Goal: Task Accomplishment & Management: Manage account settings

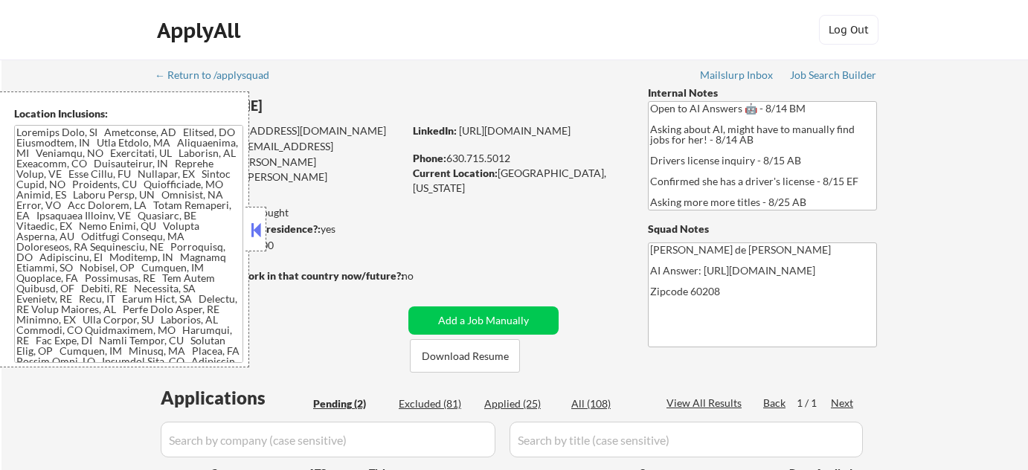
select select ""pending""
click at [261, 240] on button at bounding box center [256, 230] width 16 height 22
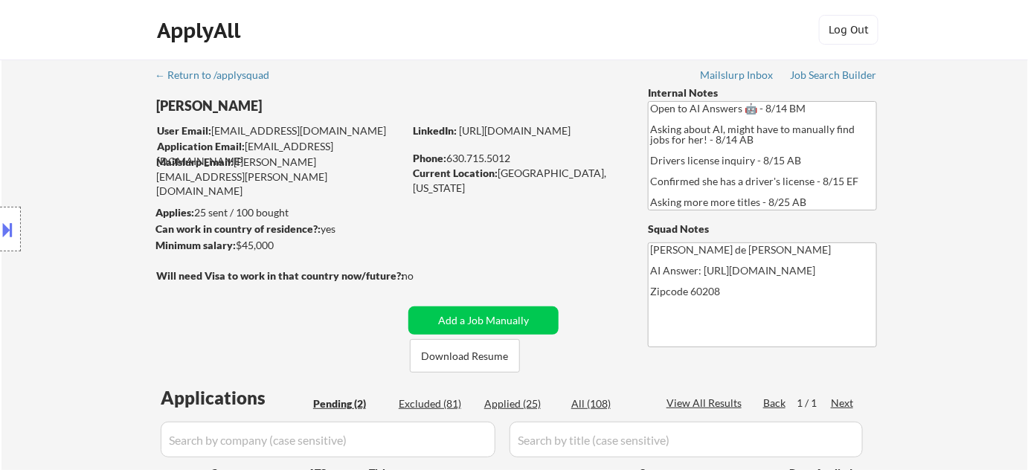
scroll to position [405, 0]
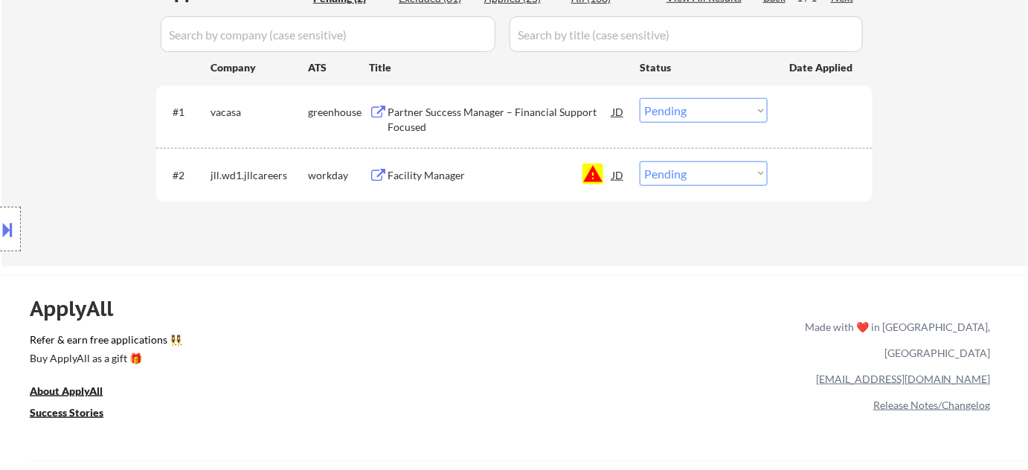
click at [695, 178] on select "Choose an option... Pending Applied Excluded (Questions) Excluded (Expired) Exc…" at bounding box center [704, 173] width 128 height 25
select select ""excluded__blocklist_""
click at [640, 161] on select "Choose an option... Pending Applied Excluded (Questions) Excluded (Expired) Exc…" at bounding box center [704, 173] width 128 height 25
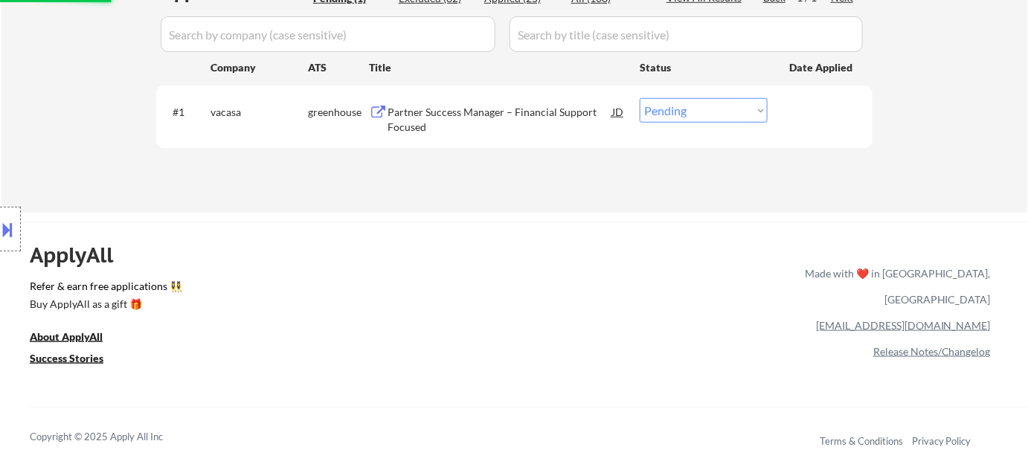
scroll to position [270, 0]
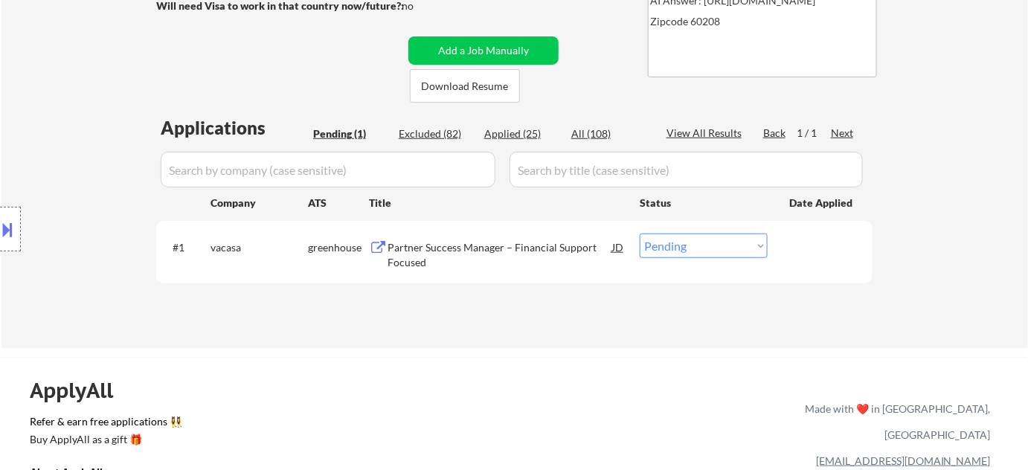
click at [388, 251] on div "Partner Success Manager – Financial Support Focused" at bounding box center [500, 254] width 225 height 29
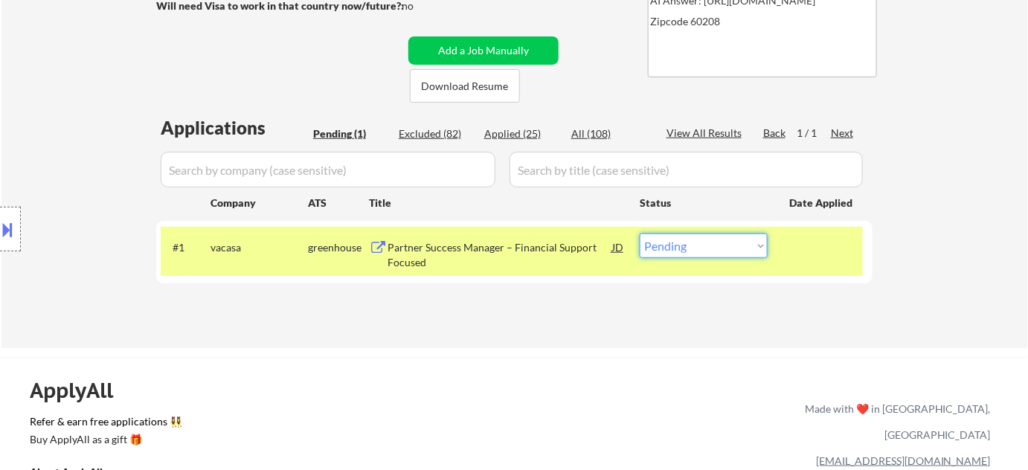
drag, startPoint x: 670, startPoint y: 247, endPoint x: 675, endPoint y: 256, distance: 10.3
click at [670, 247] on select "Choose an option... Pending Applied Excluded (Questions) Excluded (Expired) Exc…" at bounding box center [704, 246] width 128 height 25
select select ""excluded__bad_match_""
click at [640, 234] on select "Choose an option... Pending Applied Excluded (Questions) Excluded (Expired) Exc…" at bounding box center [704, 246] width 128 height 25
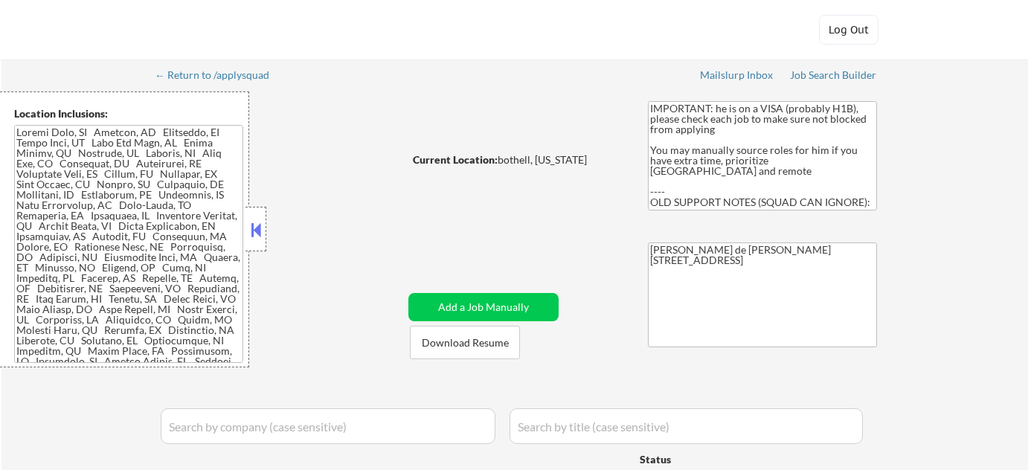
select select ""pending""
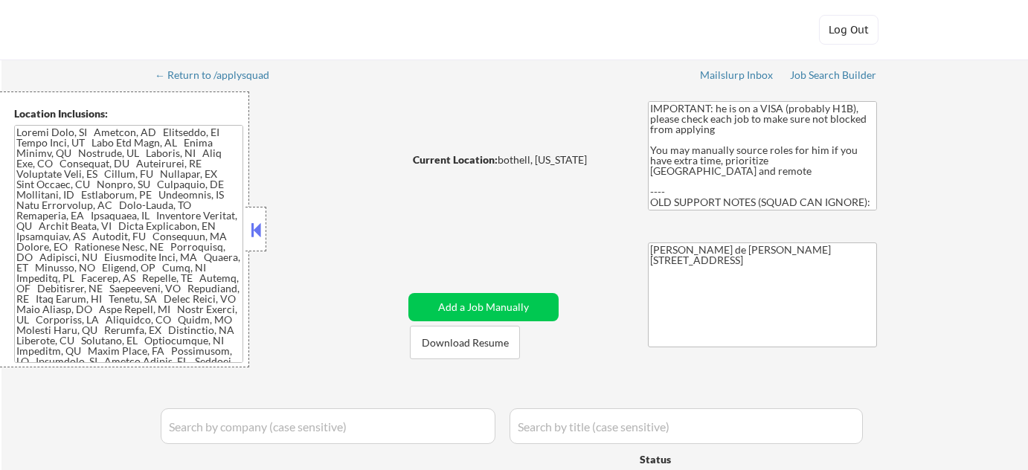
select select ""pending""
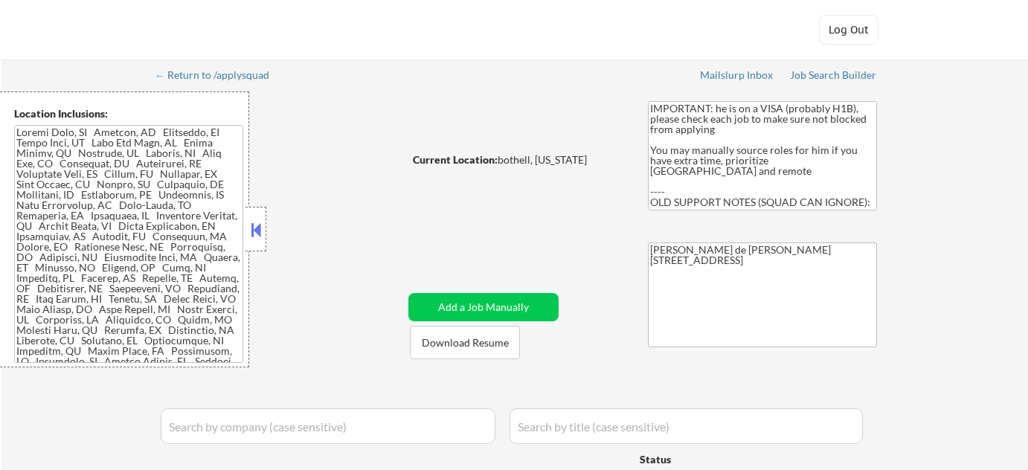
select select ""pending""
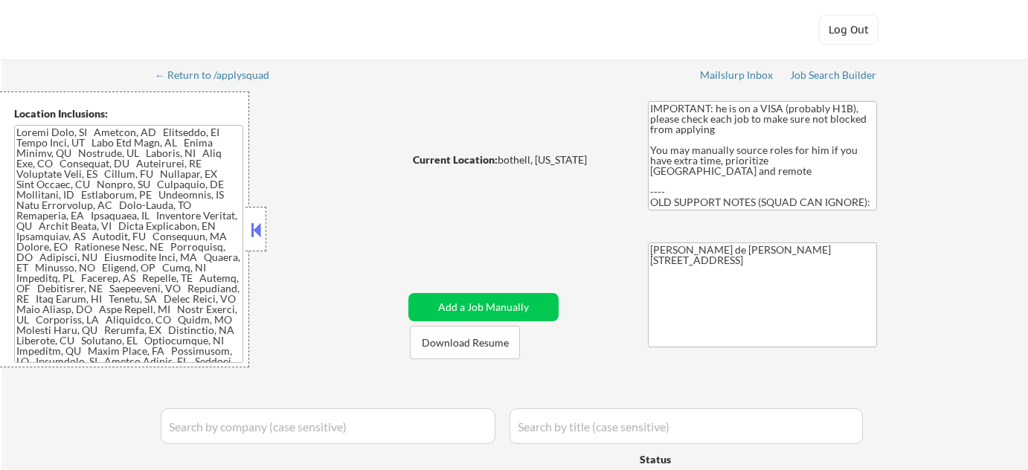
select select ""pending""
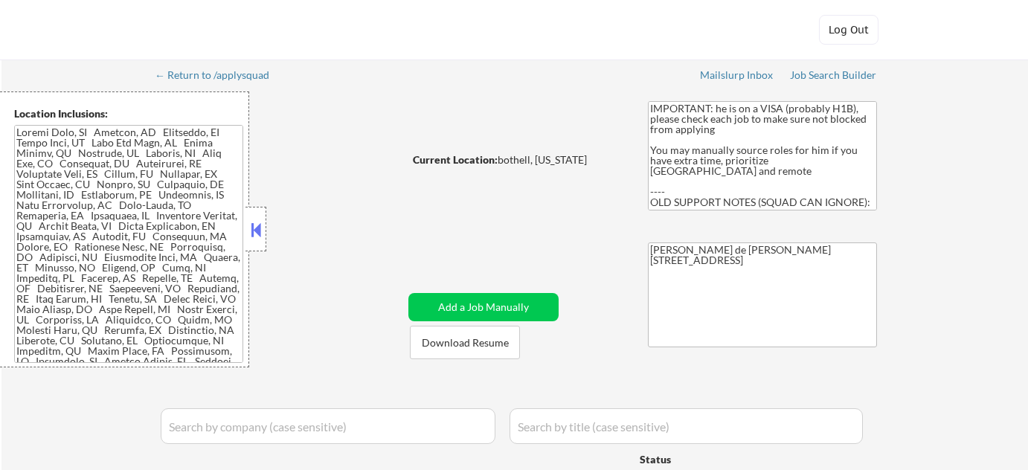
select select ""pending""
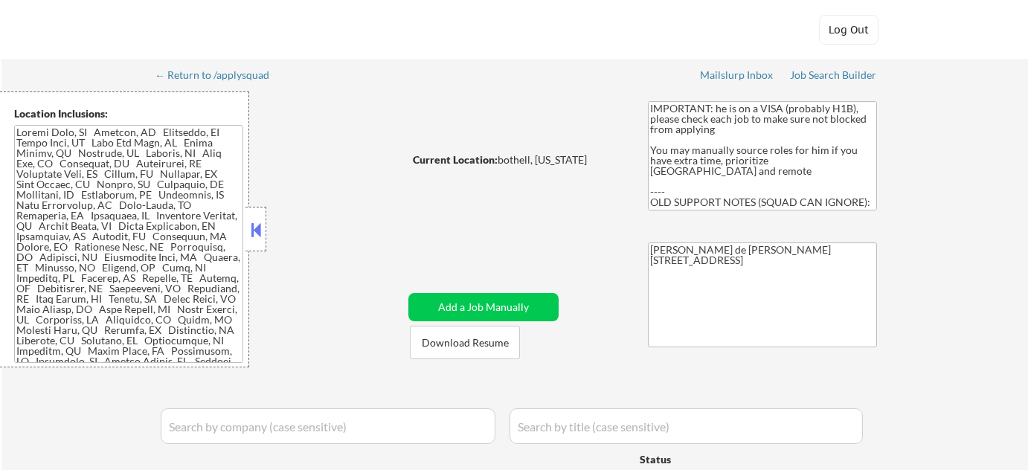
select select ""pending""
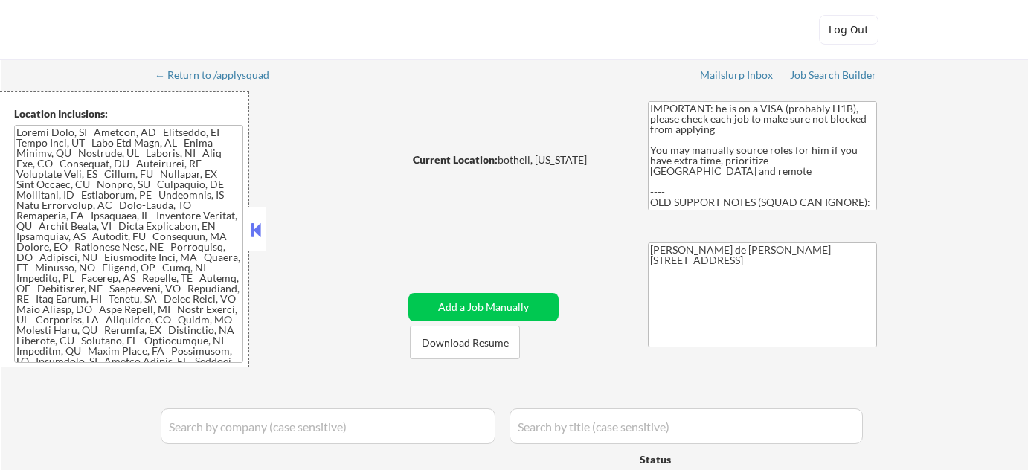
select select ""pending""
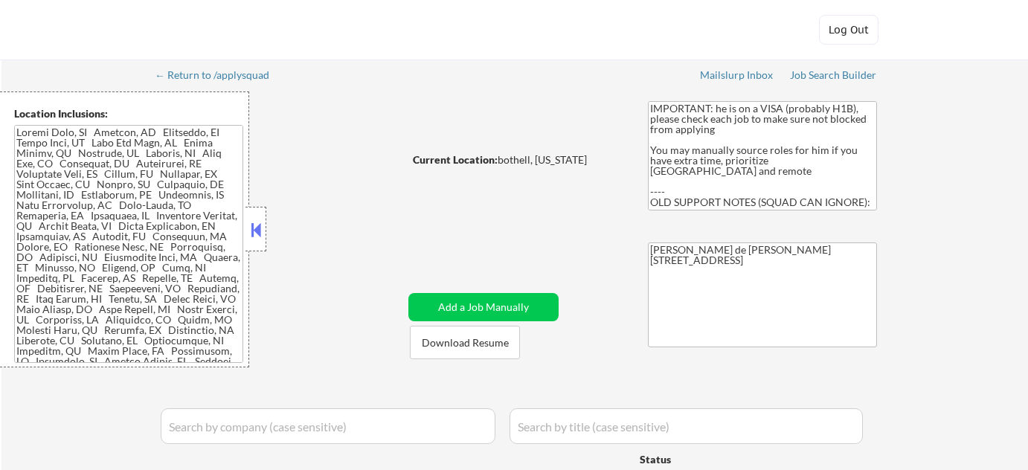
select select ""pending""
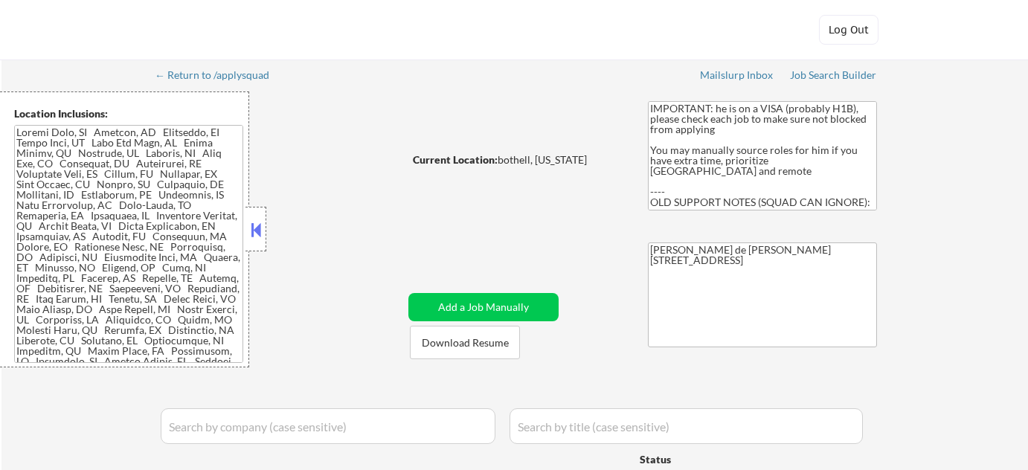
select select ""pending""
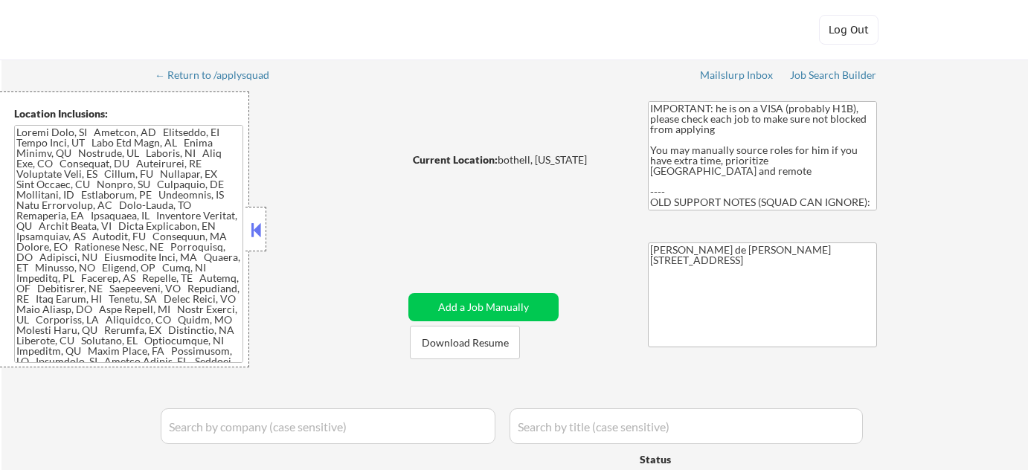
select select ""pending""
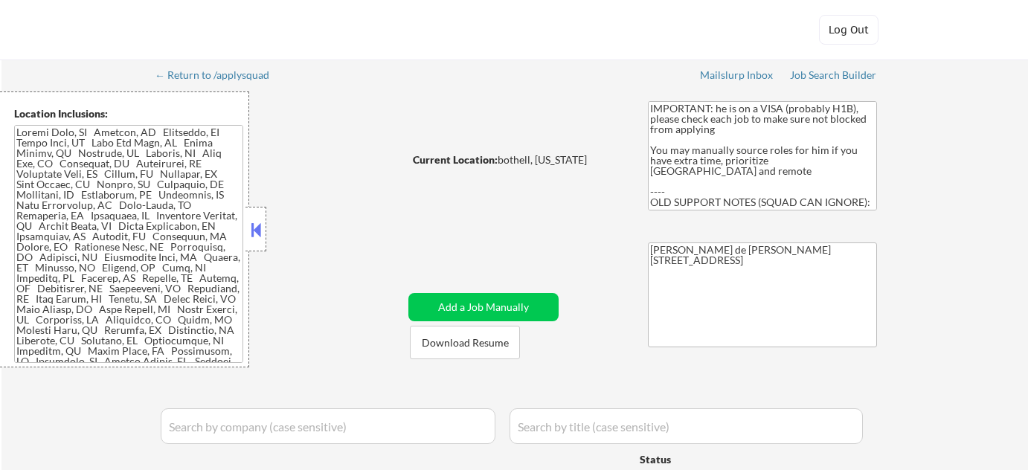
select select ""pending""
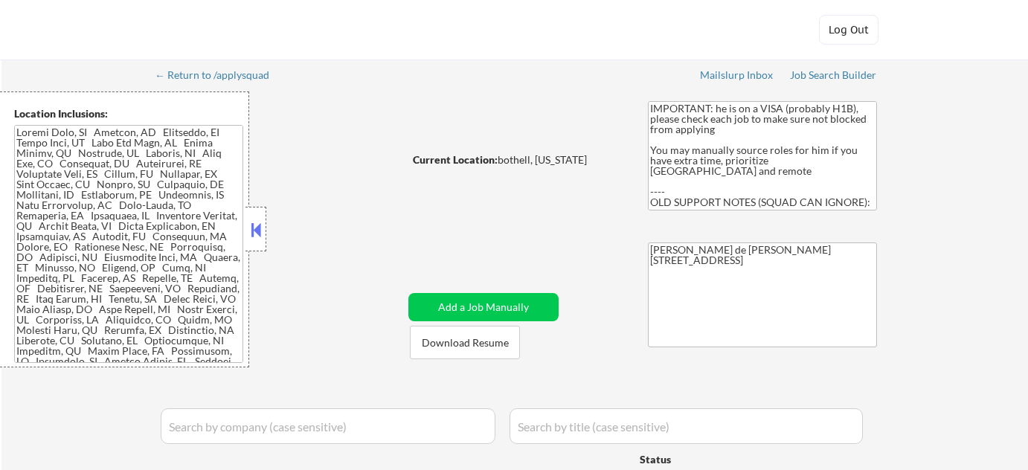
select select ""pending""
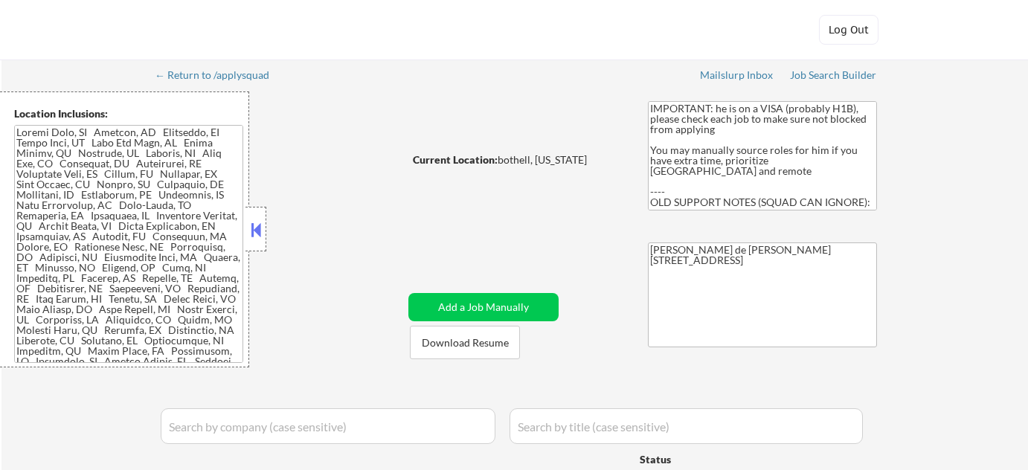
select select ""pending""
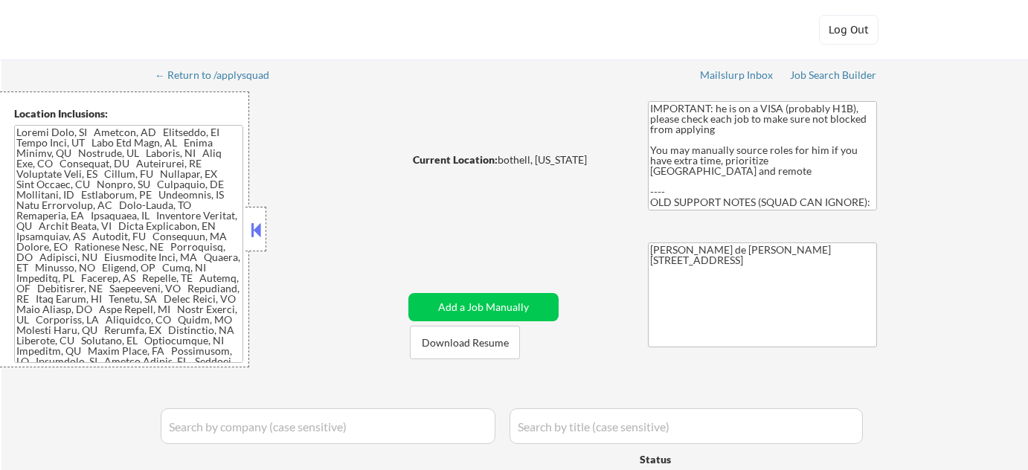
select select ""pending""
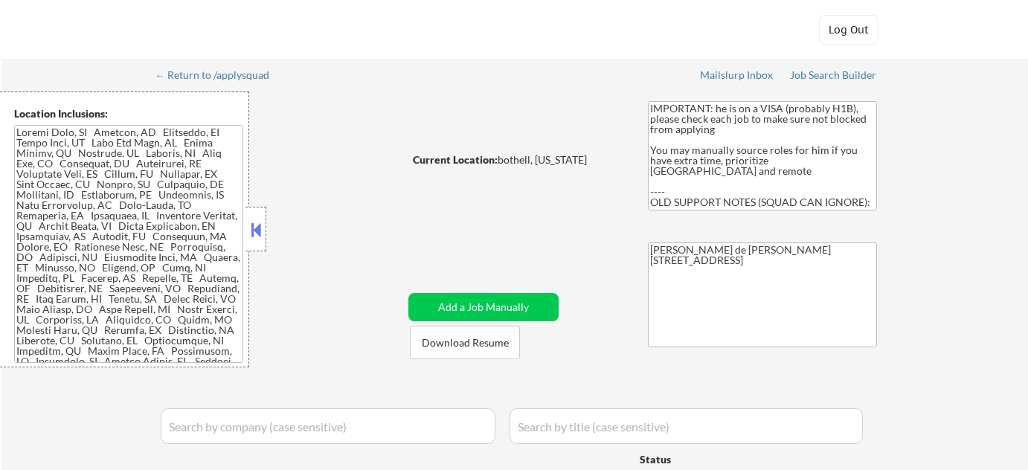
select select ""pending""
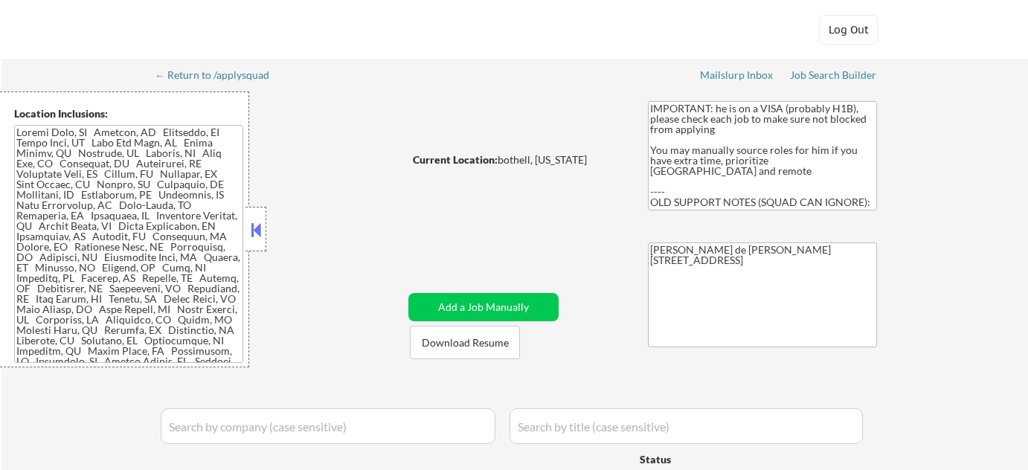
select select ""pending""
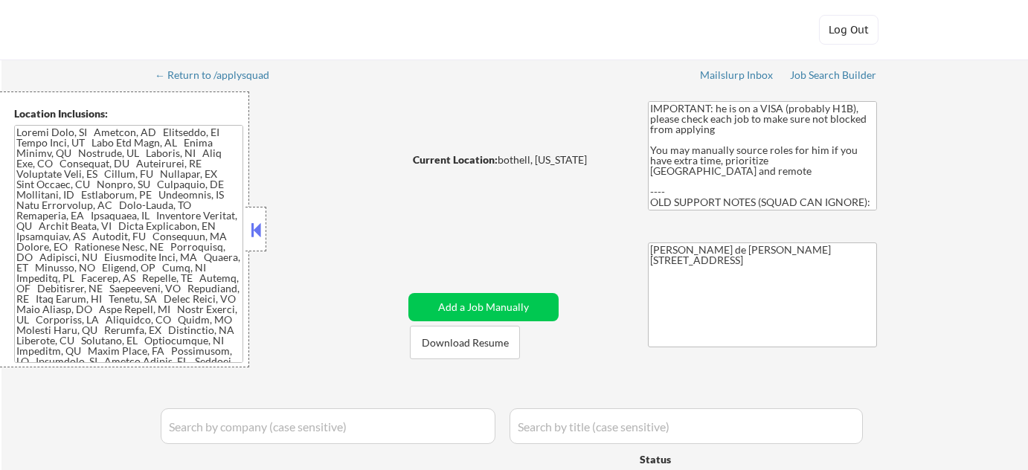
select select ""pending""
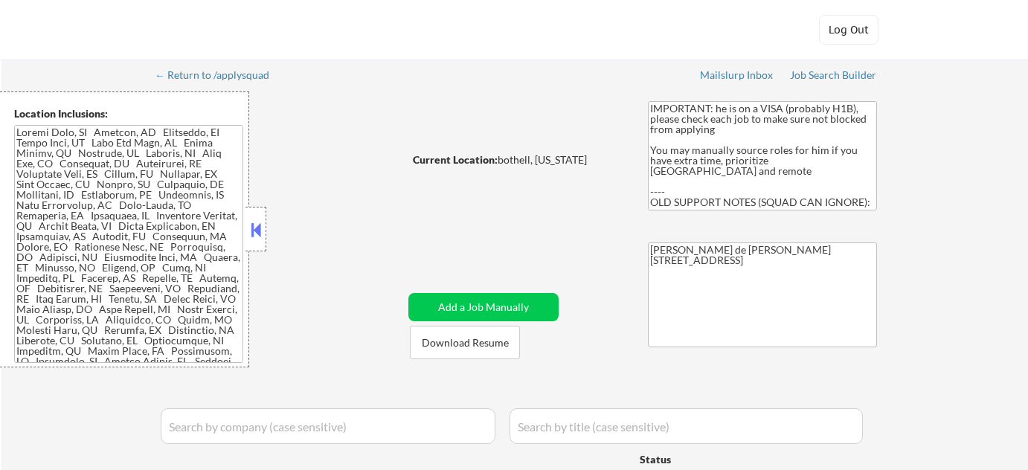
select select ""pending""
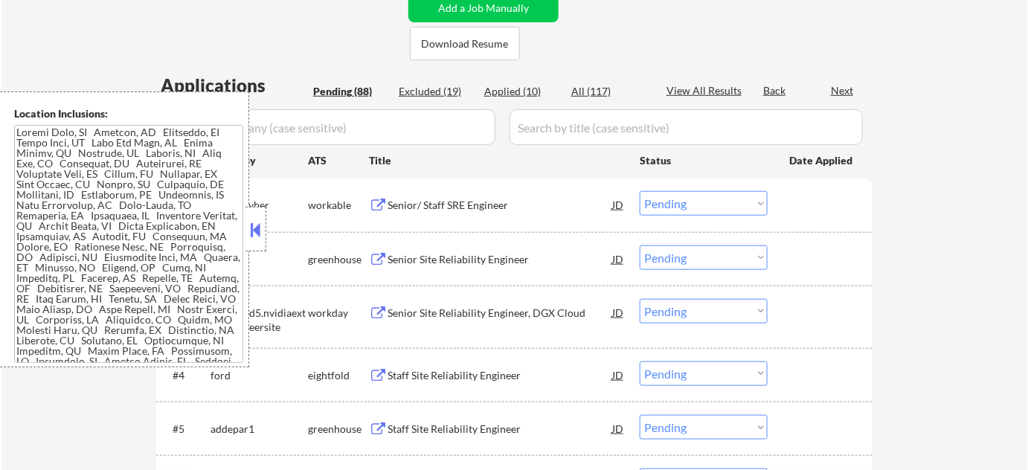
scroll to position [405, 0]
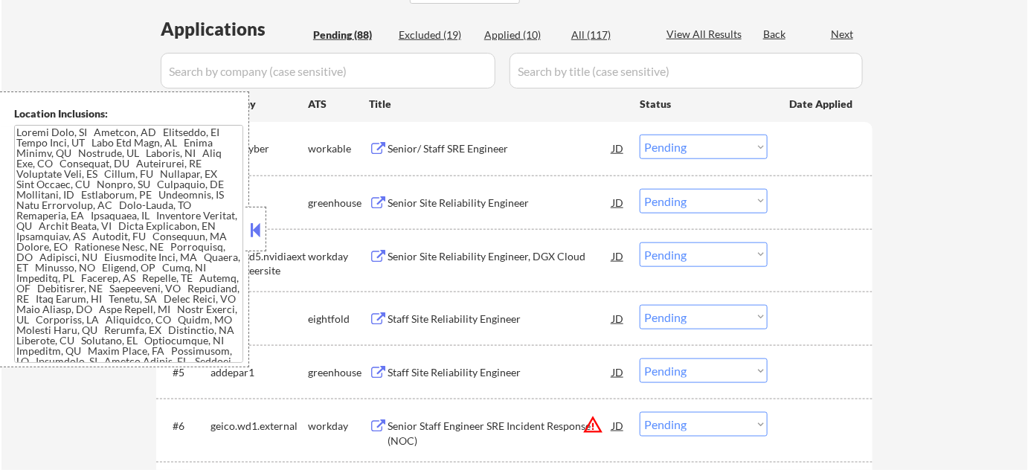
click at [257, 238] on button at bounding box center [256, 230] width 16 height 22
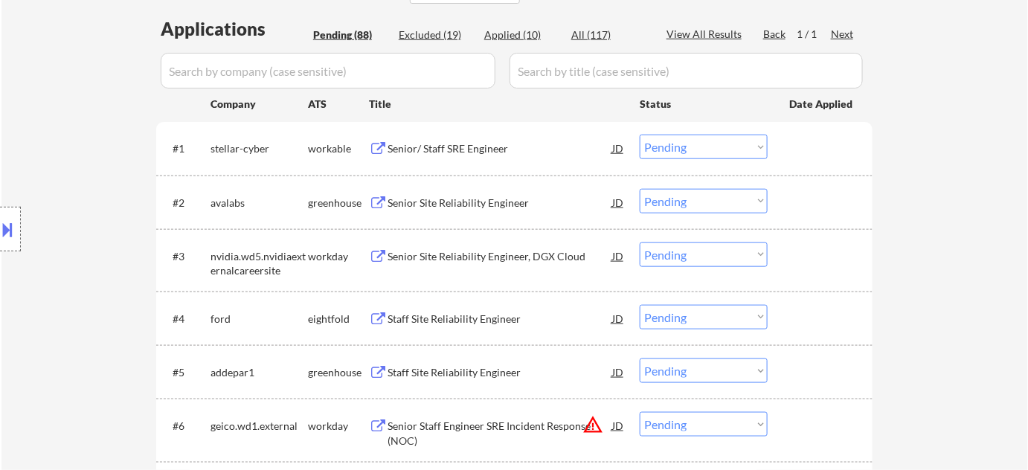
click at [437, 366] on div "Staff Site Reliability Engineer" at bounding box center [500, 372] width 225 height 15
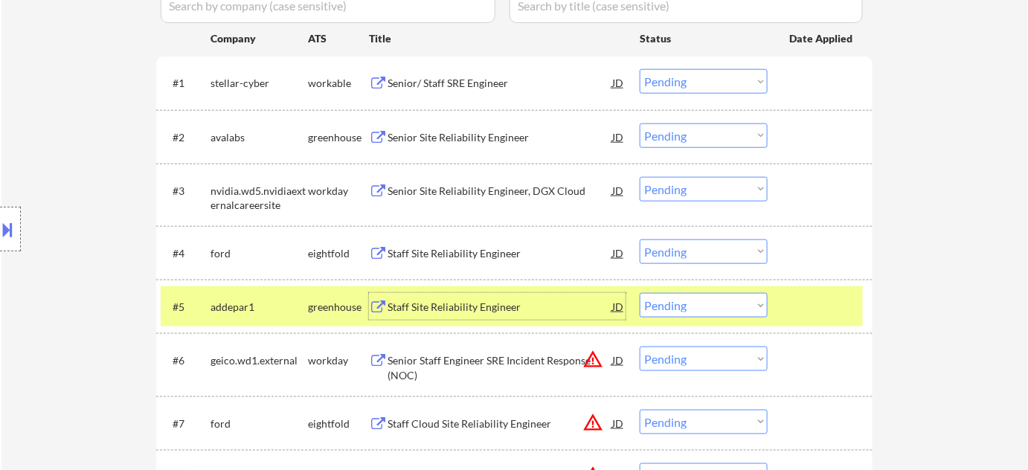
scroll to position [541, 0]
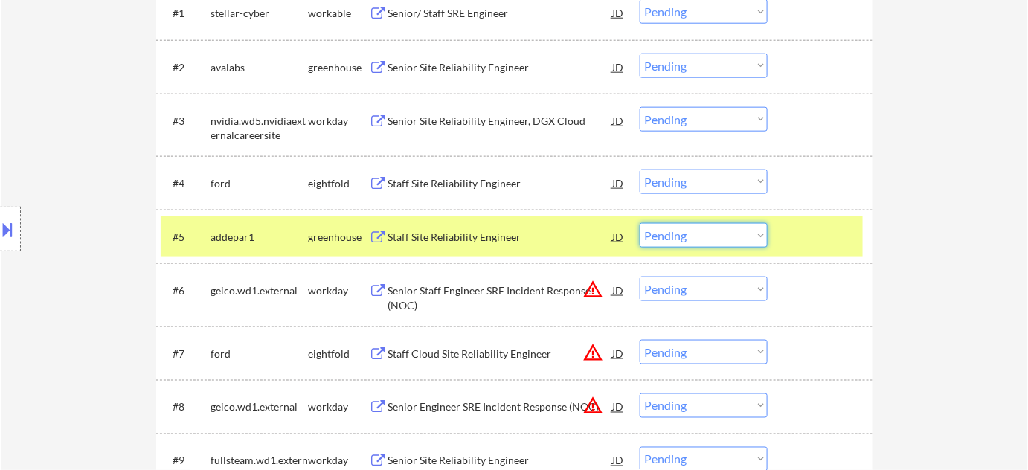
click at [682, 237] on select "Choose an option... Pending Applied Excluded (Questions) Excluded (Expired) Exc…" at bounding box center [704, 235] width 128 height 25
click at [640, 223] on select "Choose an option... Pending Applied Excluded (Questions) Excluded (Expired) Exc…" at bounding box center [704, 235] width 128 height 25
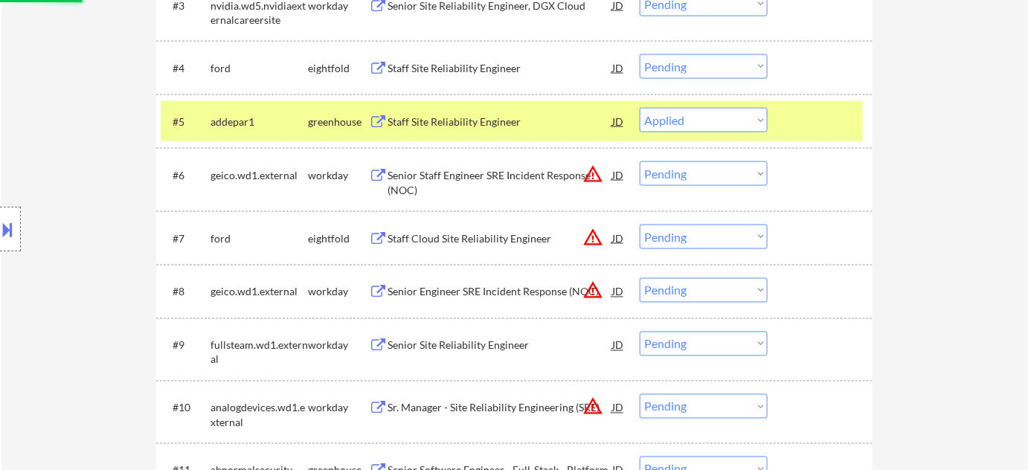
scroll to position [676, 0]
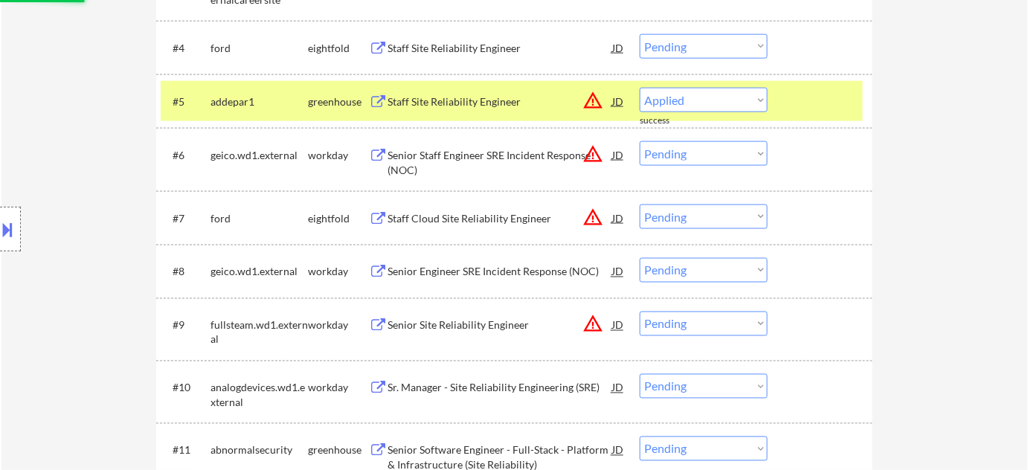
select select ""pending""
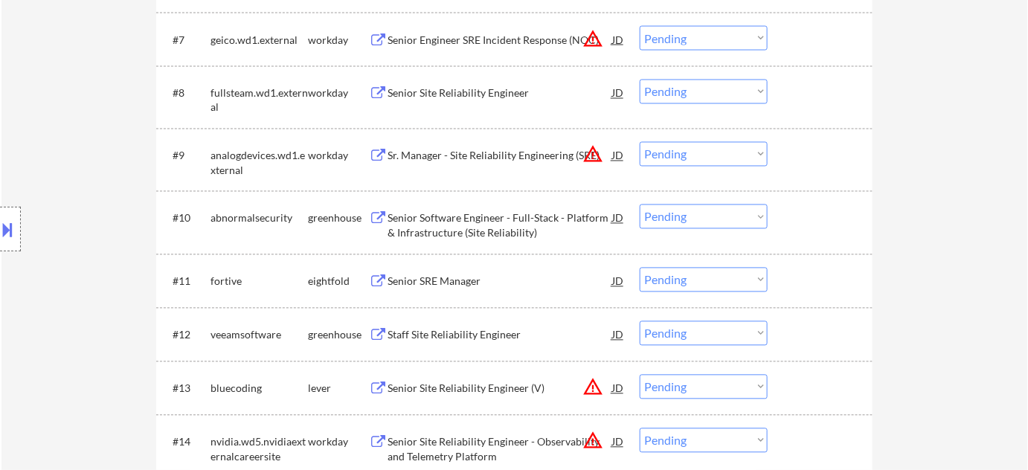
scroll to position [879, 0]
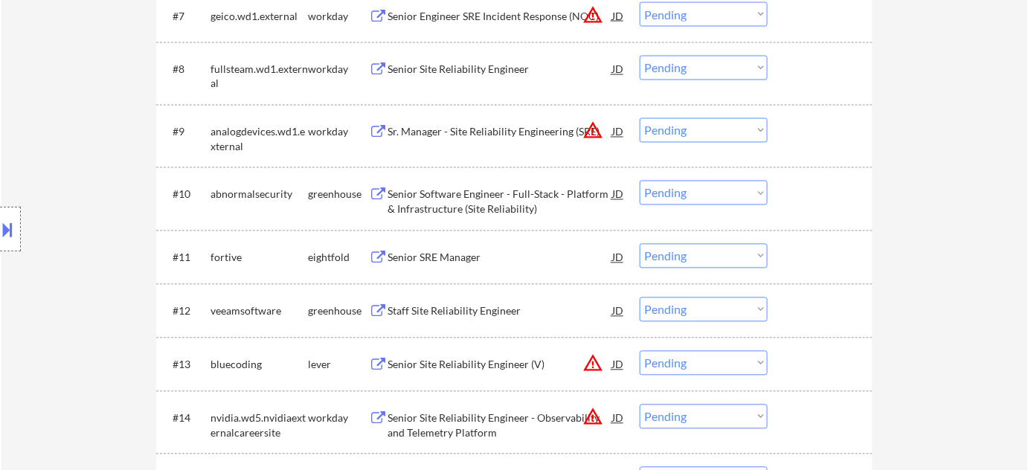
click at [483, 310] on div "Staff Site Reliability Engineer" at bounding box center [500, 311] width 225 height 15
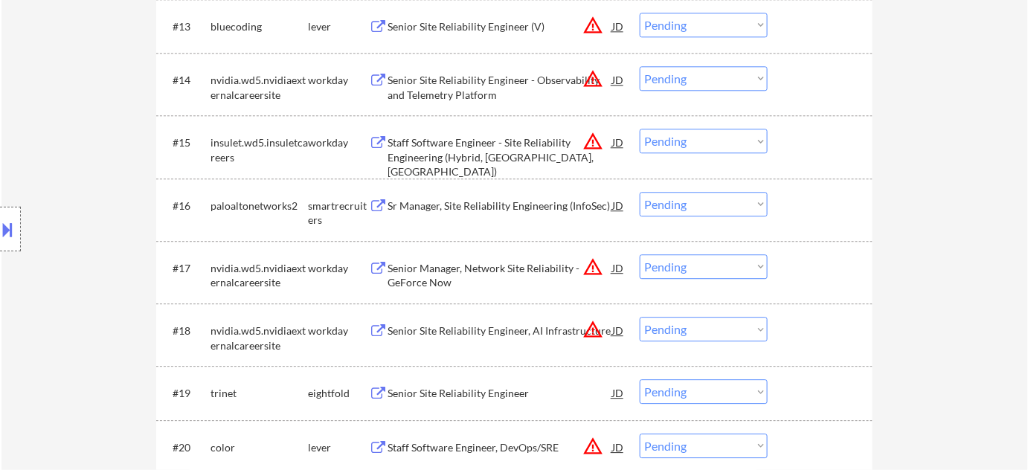
scroll to position [1285, 0]
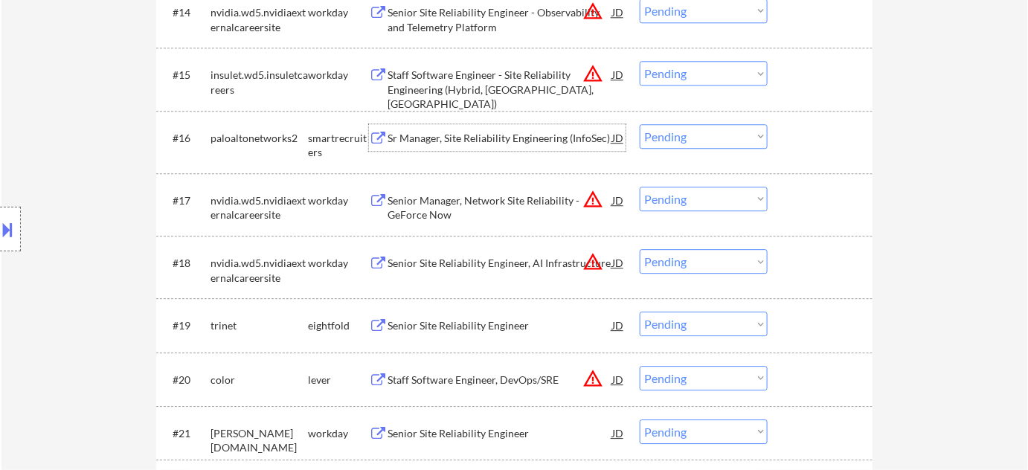
click at [497, 135] on div "Sr Manager, Site Reliability Engineering (InfoSec)" at bounding box center [500, 138] width 225 height 15
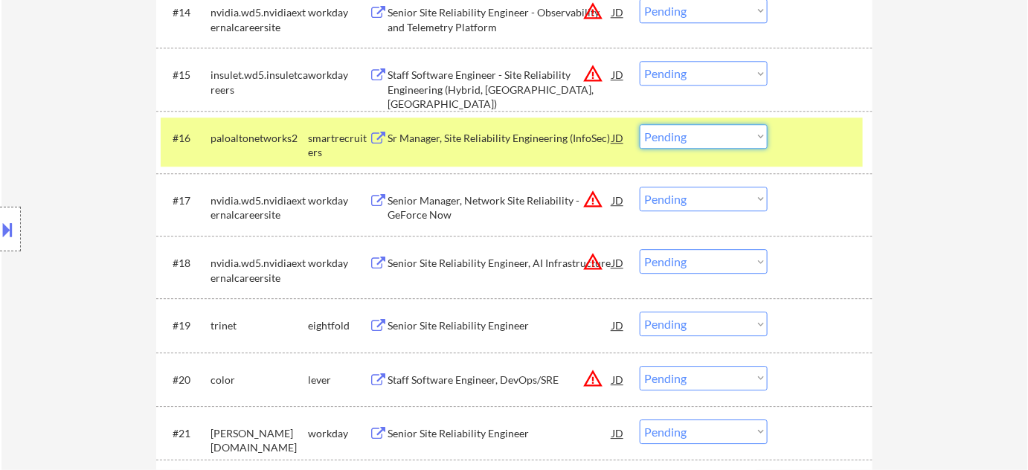
drag, startPoint x: 722, startPoint y: 135, endPoint x: 716, endPoint y: 146, distance: 12.0
click at [722, 135] on select "Choose an option... Pending Applied Excluded (Questions) Excluded (Expired) Exc…" at bounding box center [704, 136] width 128 height 25
click at [640, 124] on select "Choose an option... Pending Applied Excluded (Questions) Excluded (Expired) Exc…" at bounding box center [704, 136] width 128 height 25
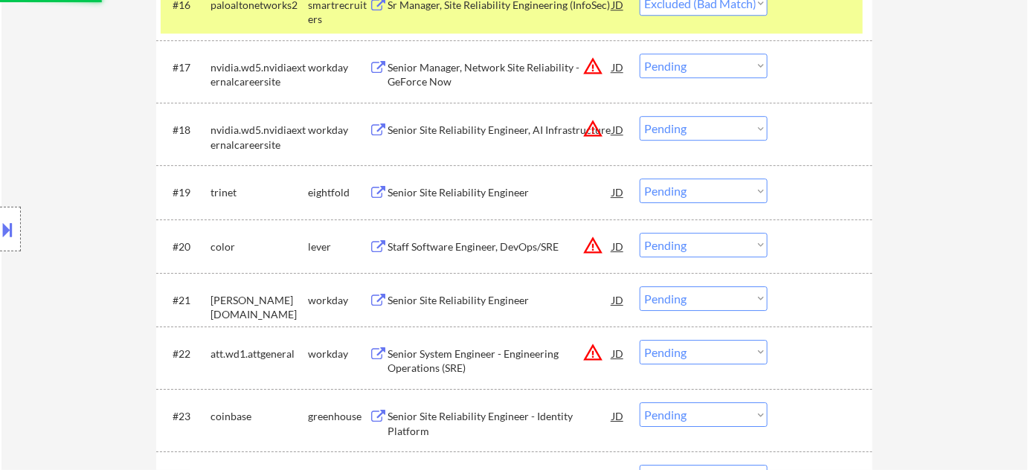
scroll to position [1488, 0]
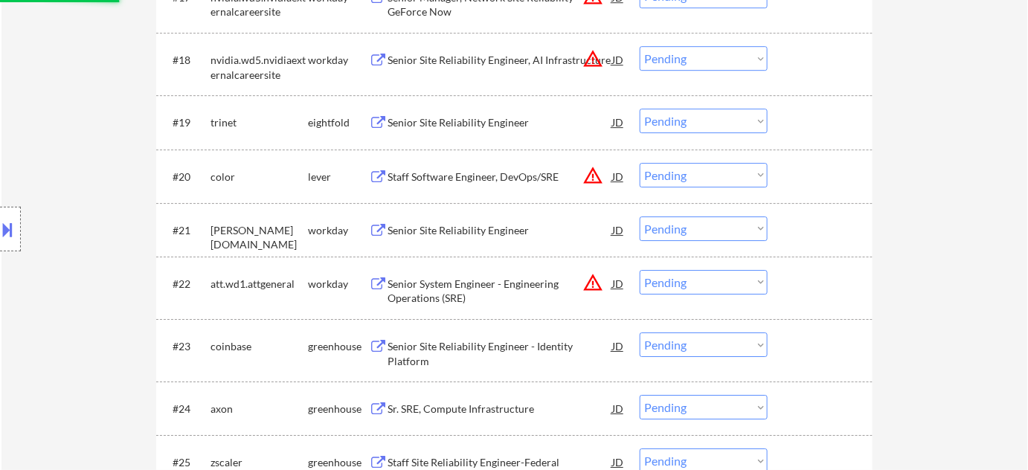
select select ""pending""
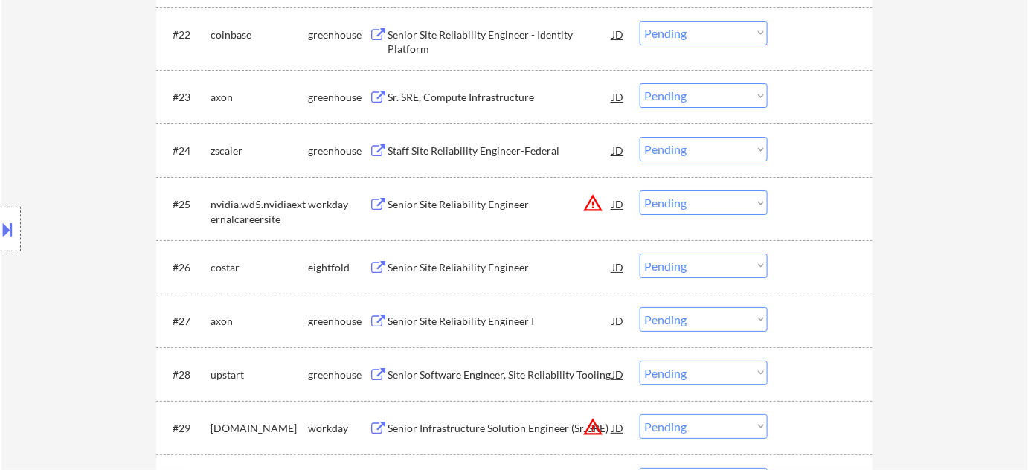
scroll to position [1758, 0]
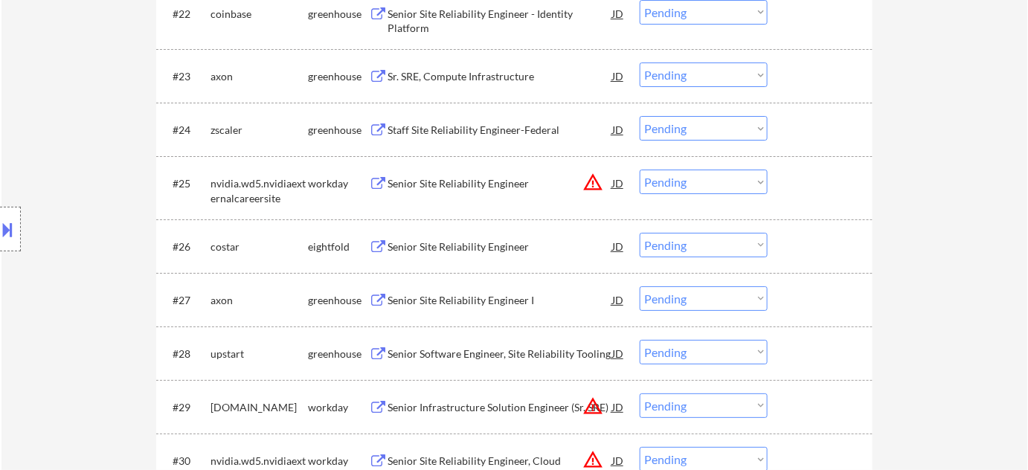
click at [474, 245] on div "Senior Site Reliability Engineer" at bounding box center [500, 247] width 225 height 15
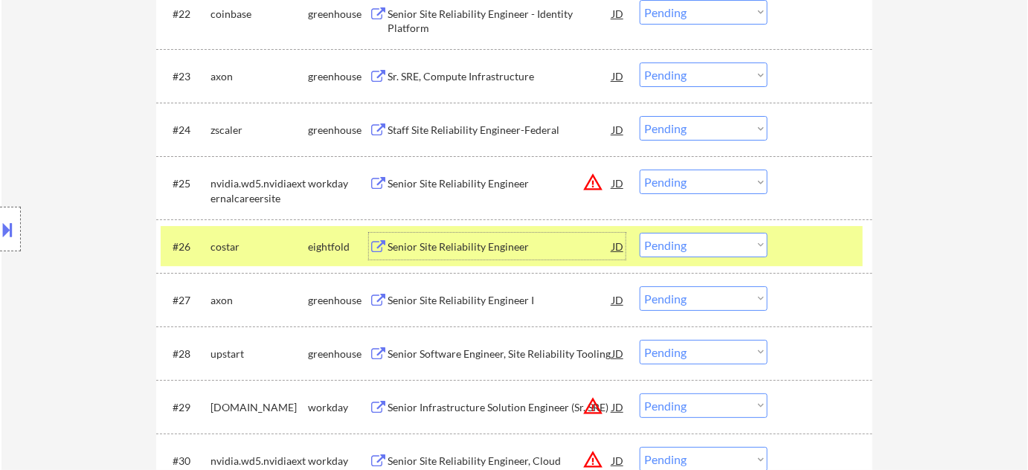
click at [684, 241] on select "Choose an option... Pending Applied Excluded (Questions) Excluded (Expired) Exc…" at bounding box center [704, 245] width 128 height 25
click at [640, 233] on select "Choose an option... Pending Applied Excluded (Questions) Excluded (Expired) Exc…" at bounding box center [704, 245] width 128 height 25
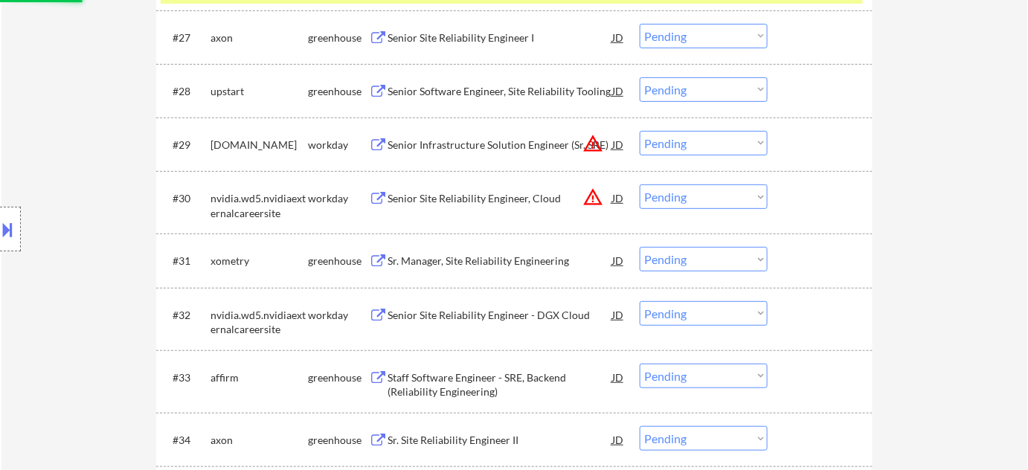
scroll to position [2029, 0]
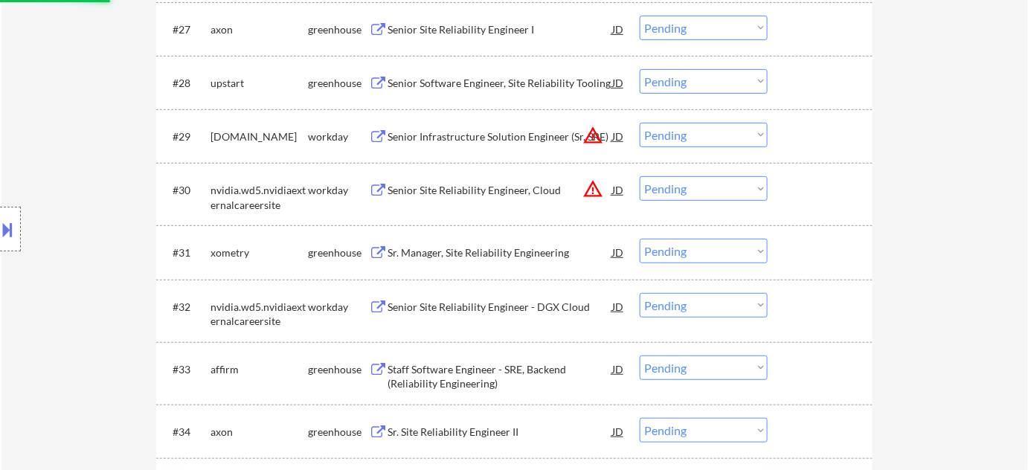
select select ""pending""
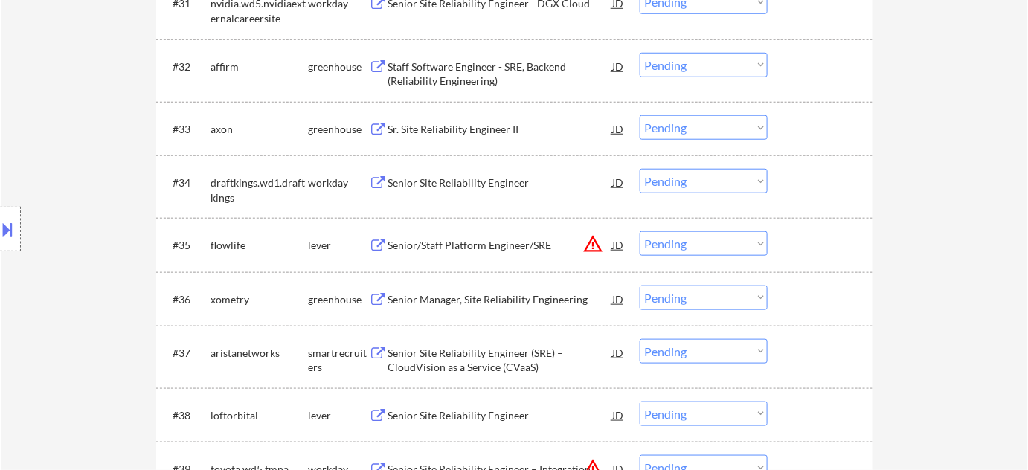
scroll to position [2299, 0]
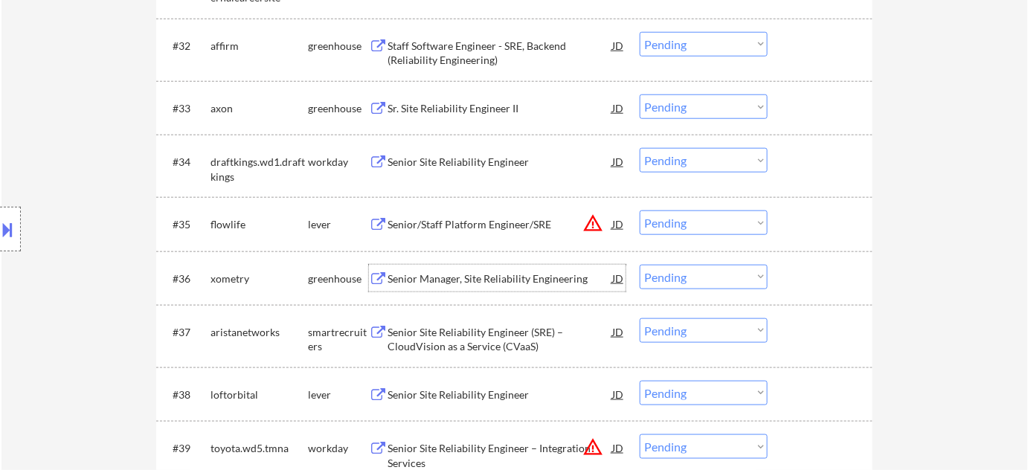
click at [510, 277] on div "Senior Manager, Site Reliability Engineering" at bounding box center [500, 279] width 225 height 15
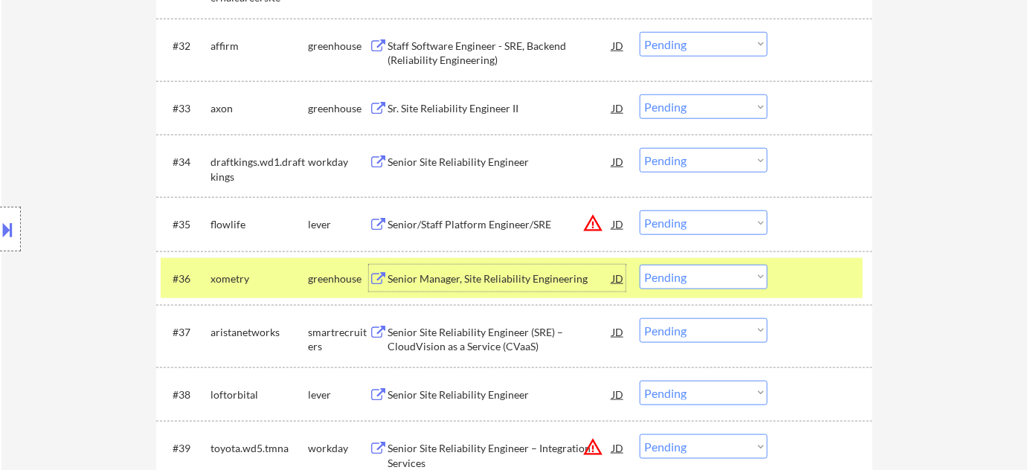
click at [707, 271] on select "Choose an option... Pending Applied Excluded (Questions) Excluded (Expired) Exc…" at bounding box center [704, 277] width 128 height 25
click at [640, 265] on select "Choose an option... Pending Applied Excluded (Questions) Excluded (Expired) Exc…" at bounding box center [704, 277] width 128 height 25
select select ""pending""
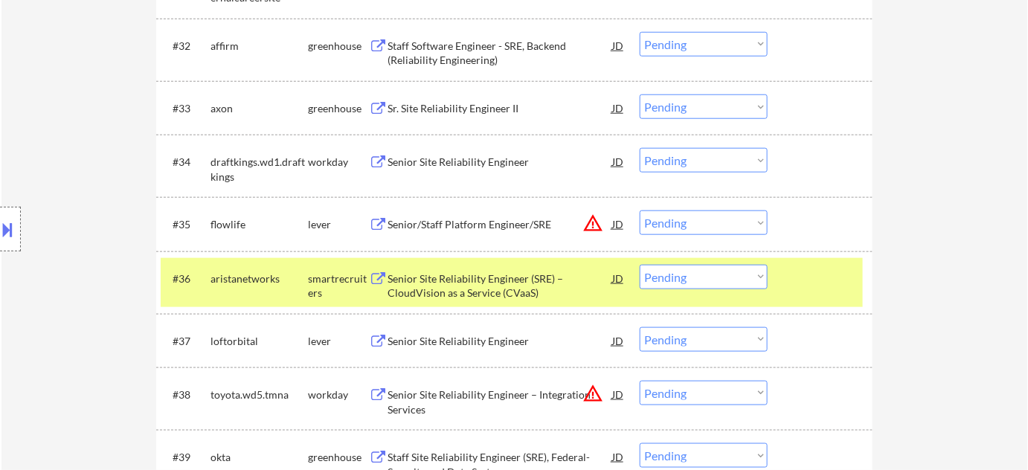
click at [467, 335] on div "Senior Site Reliability Engineer" at bounding box center [500, 341] width 225 height 15
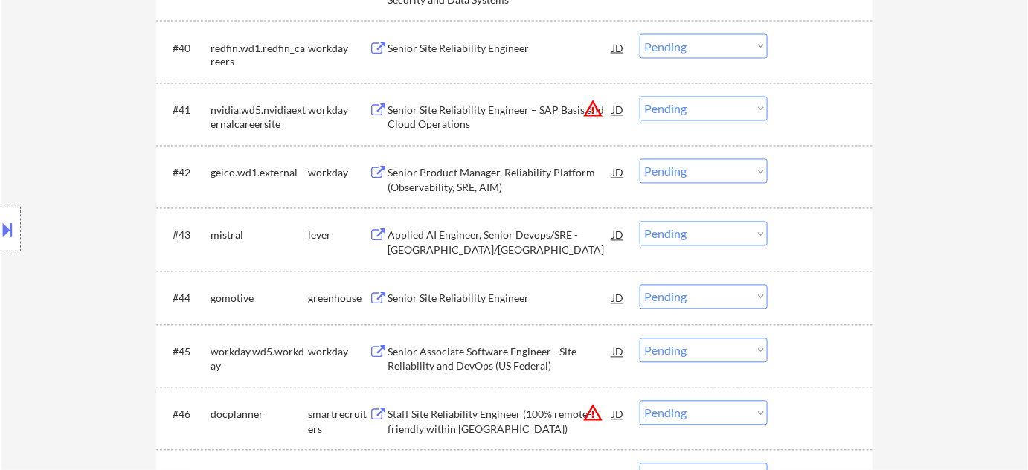
scroll to position [2772, 0]
click at [491, 295] on div "Senior Site Reliability Engineer" at bounding box center [500, 297] width 225 height 15
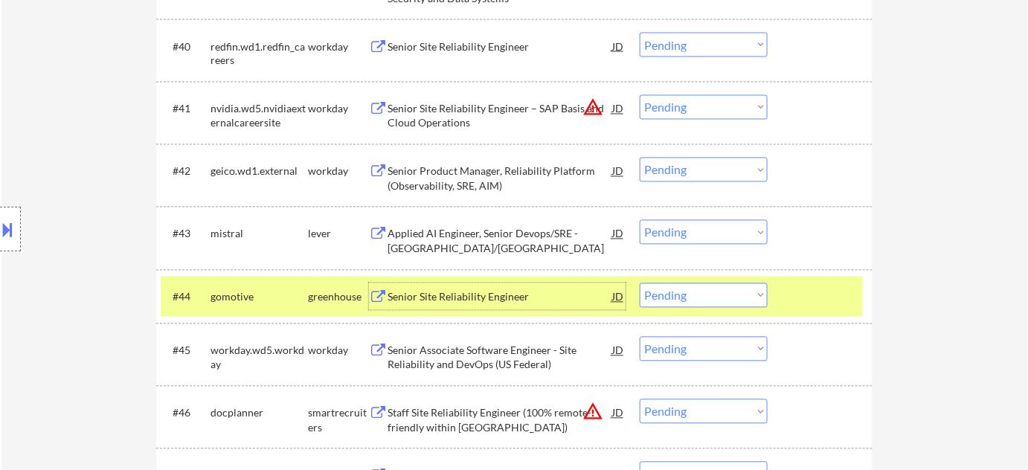
click at [714, 280] on div "#44 gomotive greenhouse Senior Site Reliability Engineer JD warning_amber Choos…" at bounding box center [512, 297] width 702 height 40
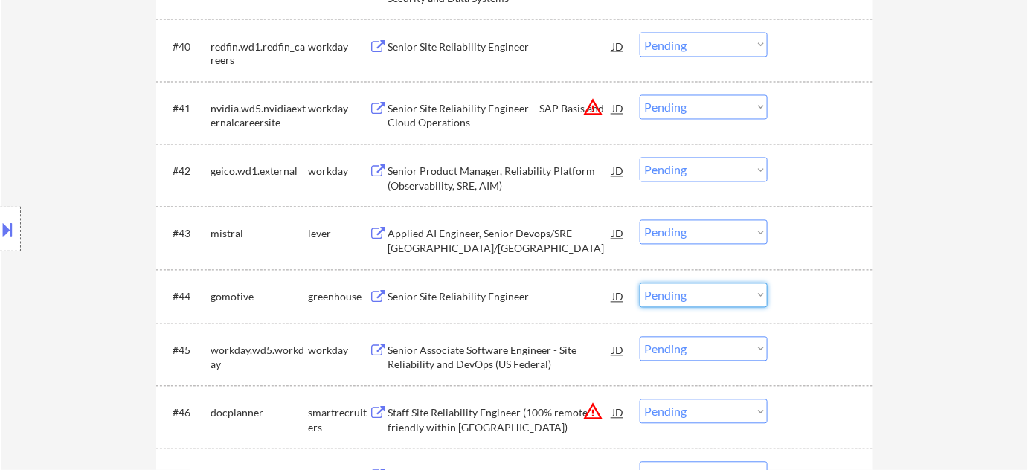
click at [706, 298] on select "Choose an option... Pending Applied Excluded (Questions) Excluded (Expired) Exc…" at bounding box center [704, 295] width 128 height 25
click at [640, 283] on select "Choose an option... Pending Applied Excluded (Questions) Excluded (Expired) Exc…" at bounding box center [704, 295] width 128 height 25
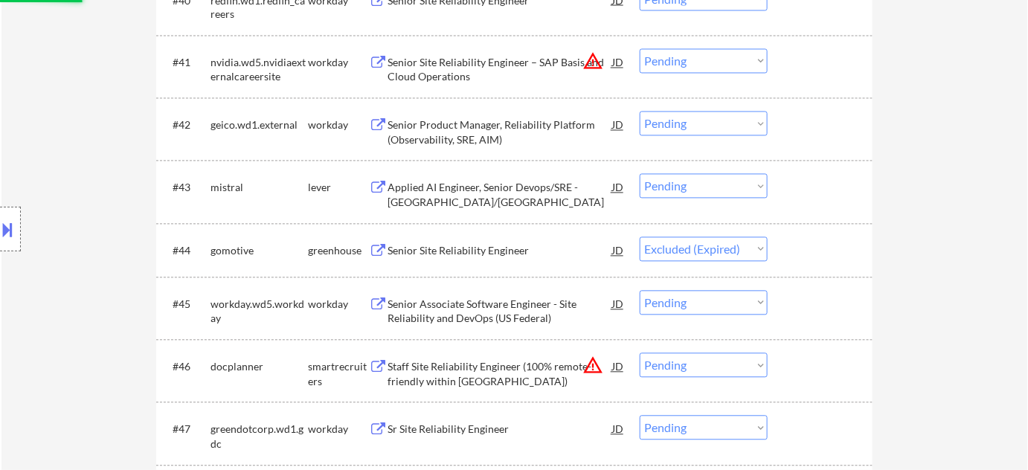
scroll to position [2908, 0]
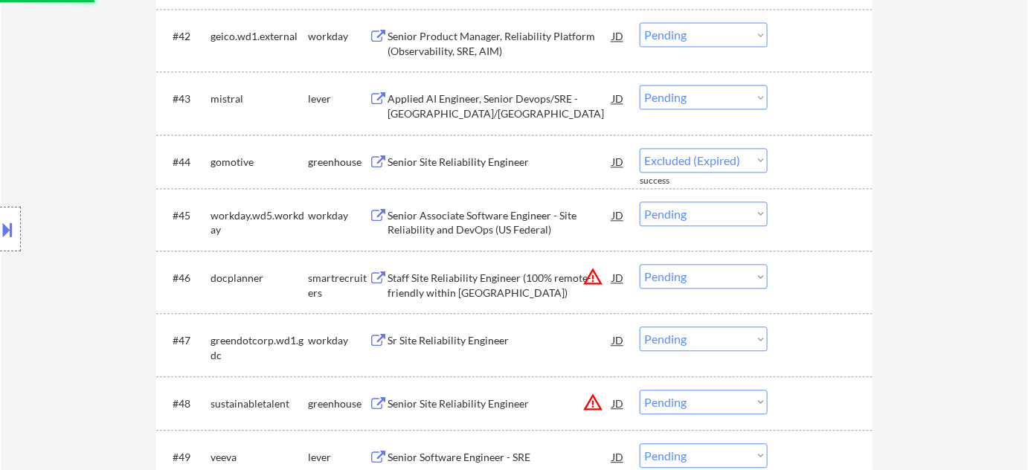
select select ""pending""
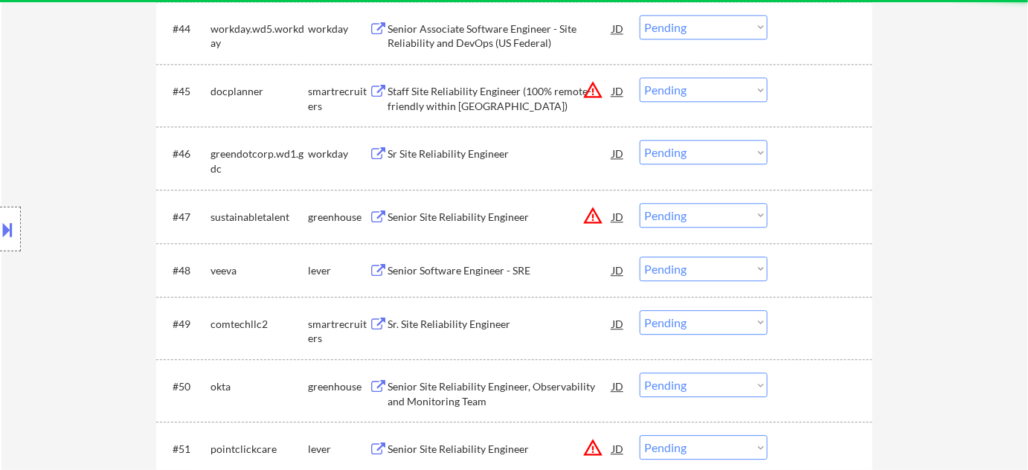
scroll to position [3110, 0]
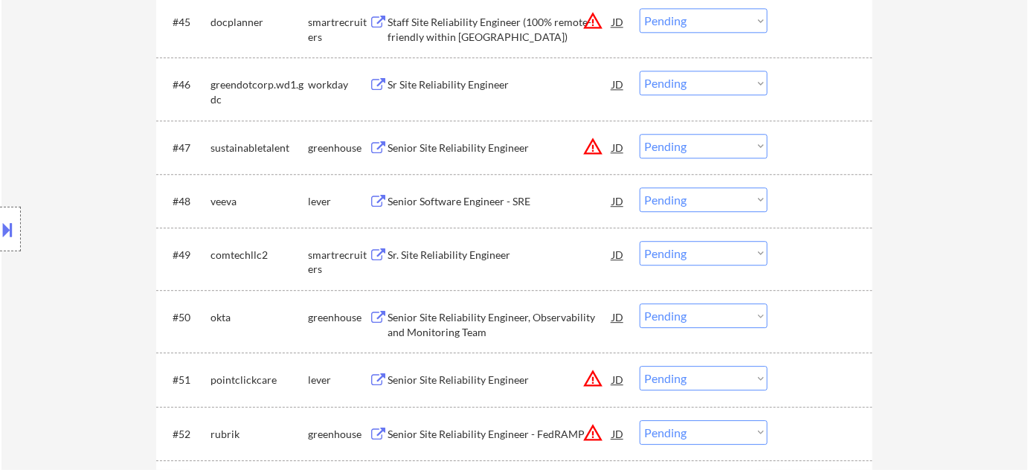
click at [487, 261] on div "Sr. Site Reliability Engineer" at bounding box center [500, 255] width 225 height 15
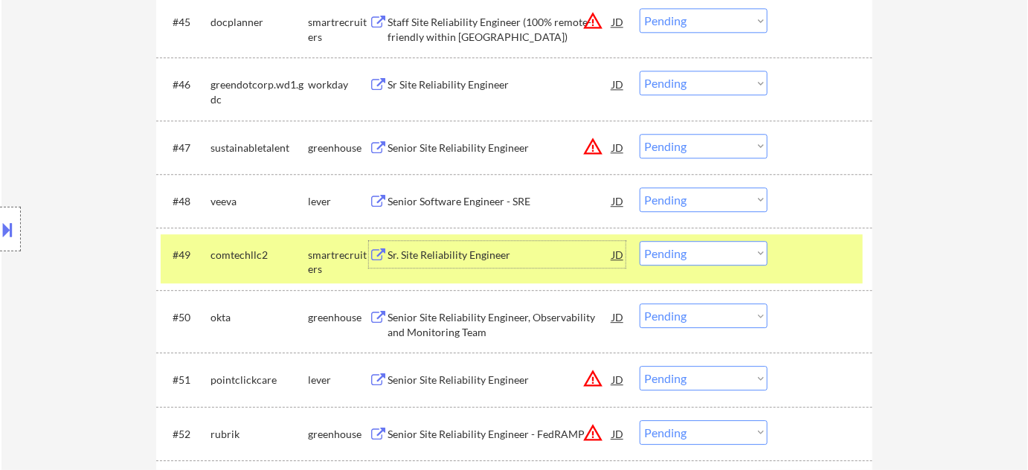
click at [0, 230] on button at bounding box center [8, 229] width 16 height 25
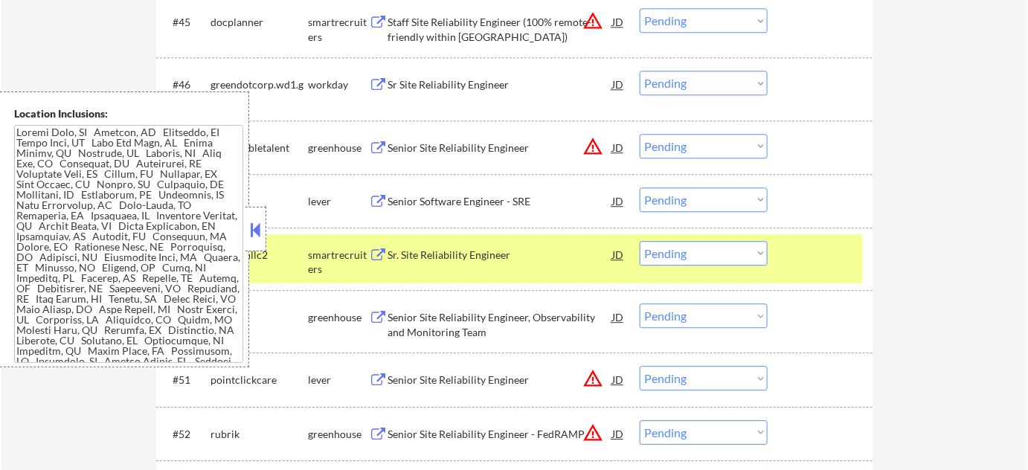
scroll to position [242, 0]
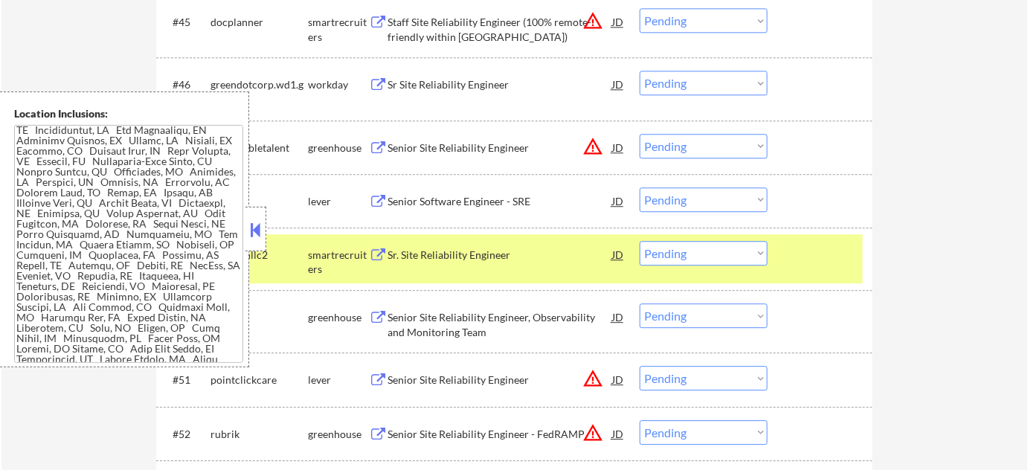
click at [257, 222] on button at bounding box center [256, 230] width 16 height 22
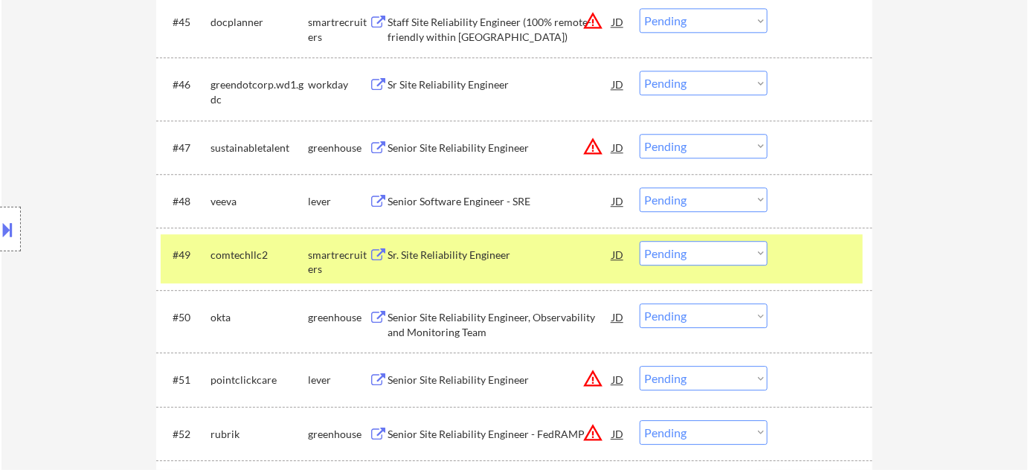
click at [699, 253] on select "Choose an option... Pending Applied Excluded (Questions) Excluded (Expired) Exc…" at bounding box center [704, 253] width 128 height 25
click at [640, 241] on select "Choose an option... Pending Applied Excluded (Questions) Excluded (Expired) Exc…" at bounding box center [704, 253] width 128 height 25
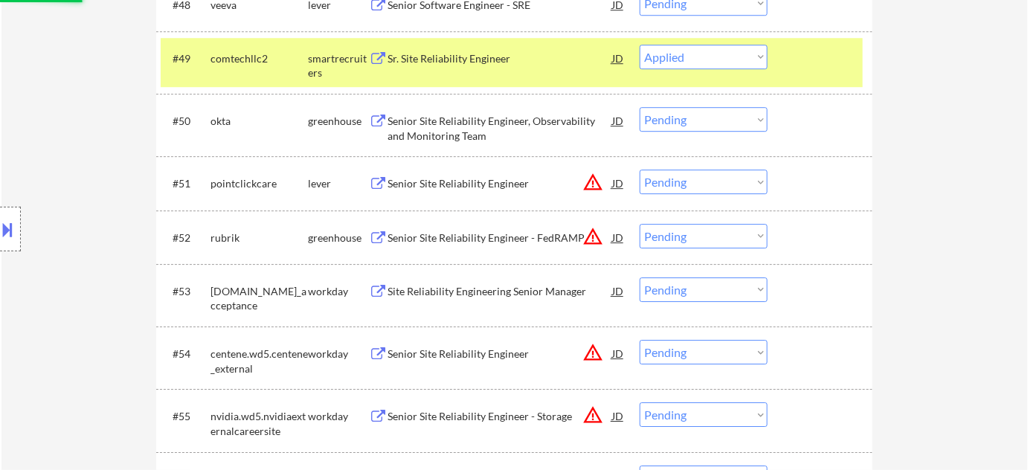
scroll to position [3313, 0]
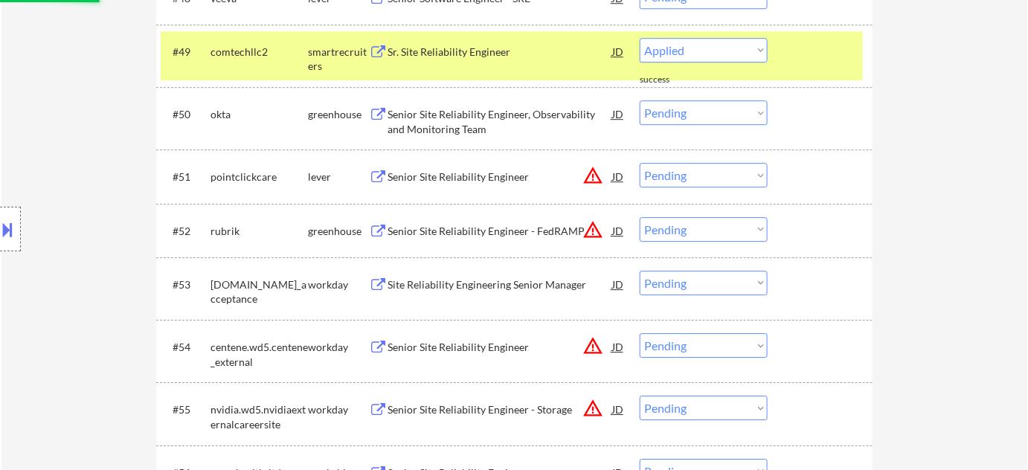
select select ""pending""
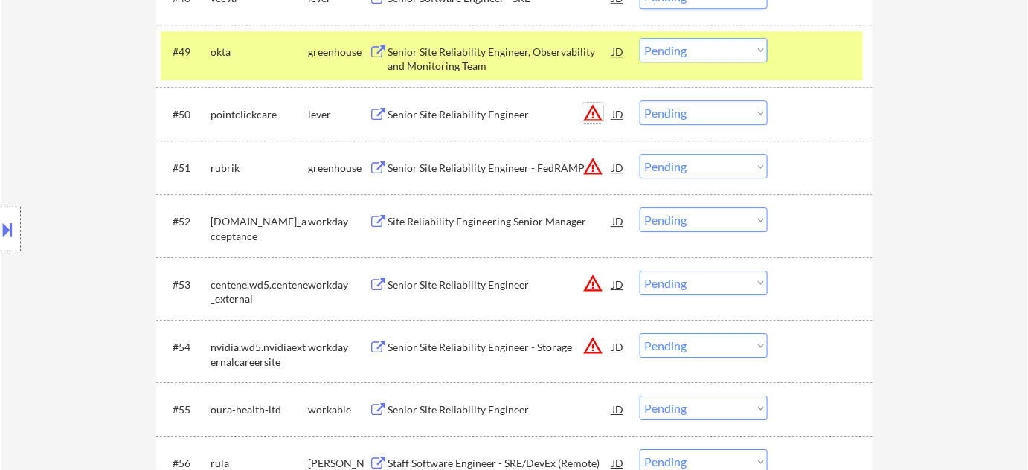
click at [595, 115] on button "warning_amber" at bounding box center [592, 113] width 21 height 21
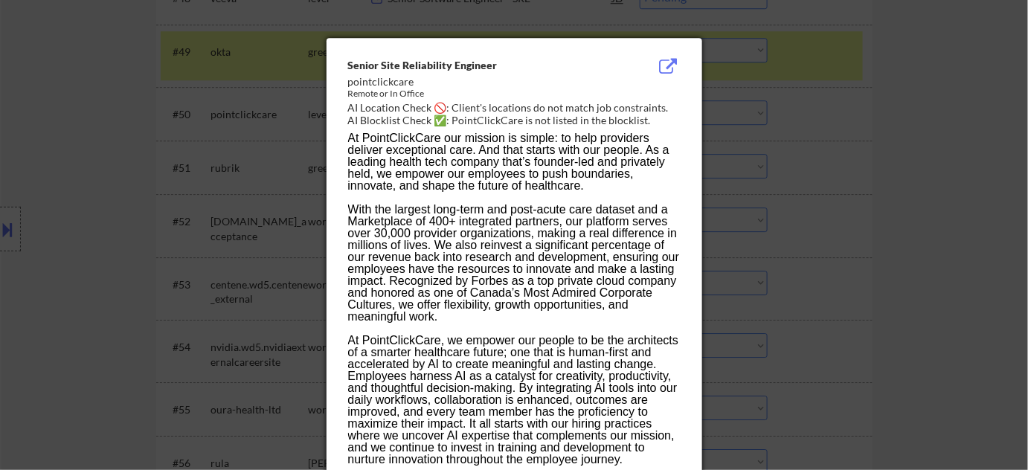
click at [895, 148] on div at bounding box center [514, 235] width 1028 height 470
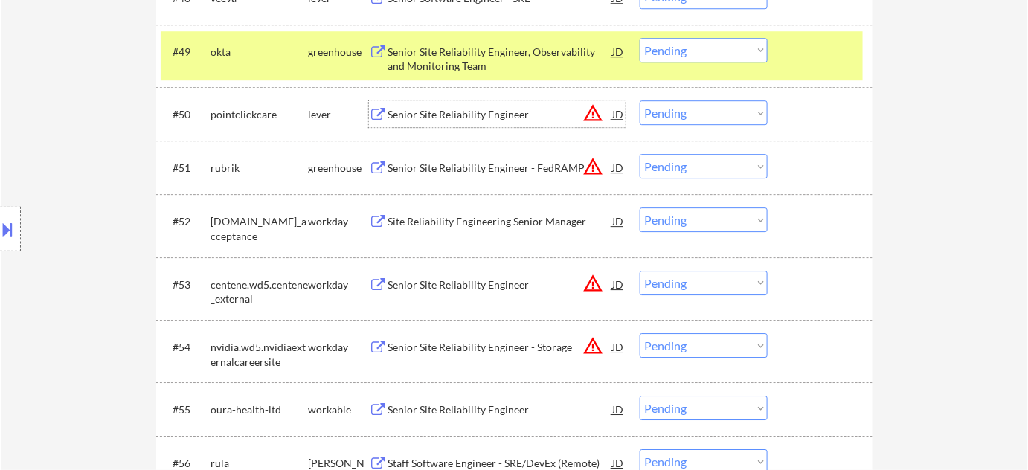
click at [475, 112] on div "Senior Site Reliability Engineer" at bounding box center [500, 114] width 225 height 15
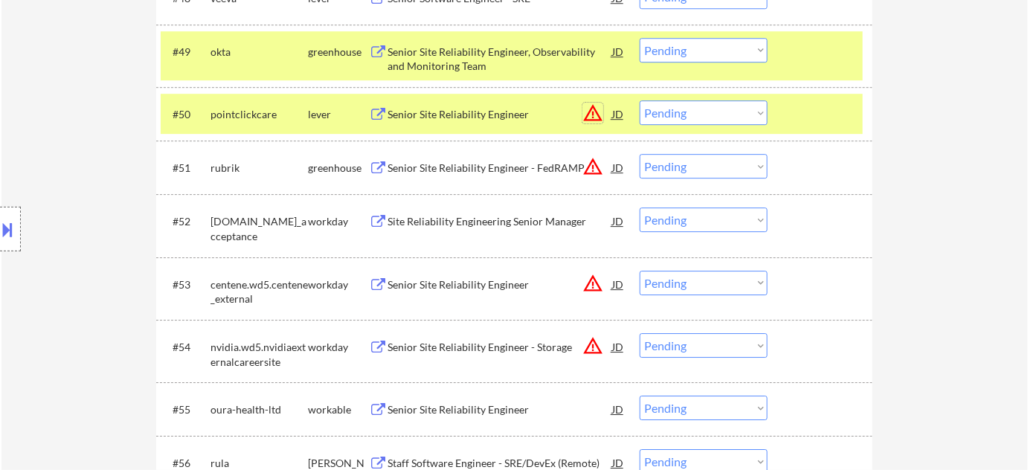
click at [599, 112] on button "warning_amber" at bounding box center [592, 113] width 21 height 21
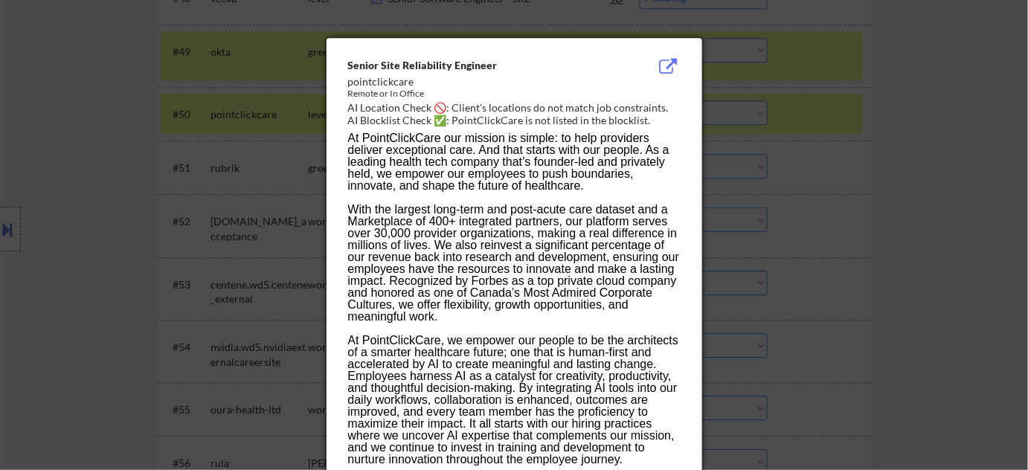
click at [817, 198] on div at bounding box center [514, 235] width 1028 height 470
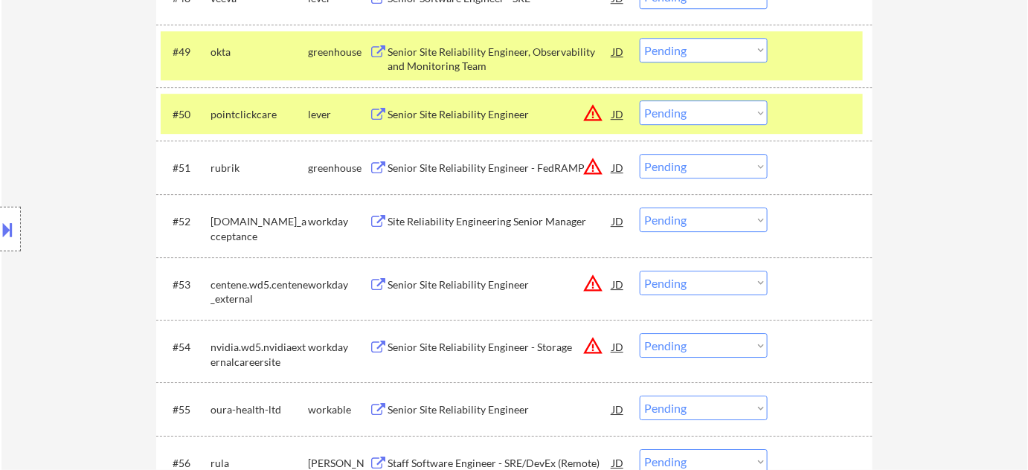
click at [726, 118] on select "Choose an option... Pending Applied Excluded (Questions) Excluded (Expired) Exc…" at bounding box center [704, 112] width 128 height 25
click at [640, 100] on select "Choose an option... Pending Applied Excluded (Questions) Excluded (Expired) Exc…" at bounding box center [704, 112] width 128 height 25
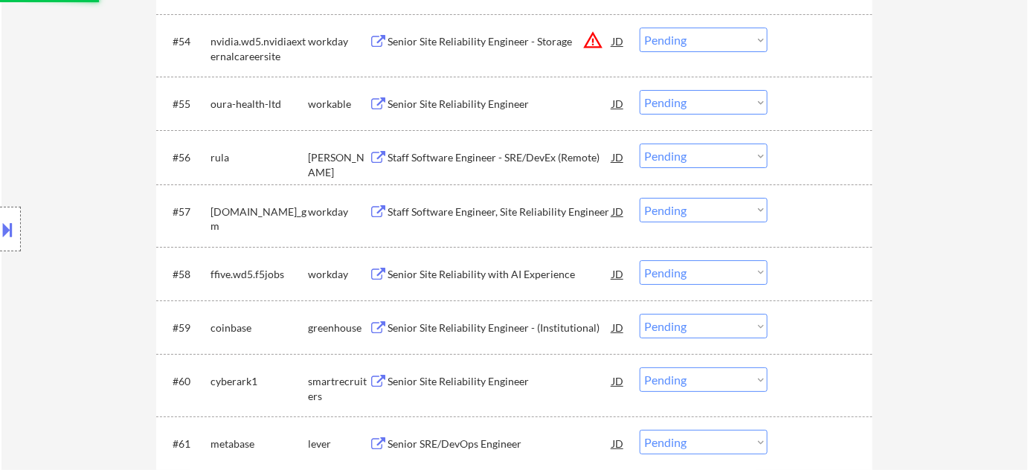
scroll to position [3652, 0]
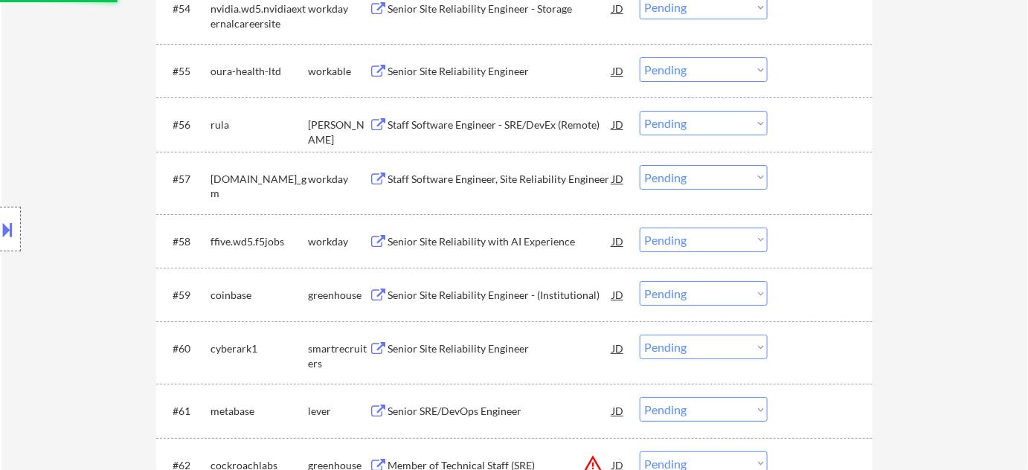
select select ""pending""
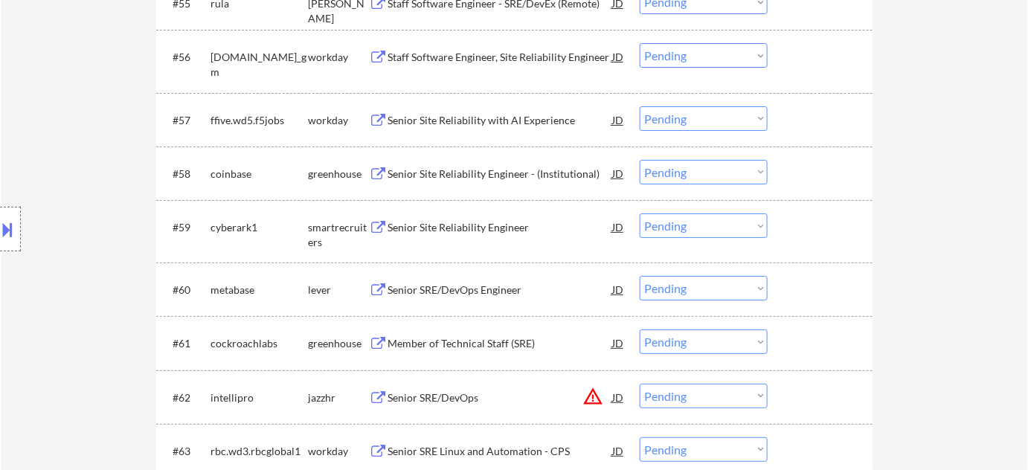
scroll to position [3786, 0]
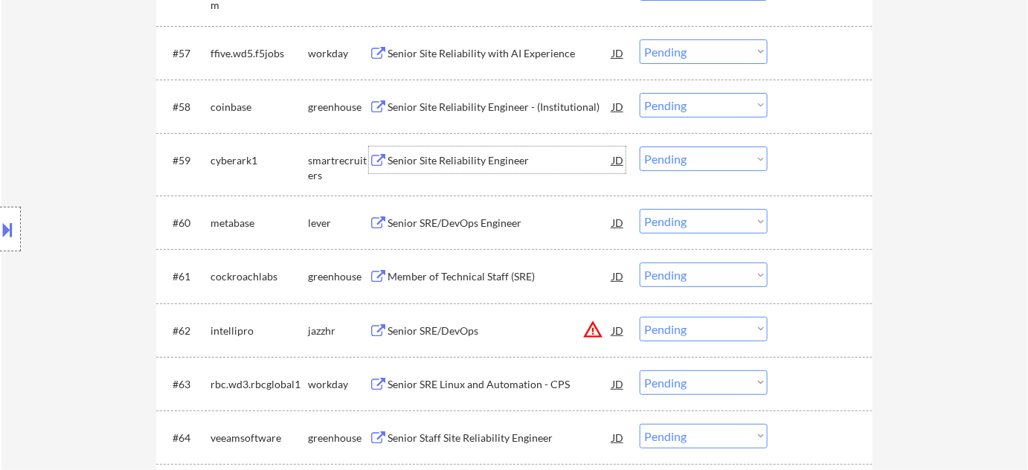
click at [478, 158] on div "Senior Site Reliability Engineer" at bounding box center [500, 160] width 225 height 15
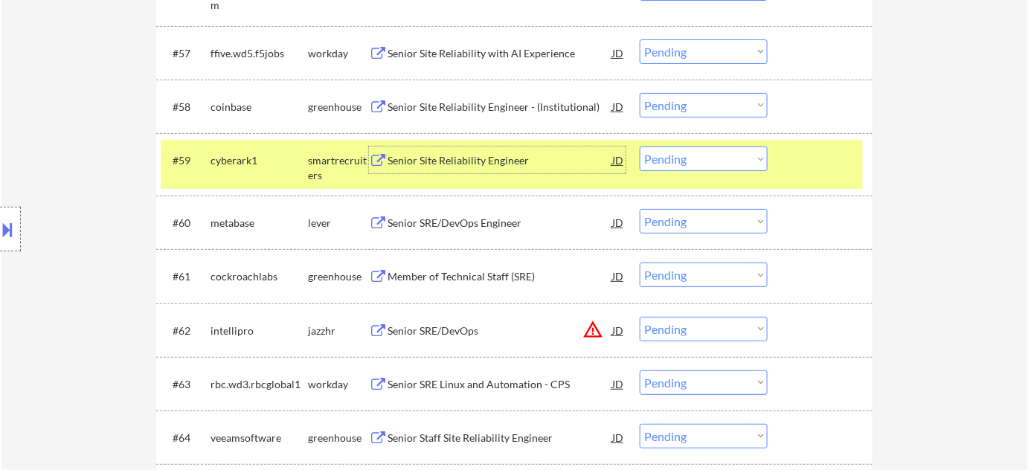
drag, startPoint x: 698, startPoint y: 155, endPoint x: 698, endPoint y: 167, distance: 11.2
click at [698, 155] on select "Choose an option... Pending Applied Excluded (Questions) Excluded (Expired) Exc…" at bounding box center [704, 159] width 128 height 25
click at [640, 147] on select "Choose an option... Pending Applied Excluded (Questions) Excluded (Expired) Exc…" at bounding box center [704, 159] width 128 height 25
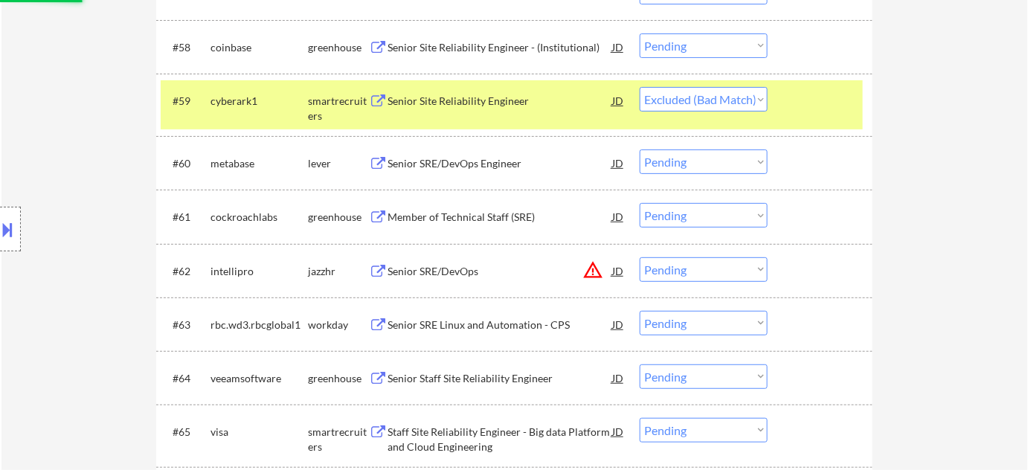
scroll to position [3989, 0]
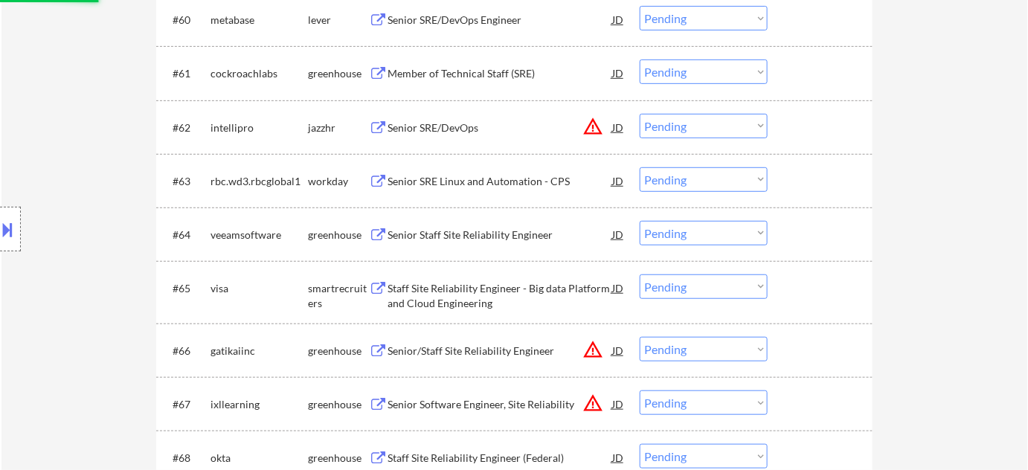
select select ""pending""
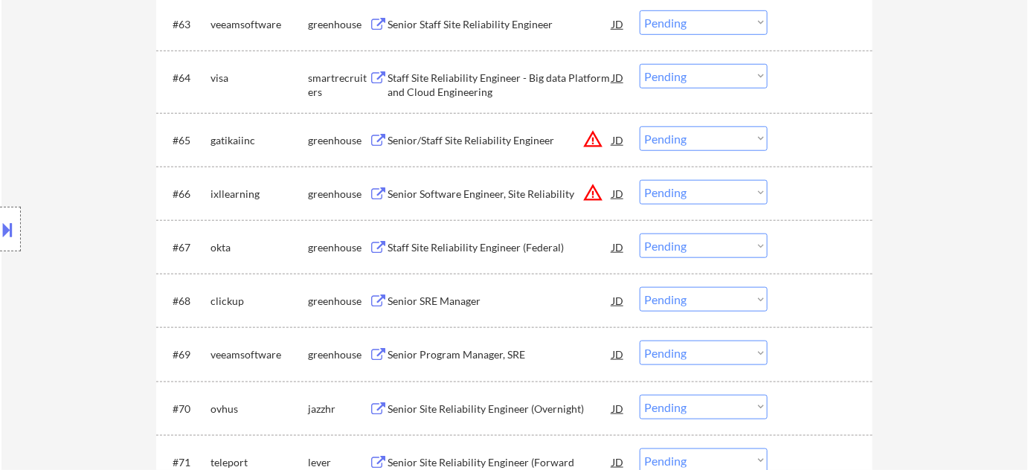
scroll to position [4057, 0]
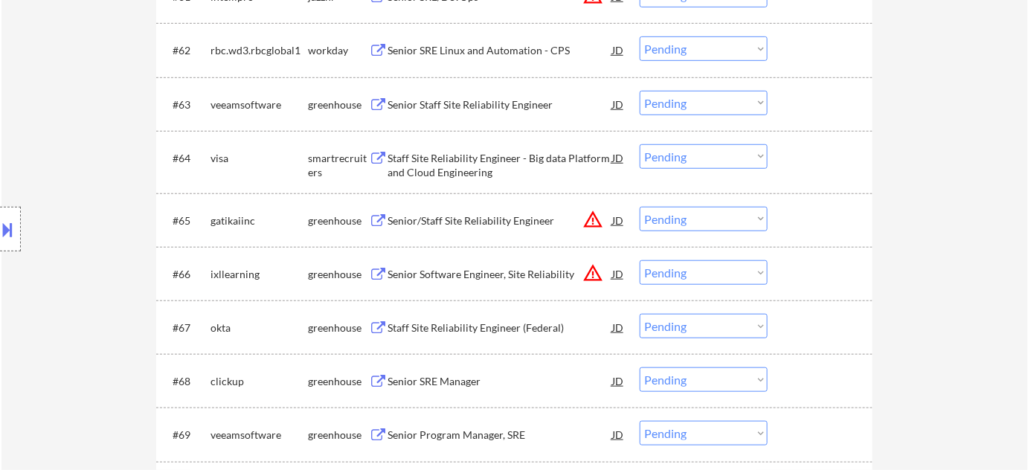
click at [476, 172] on div "Staff Site Reliability Engineer - Big data Platform and Cloud Engineering" at bounding box center [500, 165] width 225 height 29
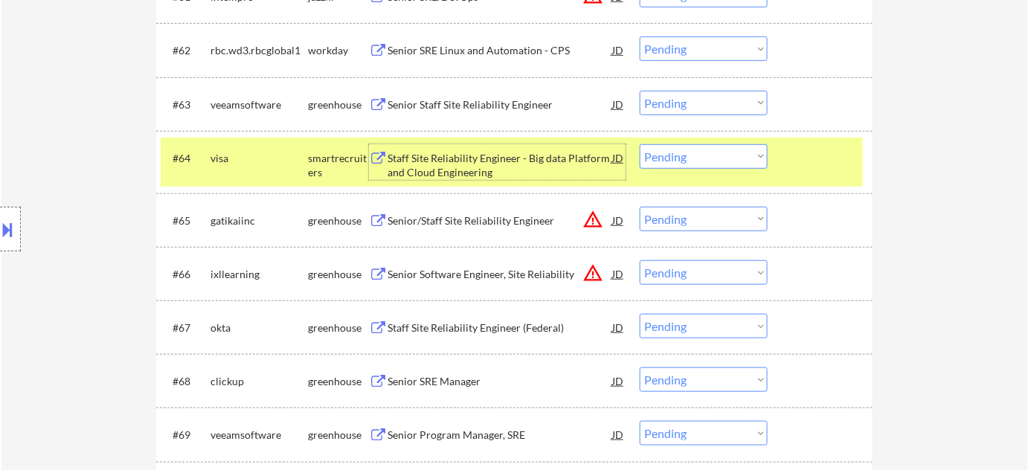
click at [10, 233] on button at bounding box center [8, 229] width 16 height 25
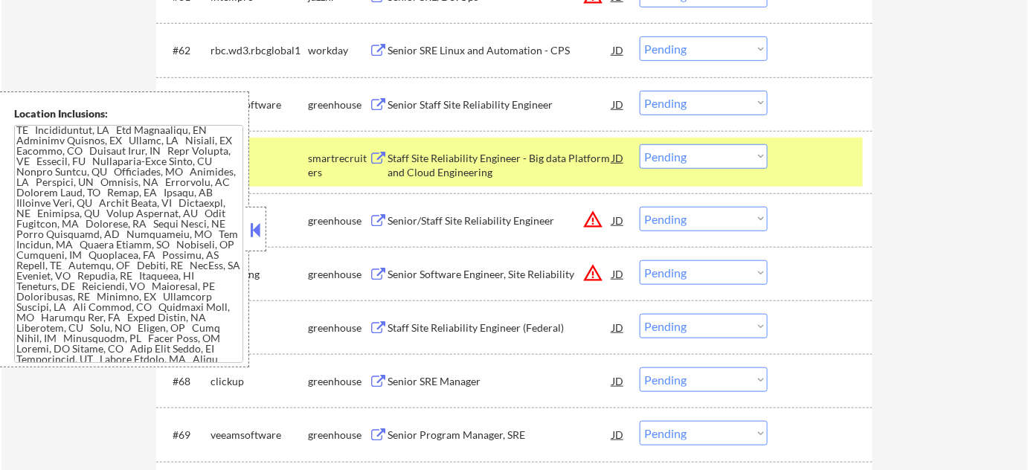
scroll to position [244, 0]
click at [257, 232] on button at bounding box center [256, 230] width 16 height 22
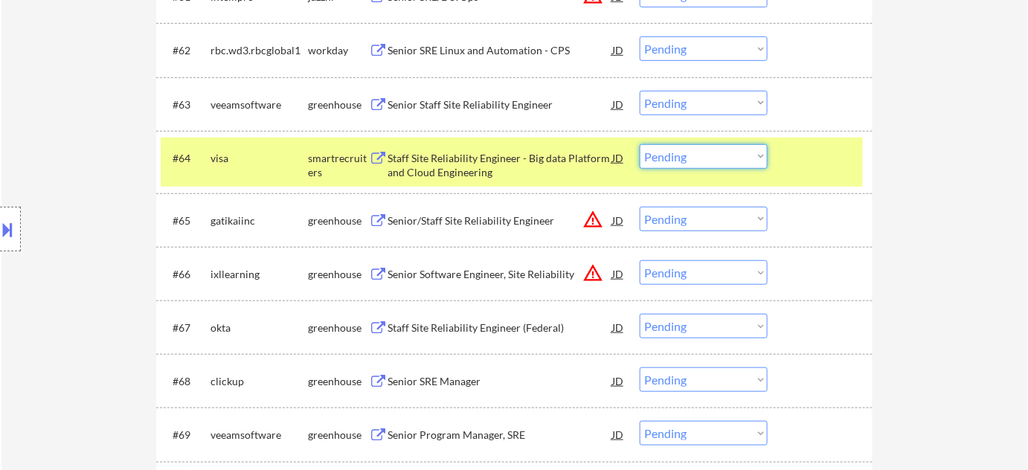
click at [706, 160] on select "Choose an option... Pending Applied Excluded (Questions) Excluded (Expired) Exc…" at bounding box center [704, 156] width 128 height 25
click at [640, 144] on select "Choose an option... Pending Applied Excluded (Questions) Excluded (Expired) Exc…" at bounding box center [704, 156] width 128 height 25
select select ""pending""
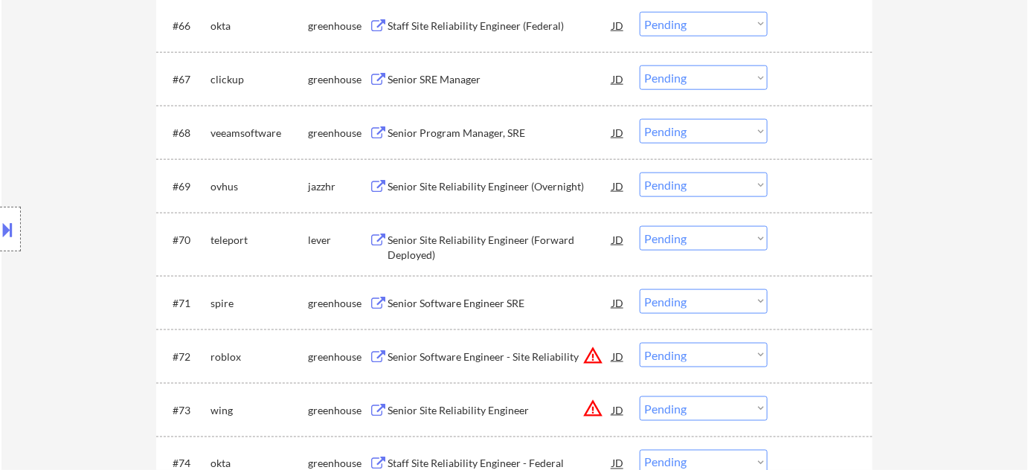
scroll to position [4328, 0]
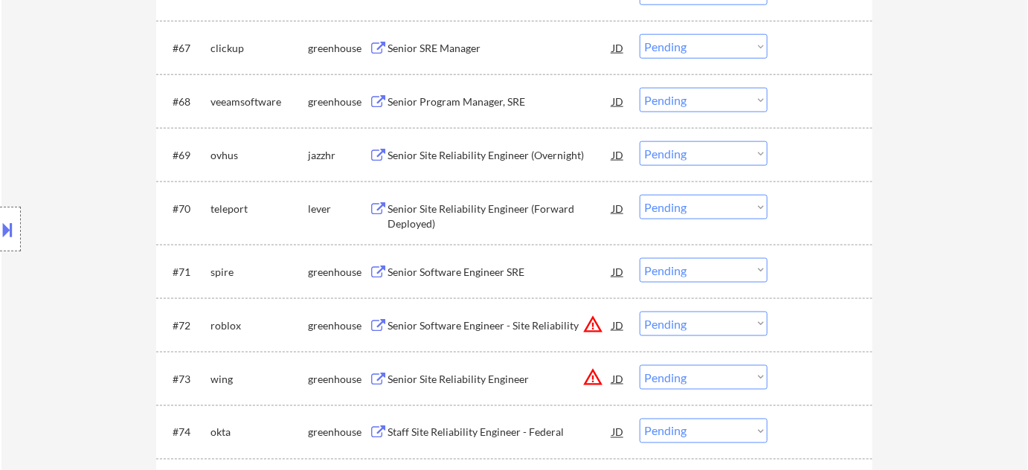
click at [423, 217] on div "Senior Site Reliability Engineer (Forward Deployed)" at bounding box center [500, 216] width 225 height 29
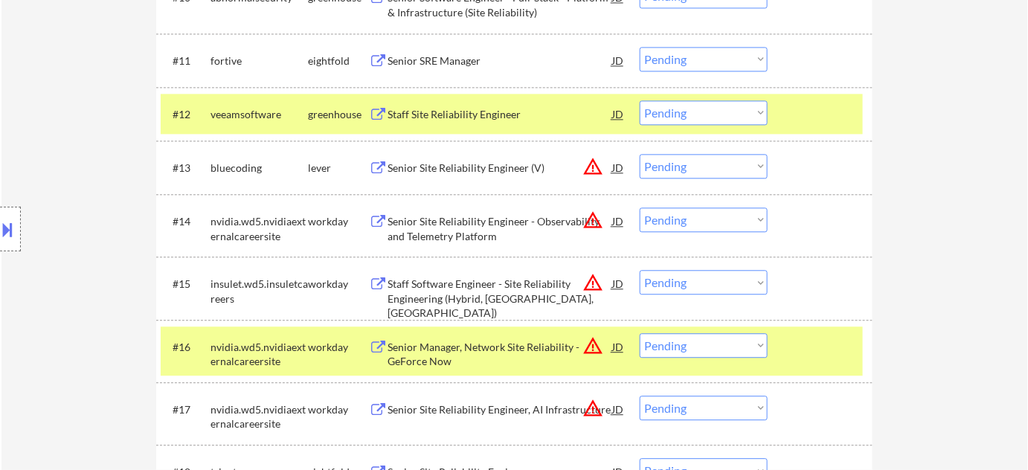
scroll to position [4301, 0]
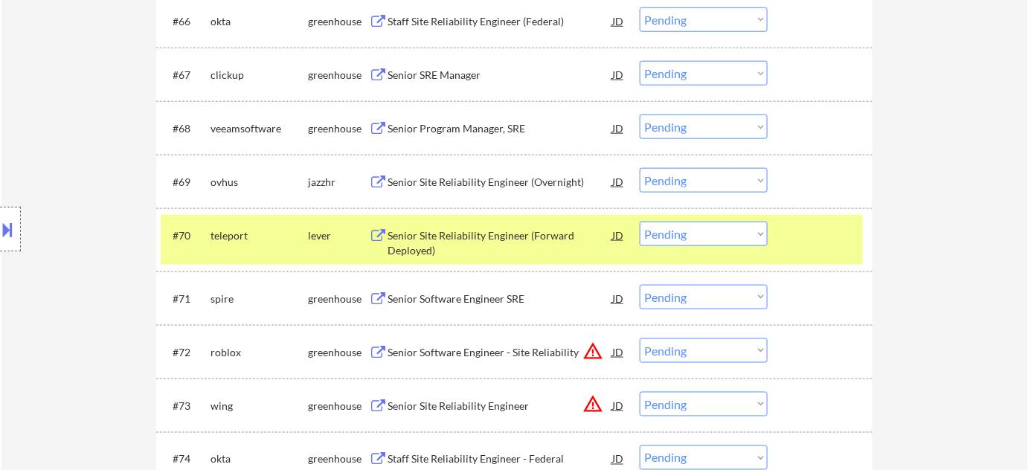
click at [710, 234] on select "Choose an option... Pending Applied Excluded (Questions) Excluded (Expired) Exc…" at bounding box center [704, 234] width 128 height 25
click at [640, 222] on select "Choose an option... Pending Applied Excluded (Questions) Excluded (Expired) Exc…" at bounding box center [704, 234] width 128 height 25
select select ""pending""
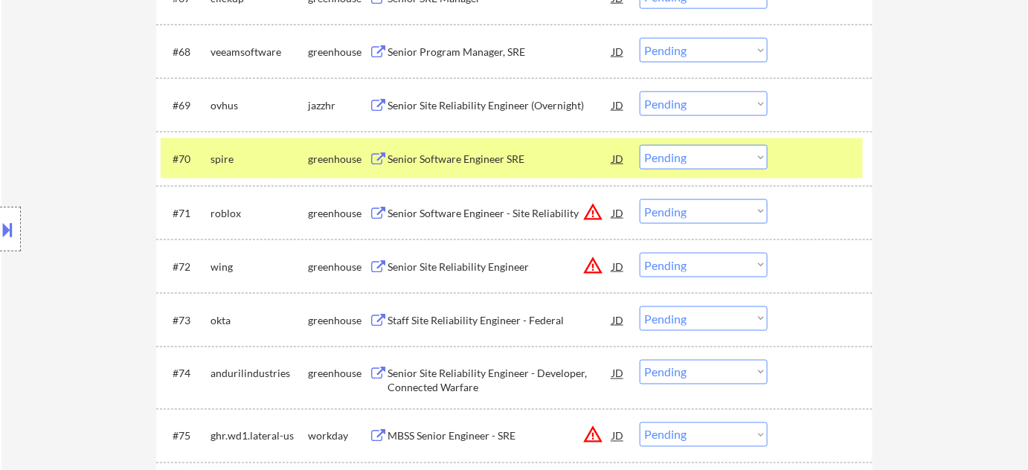
scroll to position [4369, 0]
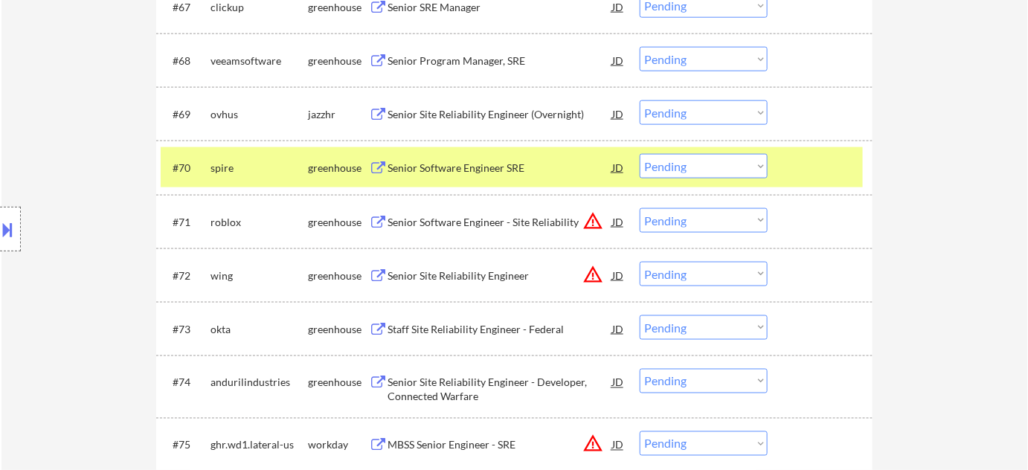
click at [483, 175] on div "Senior Software Engineer SRE" at bounding box center [500, 168] width 225 height 15
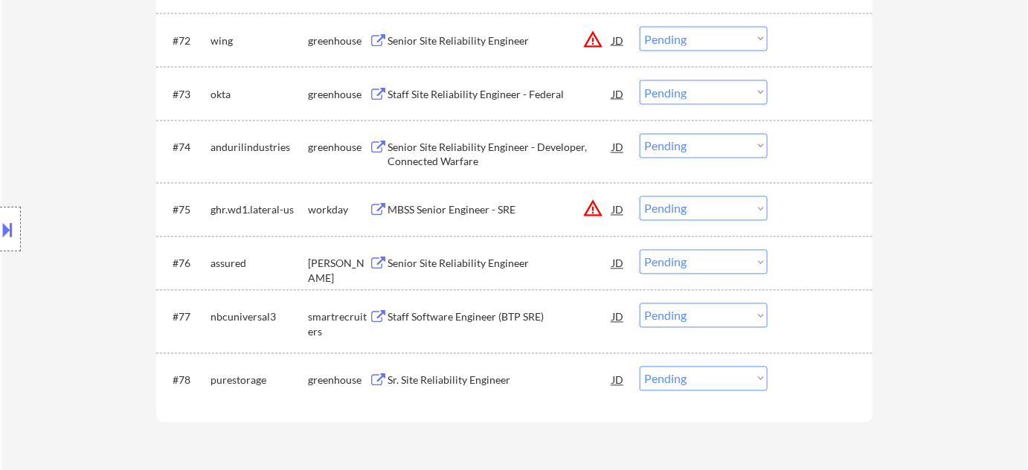
scroll to position [4640, 0]
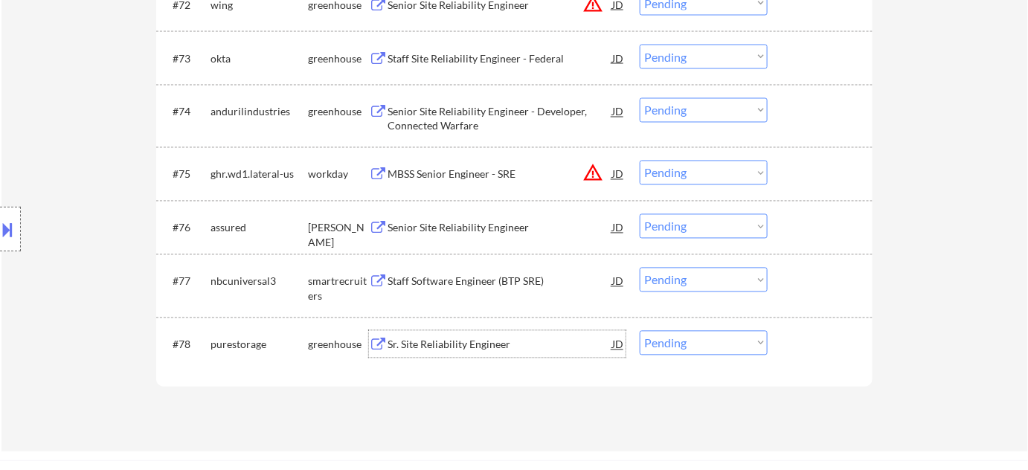
click at [477, 346] on div "Sr. Site Reliability Engineer" at bounding box center [500, 345] width 225 height 15
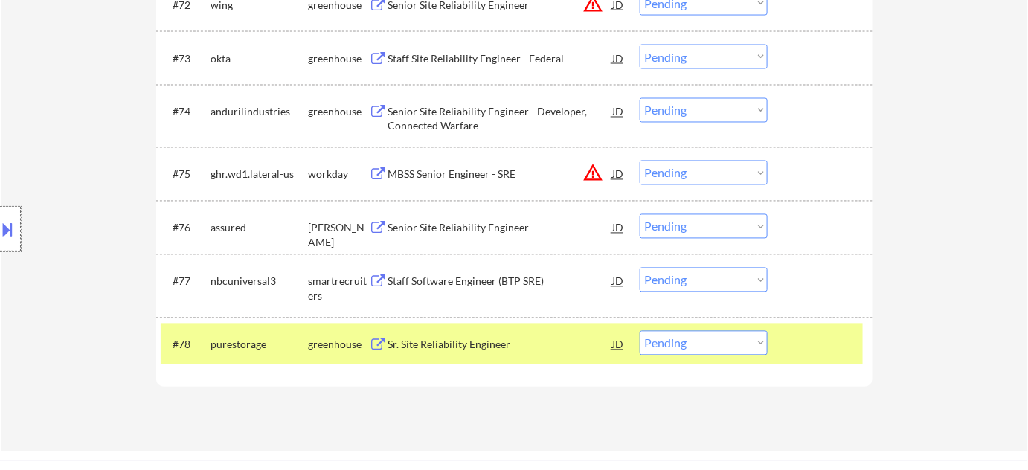
click at [7, 247] on div at bounding box center [10, 229] width 21 height 45
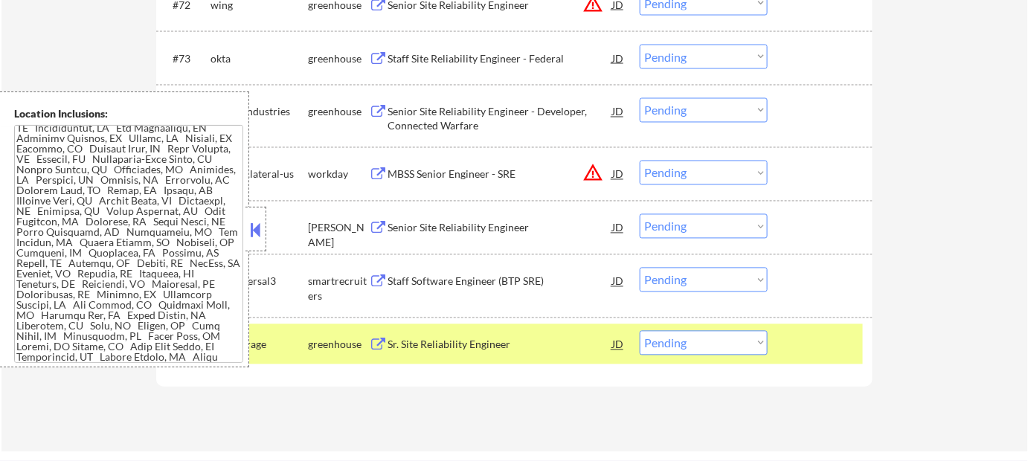
scroll to position [731, 0]
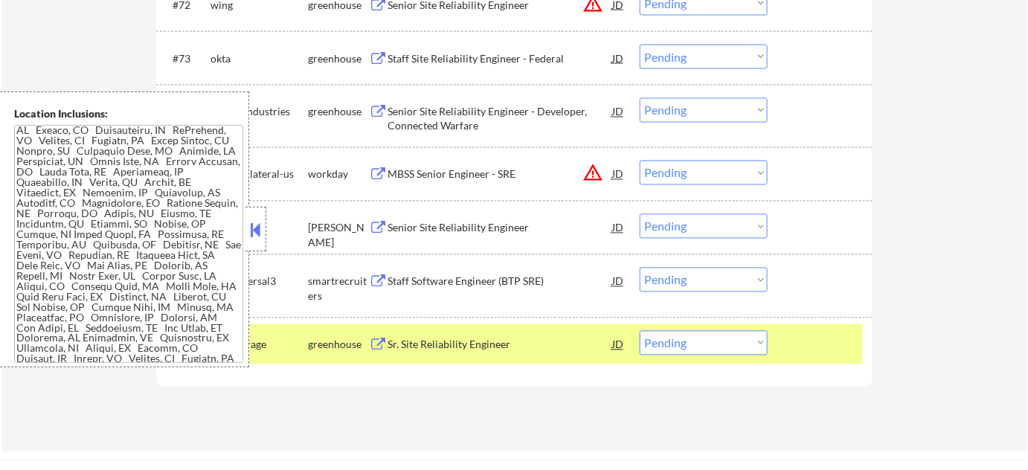
click at [256, 231] on button at bounding box center [256, 230] width 16 height 22
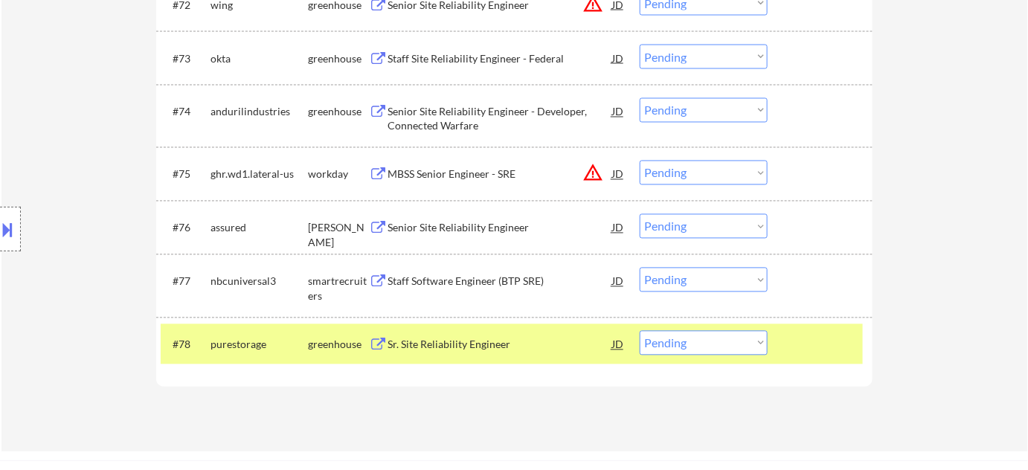
drag, startPoint x: 683, startPoint y: 342, endPoint x: 685, endPoint y: 330, distance: 12.1
click at [683, 342] on select "Choose an option... Pending Applied Excluded (Questions) Excluded (Expired) Exc…" at bounding box center [704, 343] width 128 height 25
select select ""applied""
click at [640, 331] on select "Choose an option... Pending Applied Excluded (Questions) Excluded (Expired) Exc…" at bounding box center [704, 343] width 128 height 25
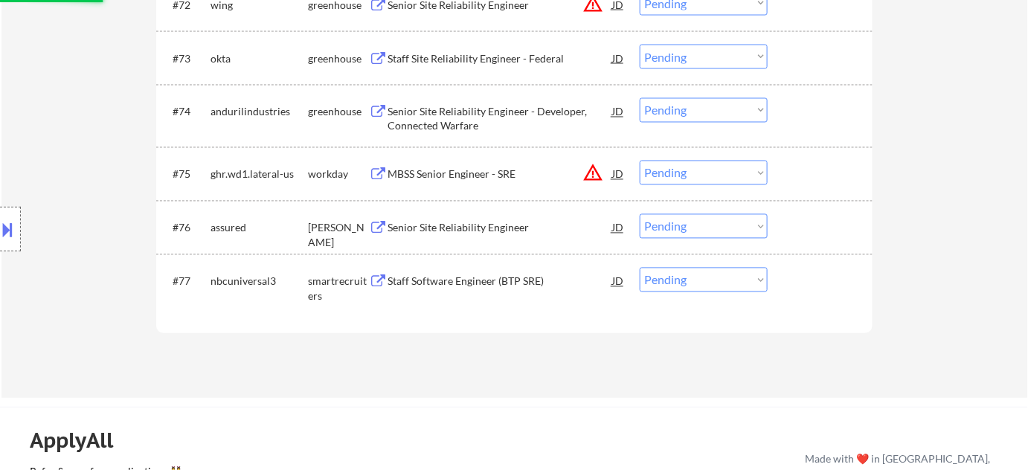
click at [487, 224] on div "Senior Site Reliability Engineer" at bounding box center [500, 228] width 225 height 15
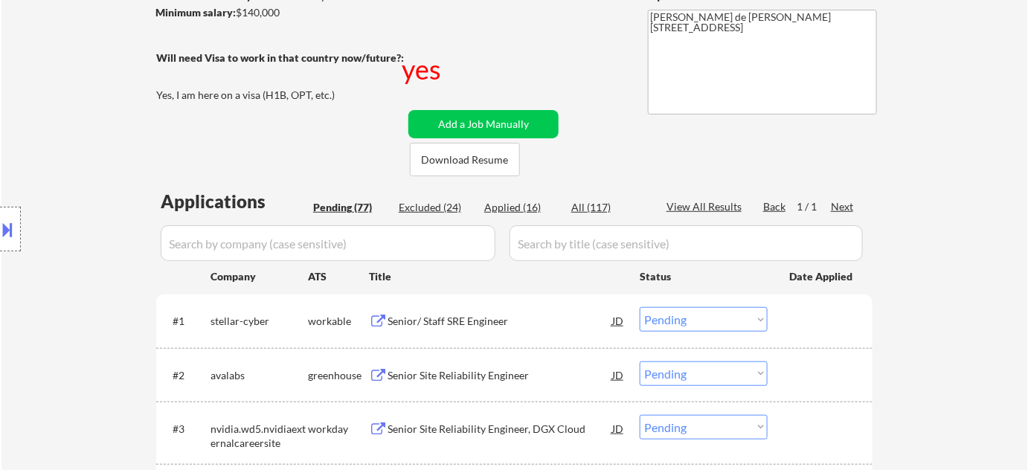
scroll to position [63, 0]
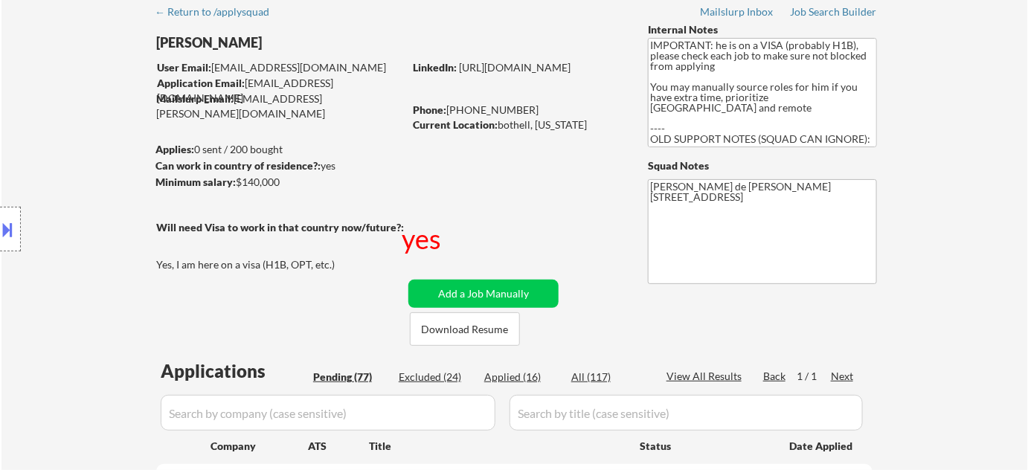
drag, startPoint x: 518, startPoint y: 371, endPoint x: 439, endPoint y: 399, distance: 83.5
click at [517, 371] on div "Applied (16)" at bounding box center [521, 377] width 74 height 15
select select ""applied""
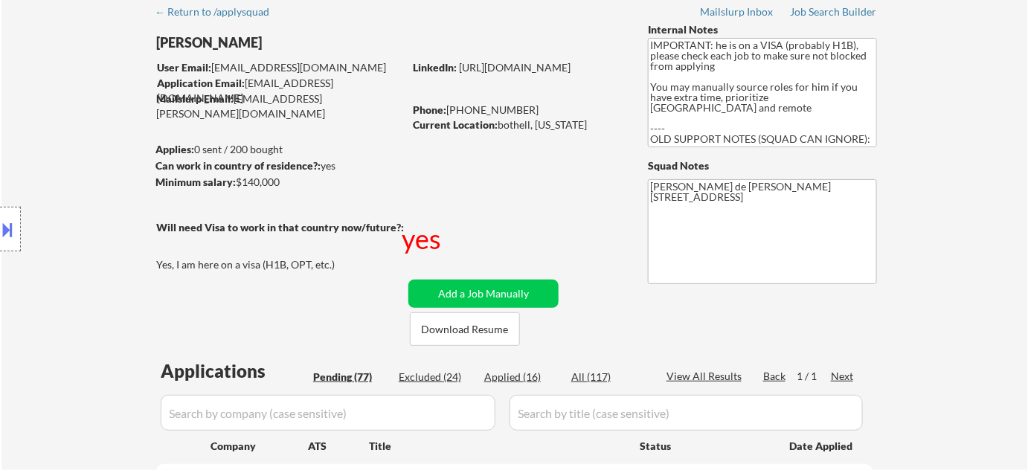
select select ""applied""
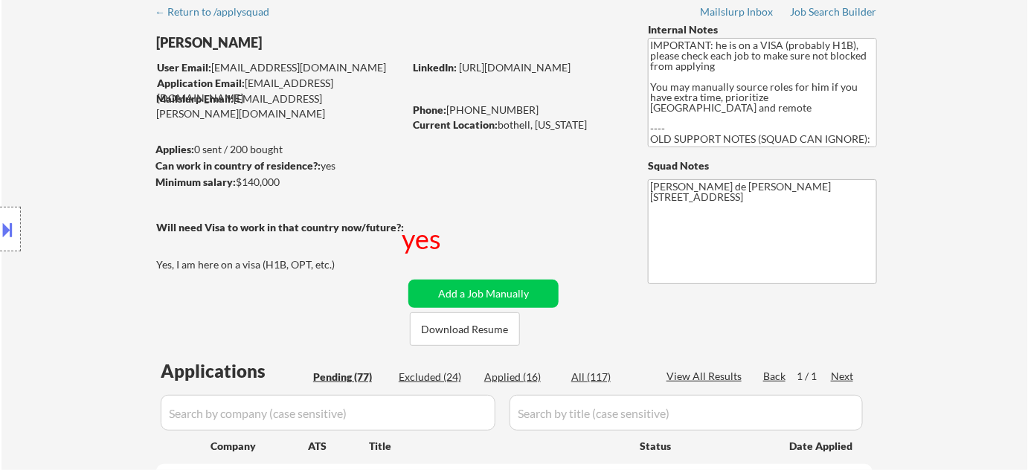
select select ""applied""
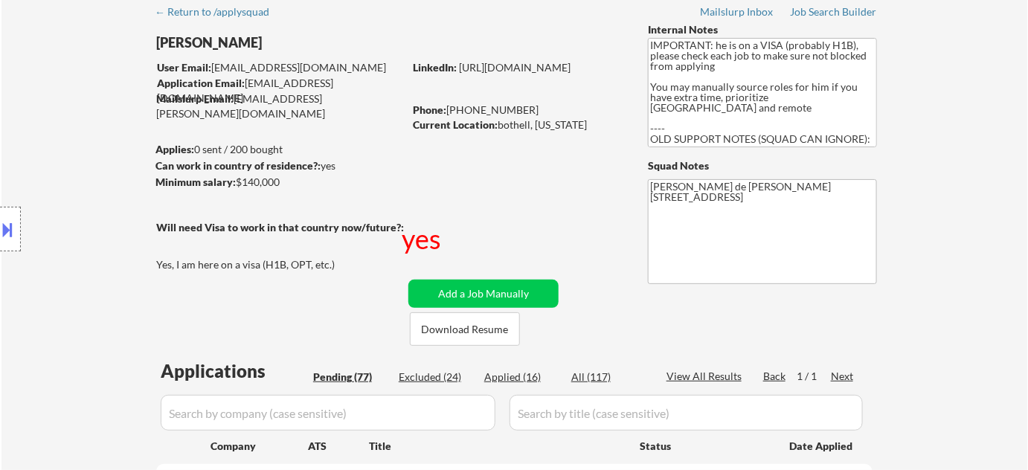
select select ""applied""
click at [416, 408] on input "input" at bounding box center [328, 413] width 335 height 36
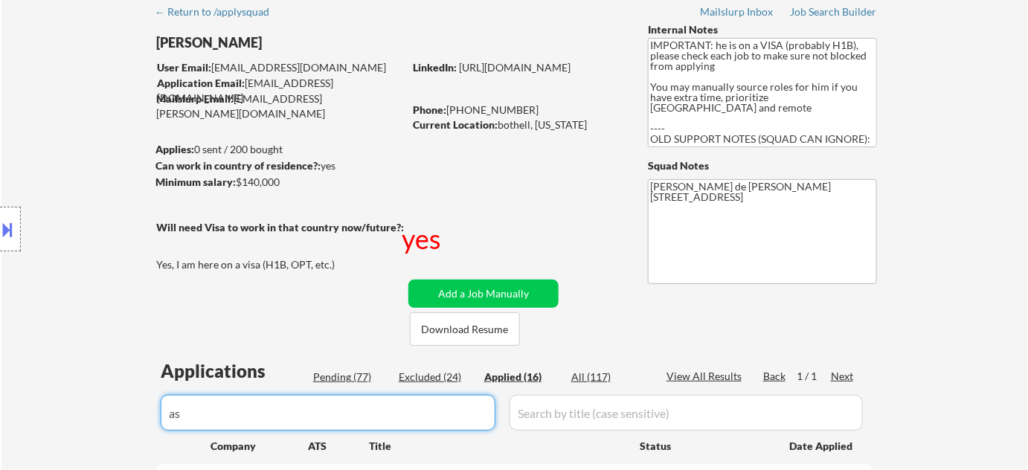
type input "ass"
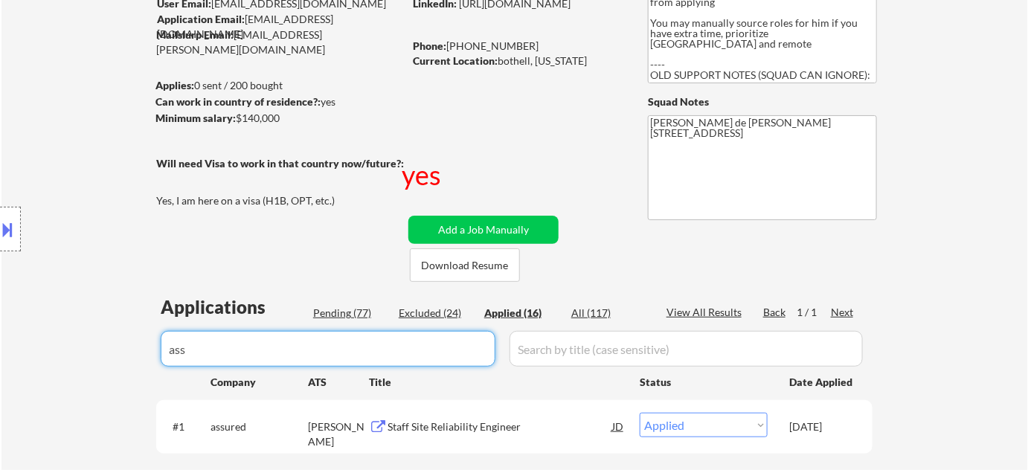
scroll to position [266, 0]
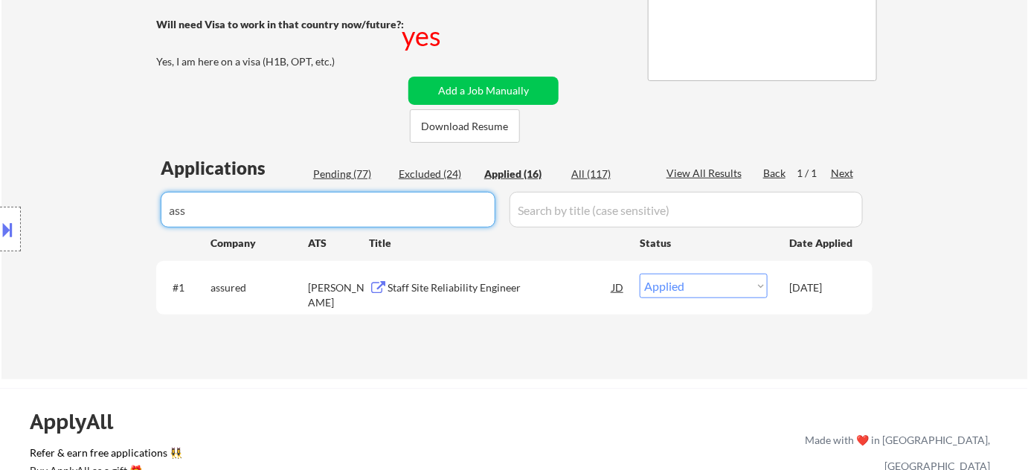
drag, startPoint x: 263, startPoint y: 203, endPoint x: 0, endPoint y: 204, distance: 262.6
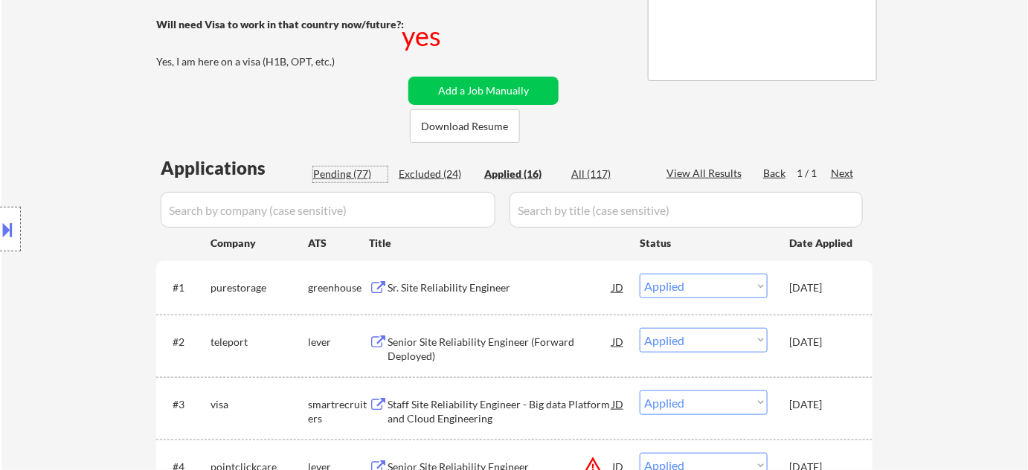
click at [348, 175] on div "Pending (77)" at bounding box center [350, 174] width 74 height 15
select select ""pending""
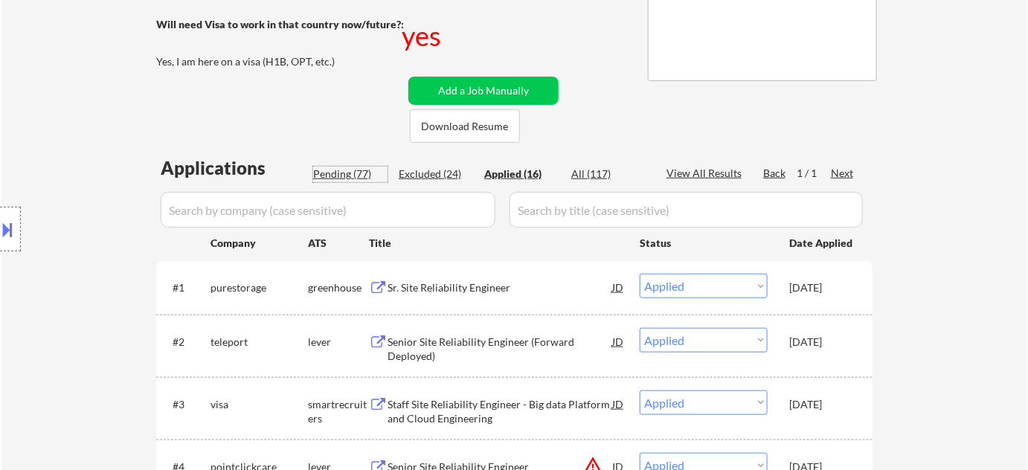
select select ""pending""
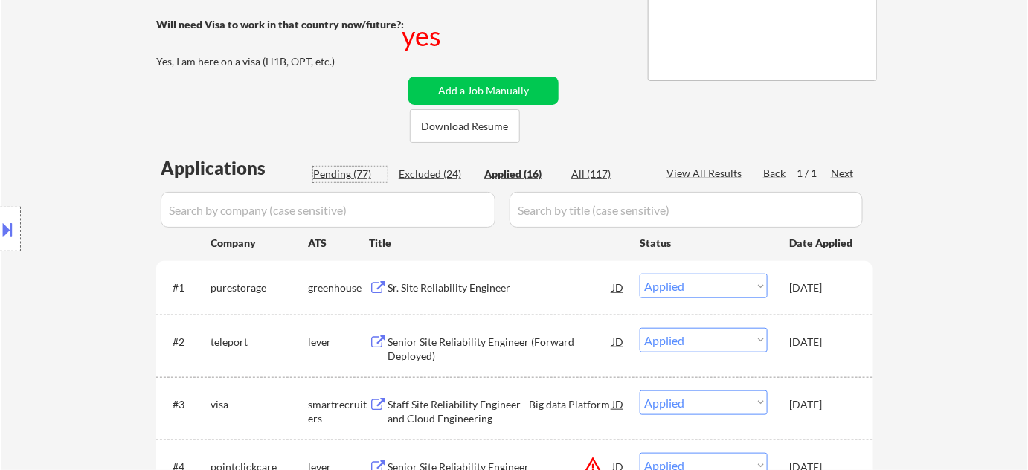
select select ""pending""
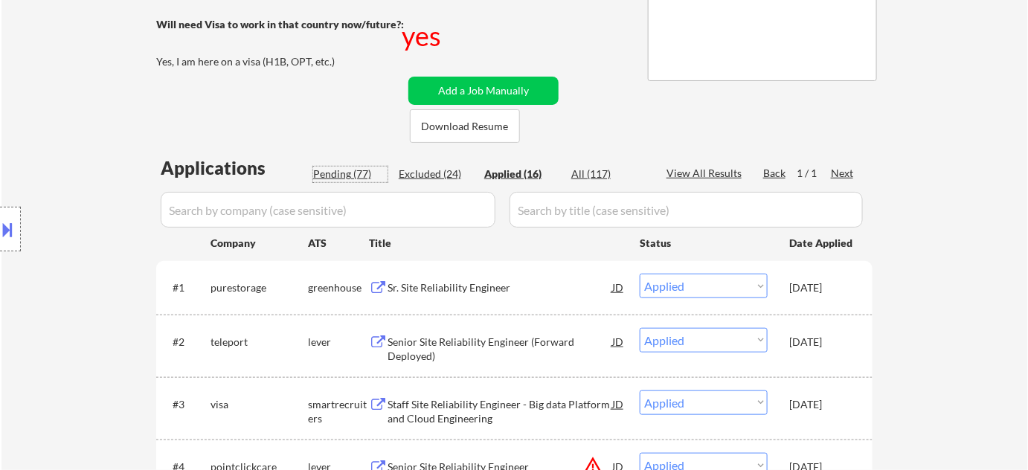
select select ""pending""
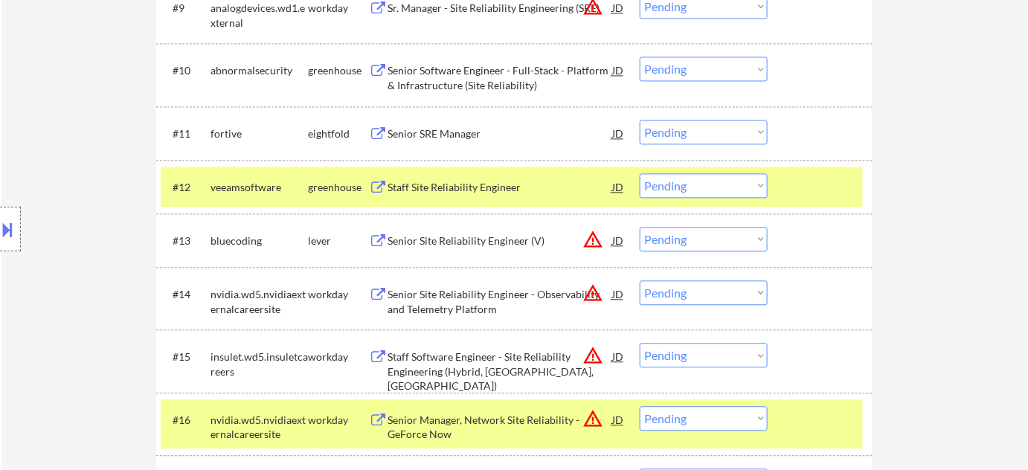
scroll to position [1010, 0]
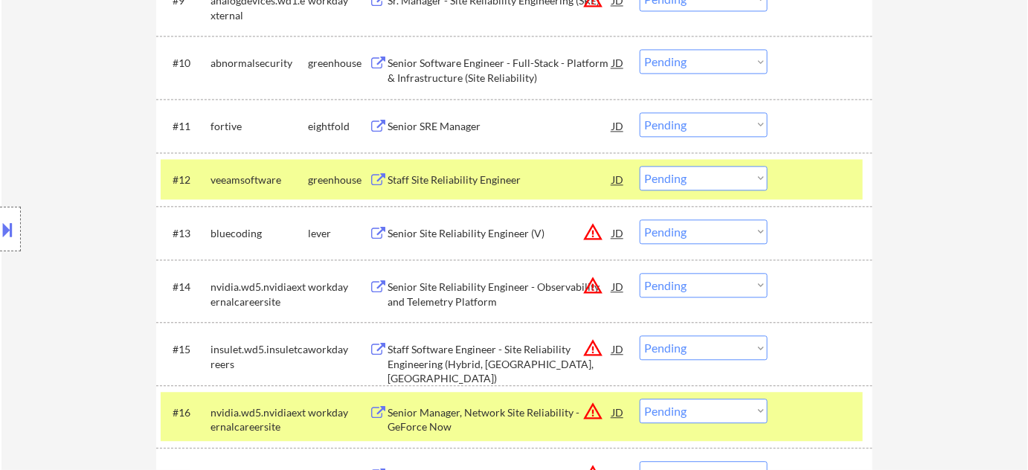
click at [591, 231] on button "warning_amber" at bounding box center [592, 232] width 21 height 21
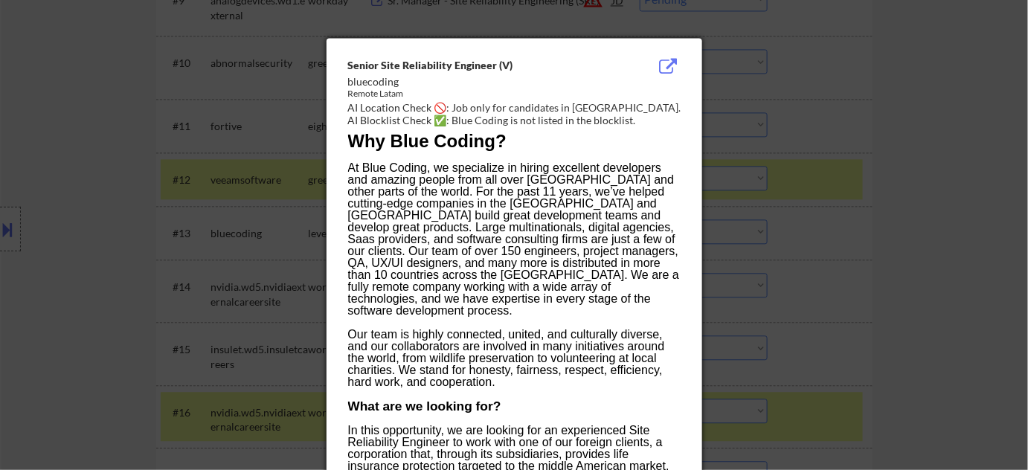
click at [780, 257] on div at bounding box center [514, 235] width 1028 height 470
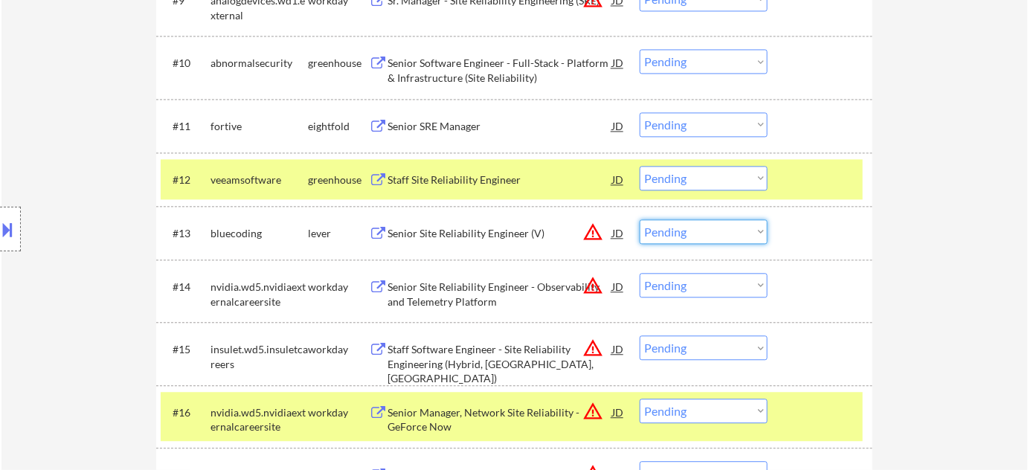
click at [699, 234] on select "Choose an option... Pending Applied Excluded (Questions) Excluded (Expired) Exc…" at bounding box center [704, 231] width 128 height 25
click at [640, 219] on select "Choose an option... Pending Applied Excluded (Questions) Excluded (Expired) Exc…" at bounding box center [704, 231] width 128 height 25
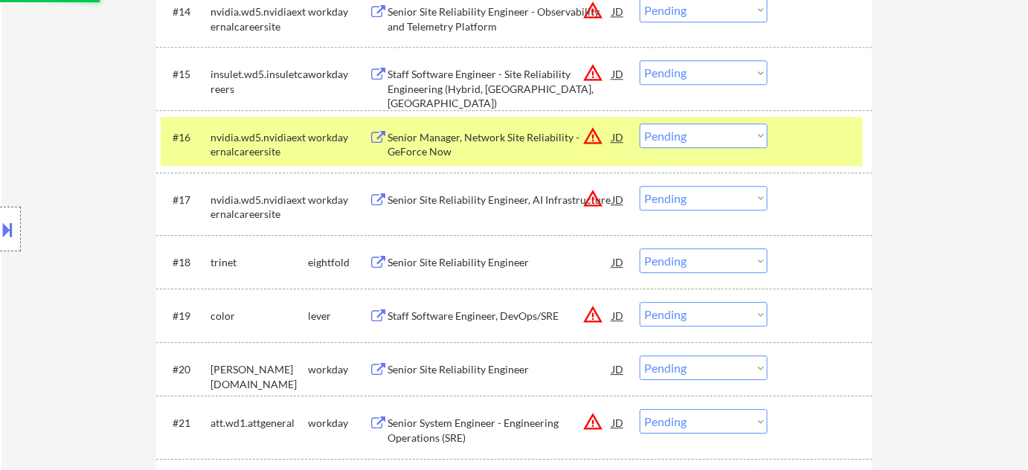
select select ""pending""
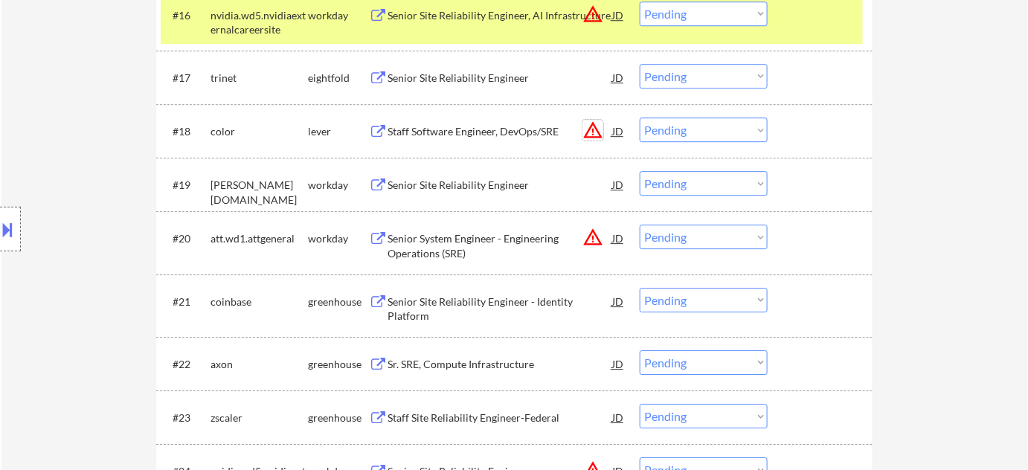
click at [591, 130] on button "warning_amber" at bounding box center [592, 130] width 21 height 21
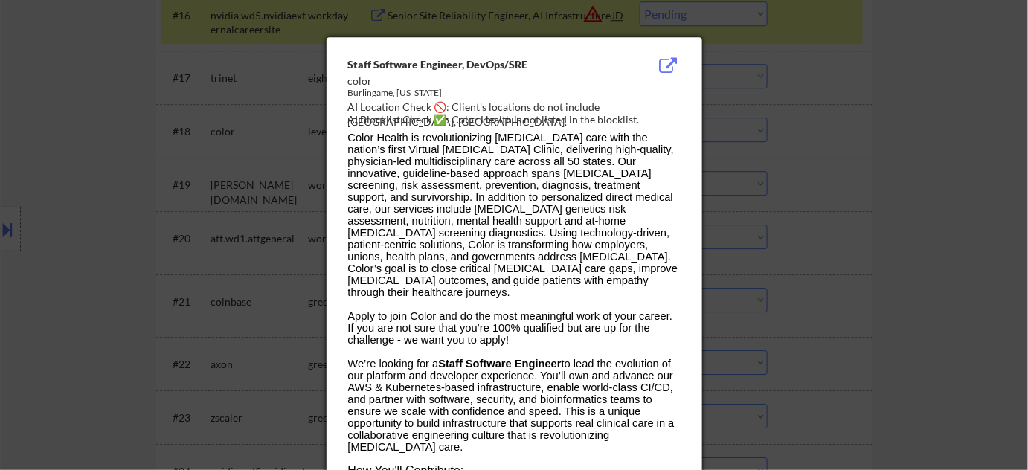
click at [847, 213] on div at bounding box center [514, 235] width 1028 height 470
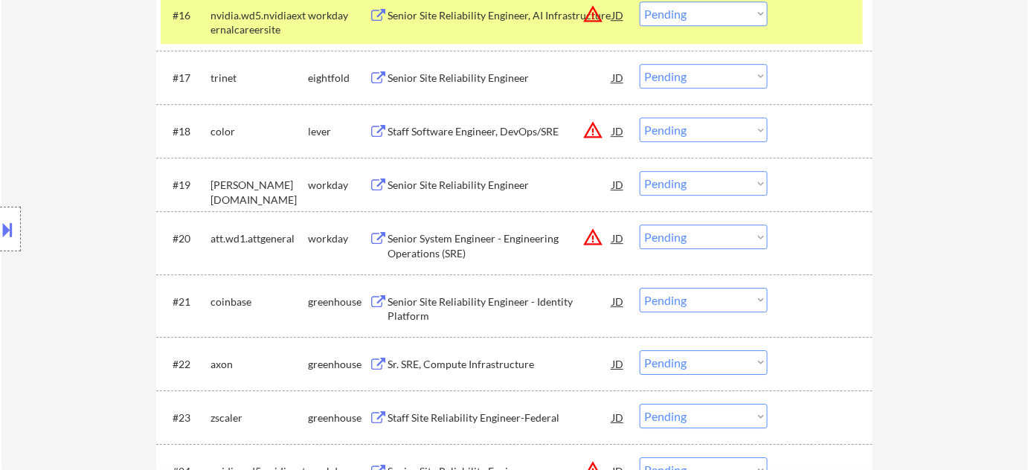
click at [470, 129] on div "Staff Software Engineer, DevOps/SRE" at bounding box center [500, 131] width 225 height 15
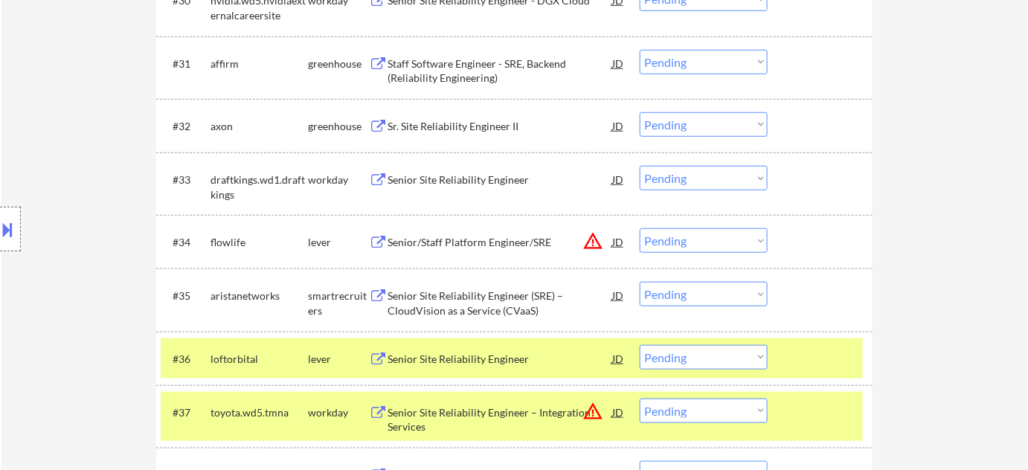
scroll to position [2227, 0]
click at [594, 241] on button "warning_amber" at bounding box center [592, 241] width 21 height 21
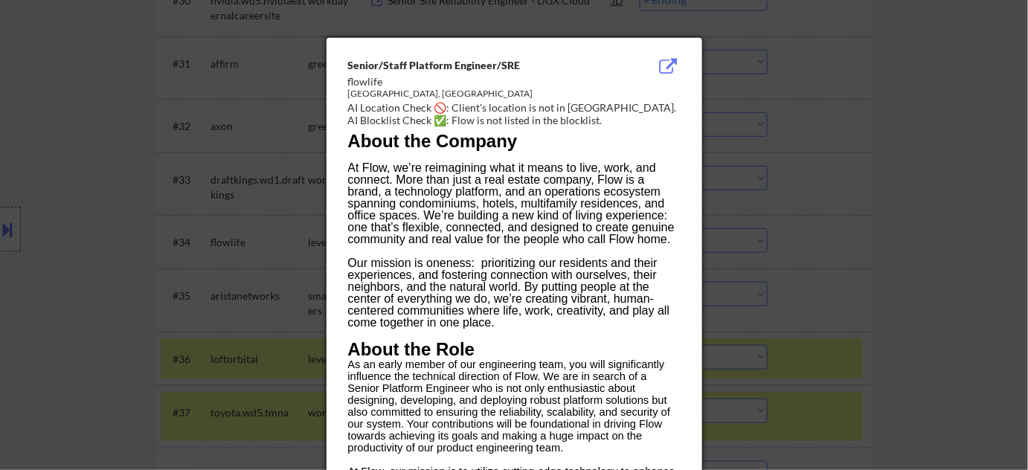
click at [867, 216] on div at bounding box center [514, 235] width 1028 height 470
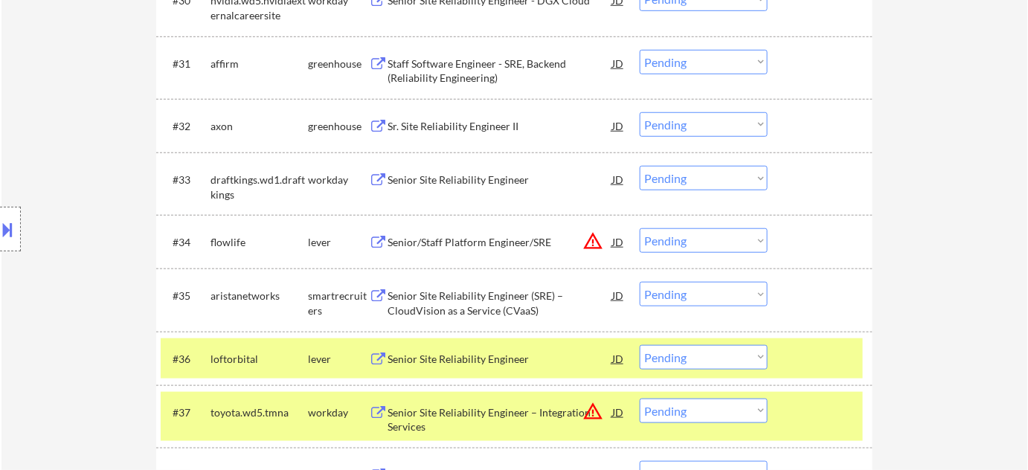
click at [510, 245] on div "Senior/Staff Platform Engineer/SRE" at bounding box center [500, 242] width 225 height 15
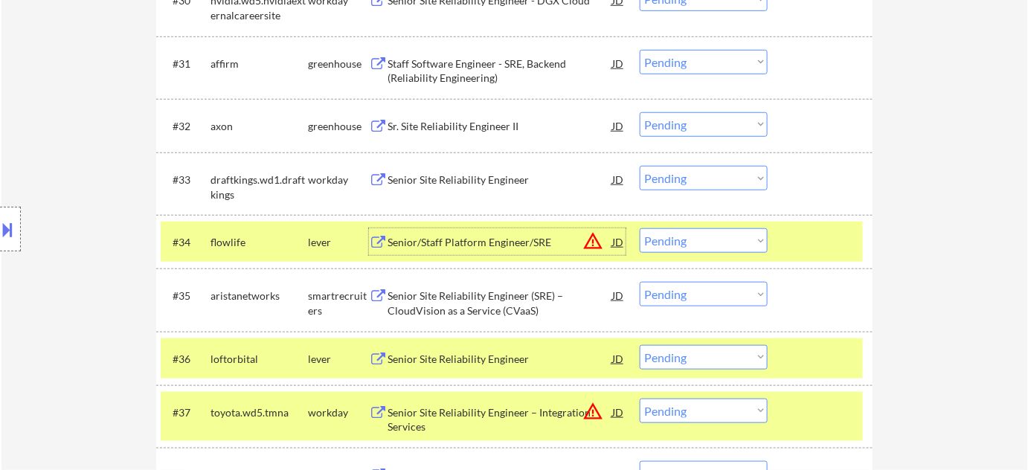
click at [1, 222] on button at bounding box center [8, 229] width 16 height 25
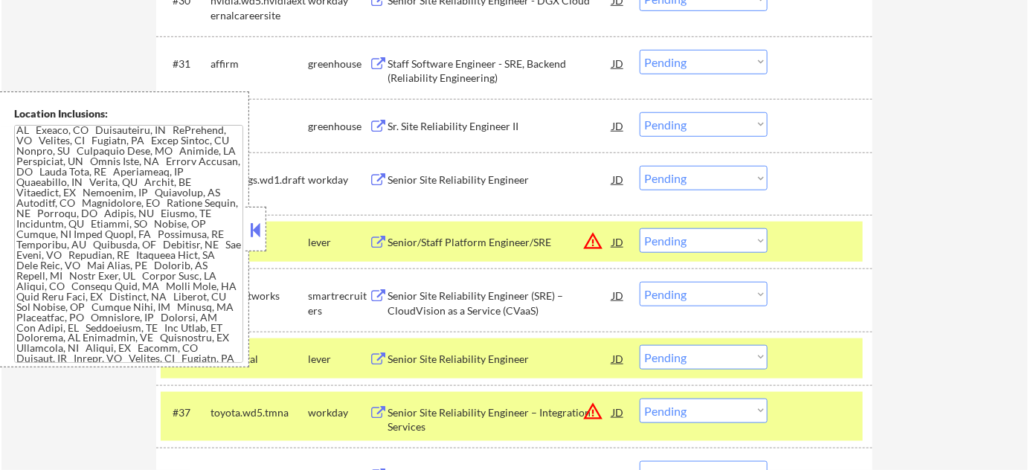
scroll to position [2717, 0]
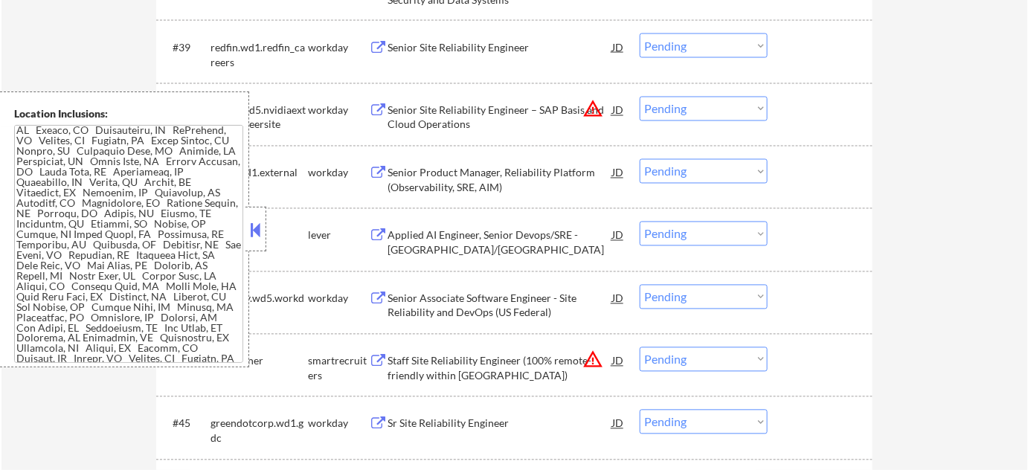
click at [260, 222] on button at bounding box center [256, 230] width 16 height 22
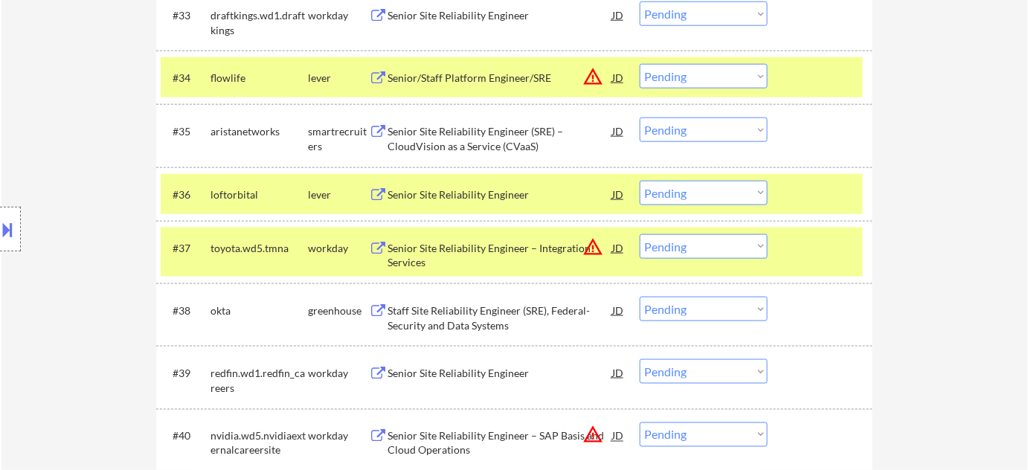
scroll to position [2312, 0]
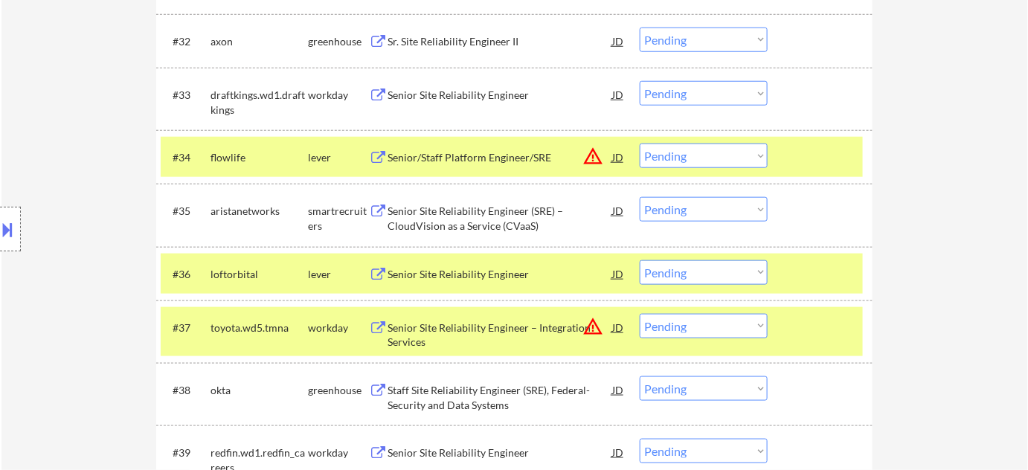
click at [592, 152] on button "warning_amber" at bounding box center [592, 156] width 21 height 21
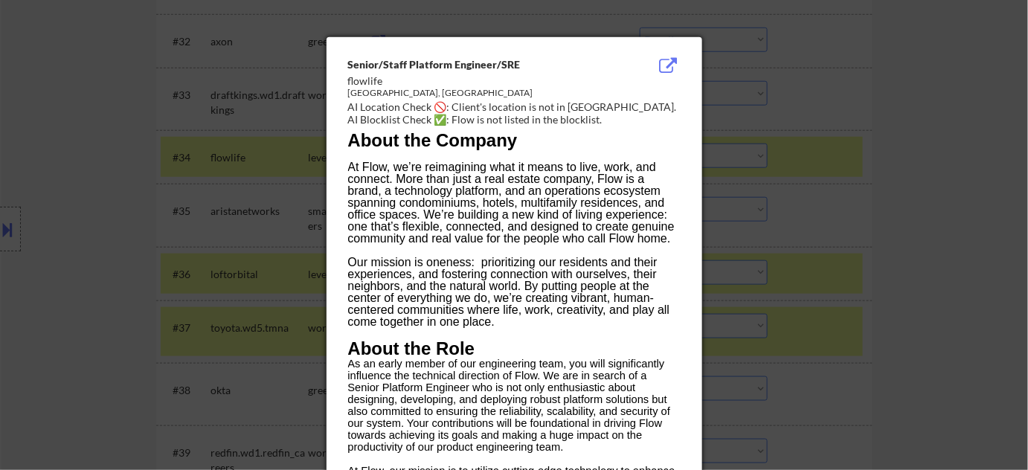
click at [902, 207] on div at bounding box center [514, 235] width 1028 height 470
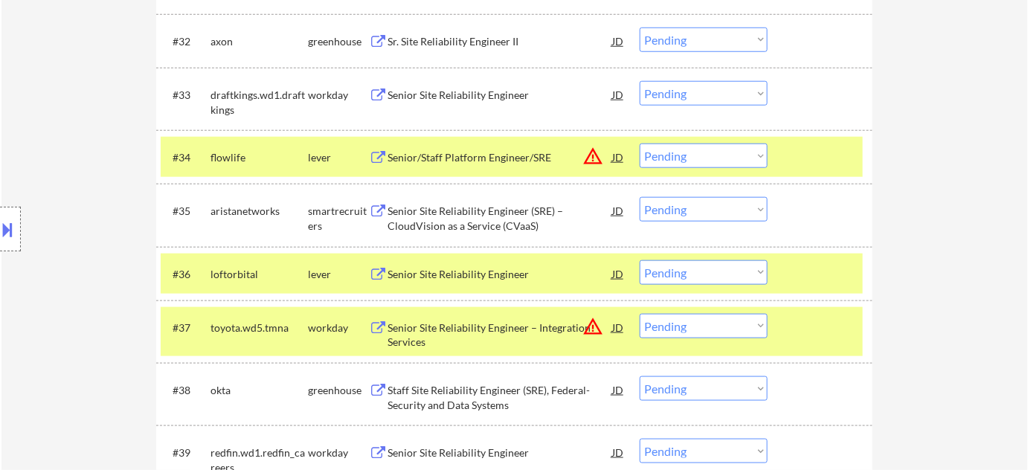
click at [736, 154] on select "Choose an option... Pending Applied Excluded (Questions) Excluded (Expired) Exc…" at bounding box center [704, 156] width 128 height 25
click at [640, 144] on select "Choose an option... Pending Applied Excluded (Questions) Excluded (Expired) Exc…" at bounding box center [704, 156] width 128 height 25
select select ""pending""
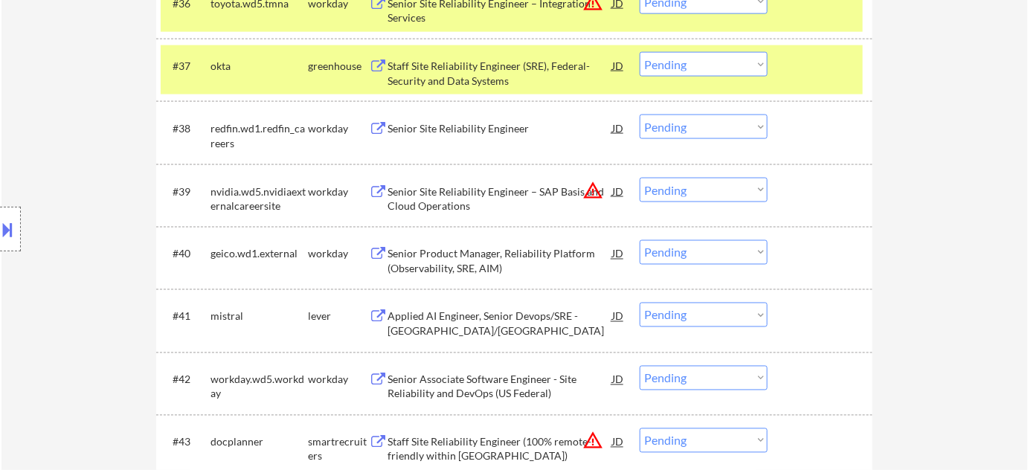
scroll to position [2650, 0]
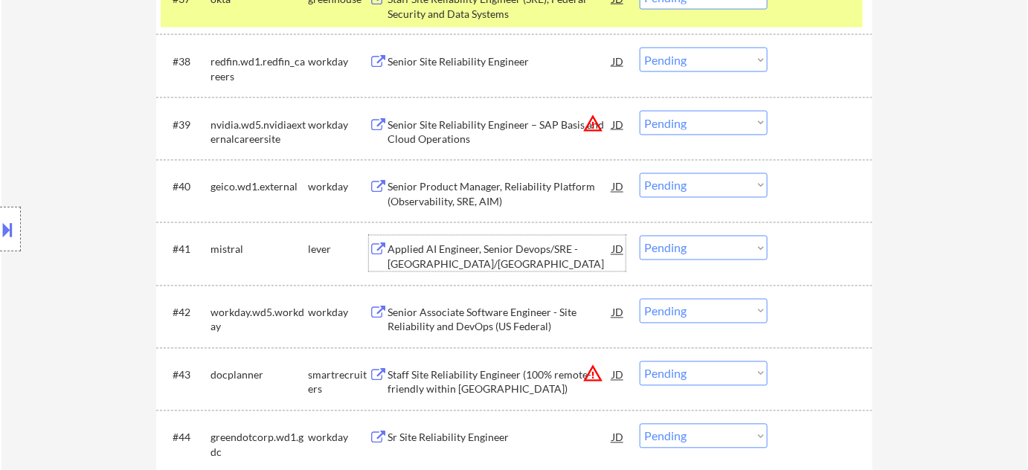
click at [472, 247] on div "Applied AI Engineer, Senior Devops/SRE - [GEOGRAPHIC_DATA]/[GEOGRAPHIC_DATA]" at bounding box center [500, 257] width 225 height 29
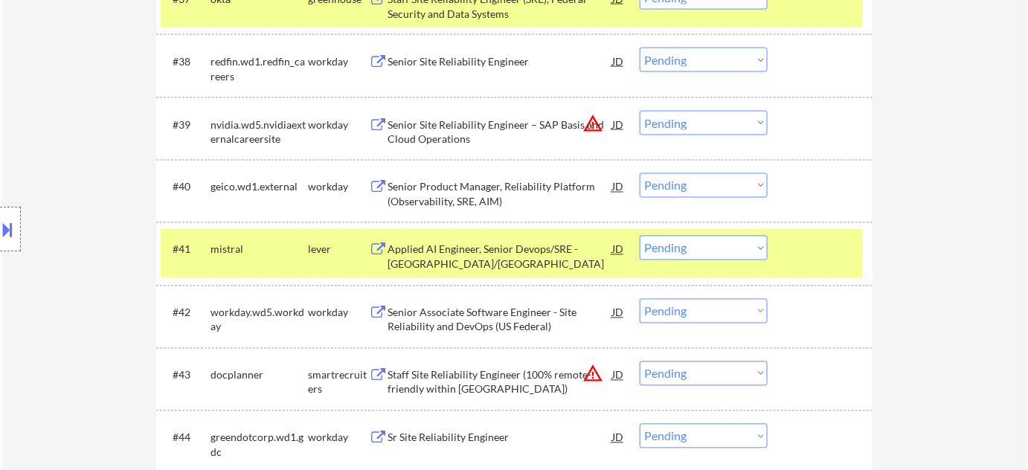
click at [0, 232] on button at bounding box center [8, 229] width 16 height 25
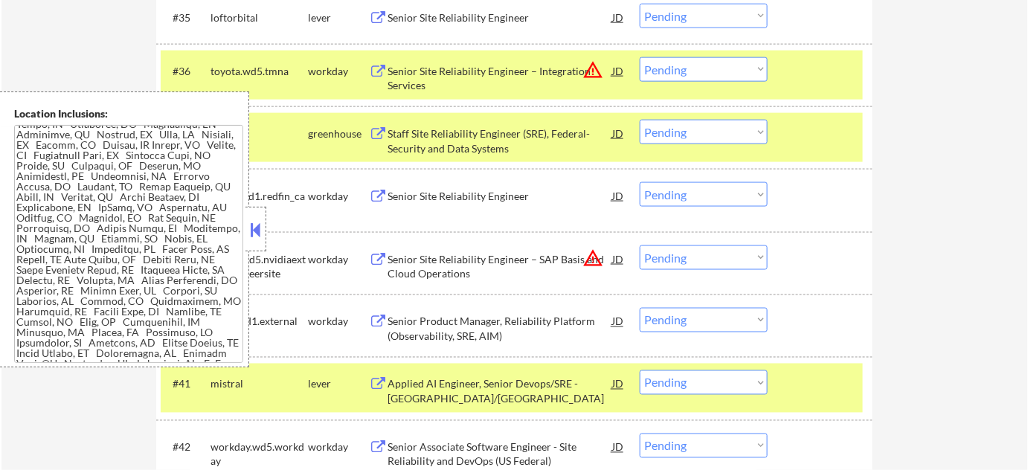
scroll to position [1765, 0]
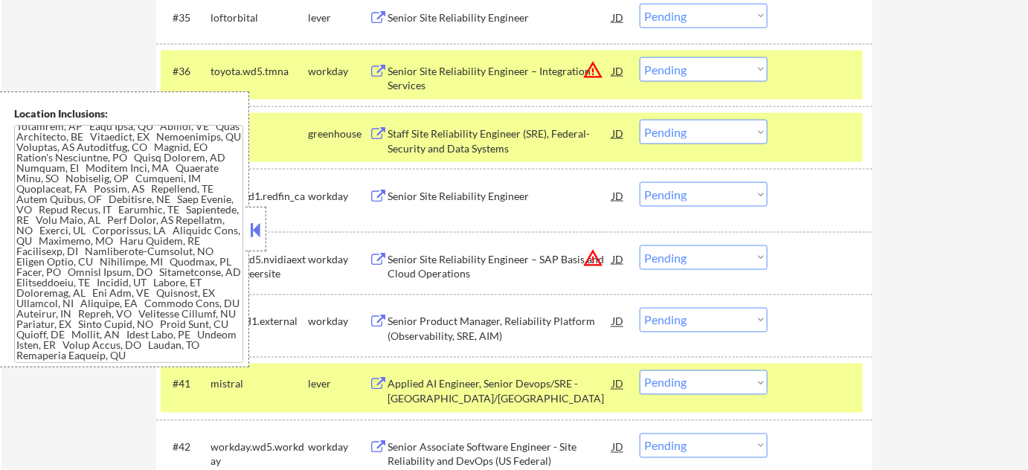
click at [257, 231] on button at bounding box center [256, 230] width 16 height 22
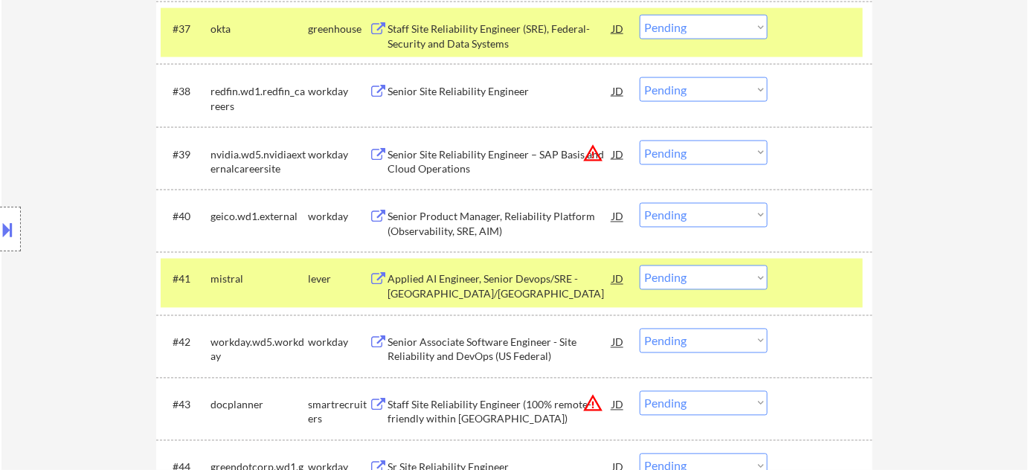
scroll to position [2650, 0]
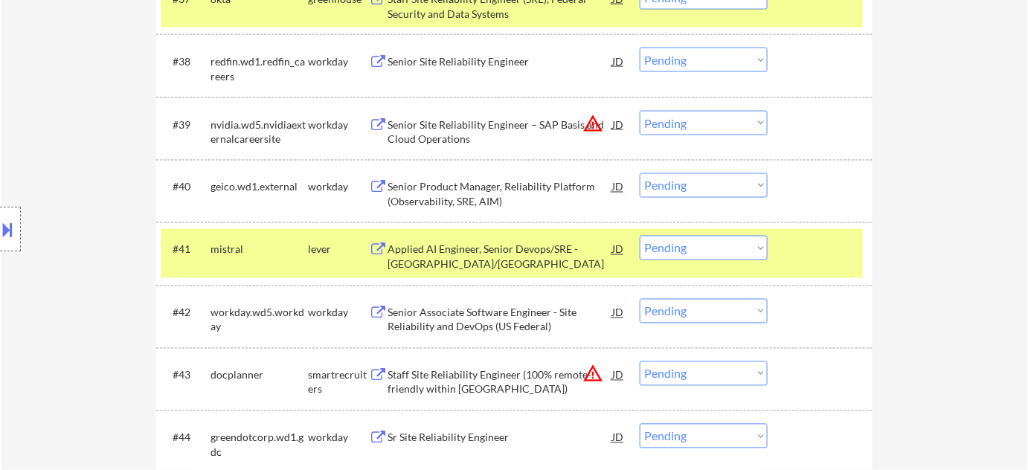
click at [704, 248] on select "Choose an option... Pending Applied Excluded (Questions) Excluded (Expired) Exc…" at bounding box center [704, 248] width 128 height 25
click at [640, 236] on select "Choose an option... Pending Applied Excluded (Questions) Excluded (Expired) Exc…" at bounding box center [704, 248] width 128 height 25
select select ""pending""
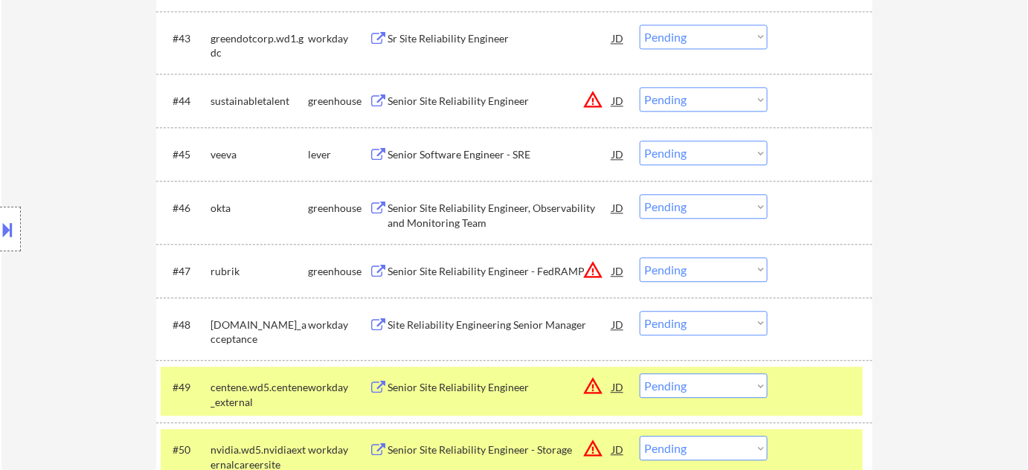
scroll to position [2988, 0]
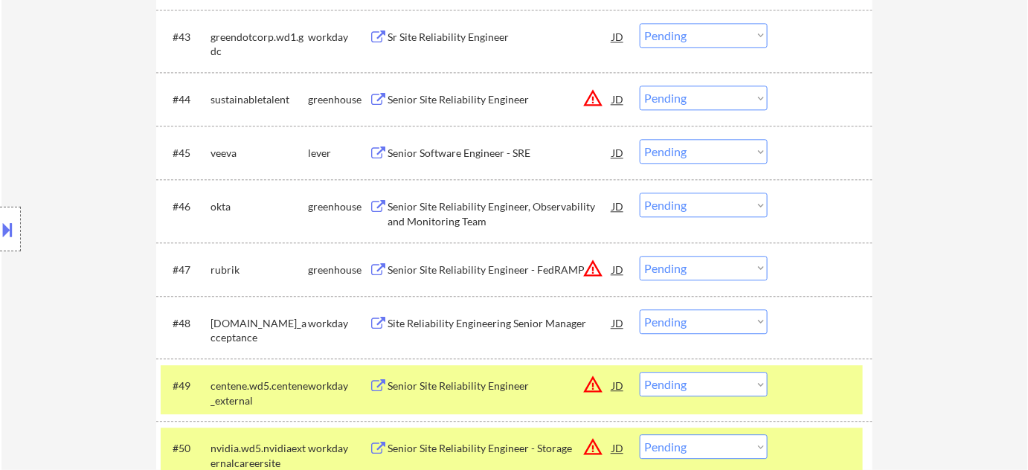
click at [437, 219] on div "Senior Site Reliability Engineer, Observability and Monitoring Team" at bounding box center [500, 213] width 225 height 29
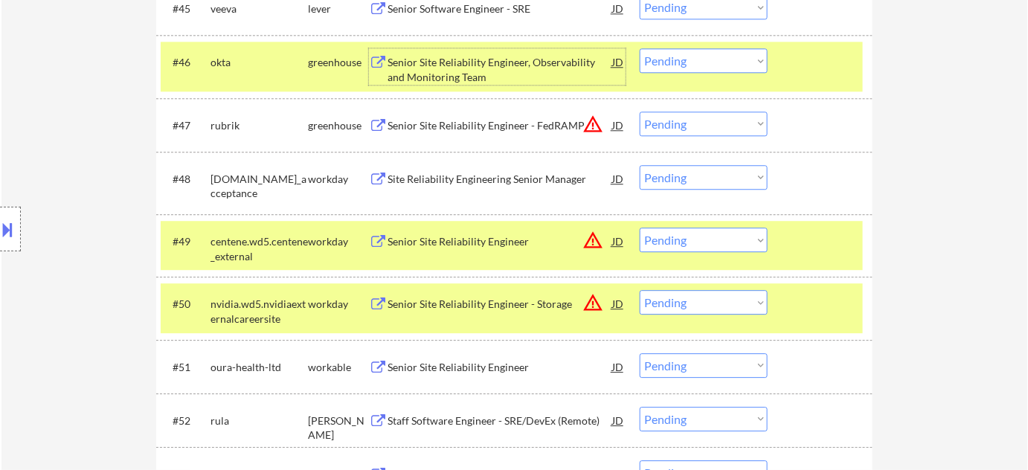
scroll to position [3191, 0]
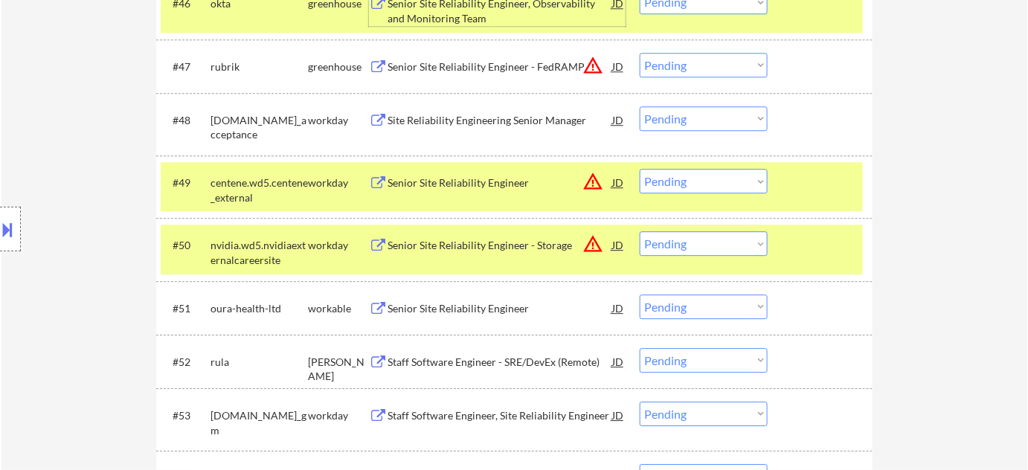
click at [454, 301] on div "Senior Site Reliability Engineer" at bounding box center [500, 308] width 225 height 15
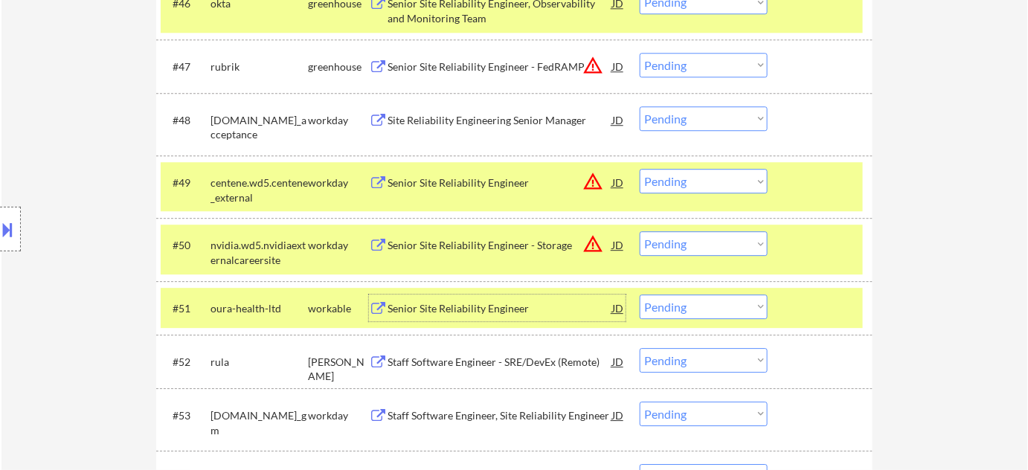
click at [673, 299] on select "Choose an option... Pending Applied Excluded (Questions) Excluded (Expired) Exc…" at bounding box center [704, 307] width 128 height 25
click at [640, 295] on select "Choose an option... Pending Applied Excluded (Questions) Excluded (Expired) Exc…" at bounding box center [704, 307] width 128 height 25
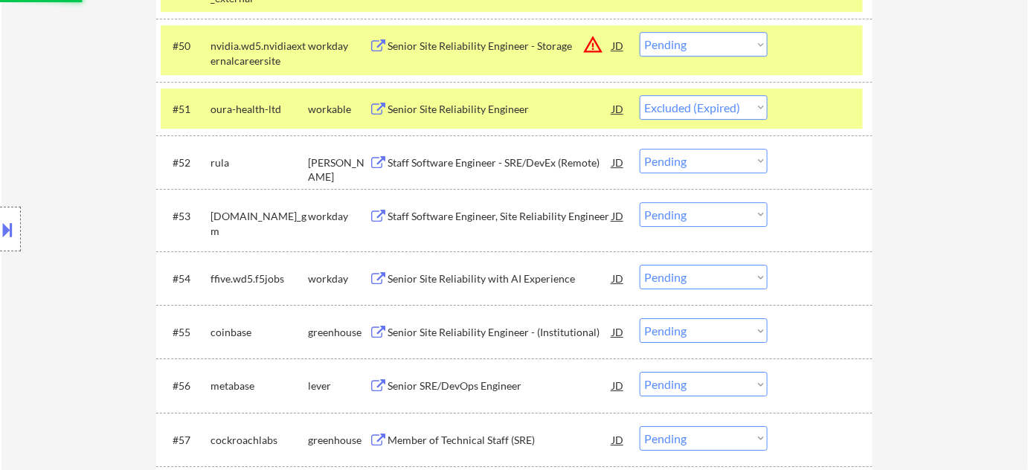
scroll to position [3394, 0]
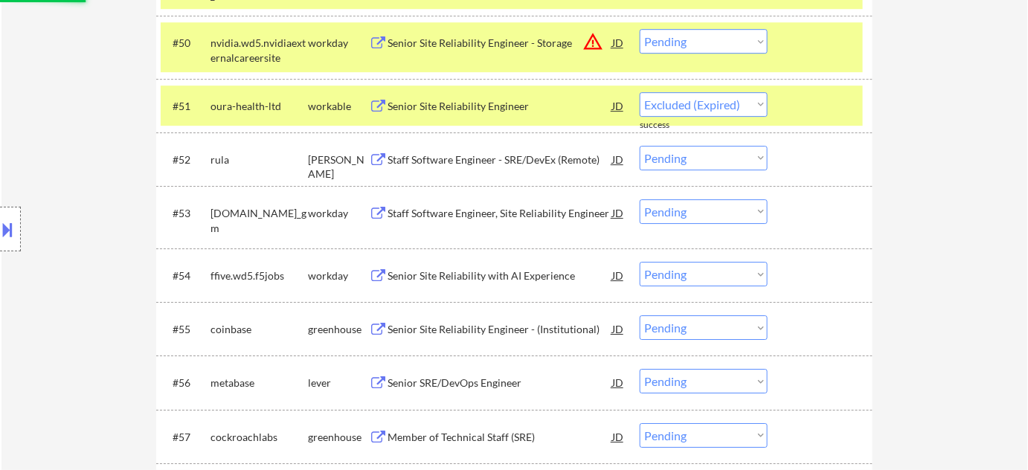
select select ""pending""
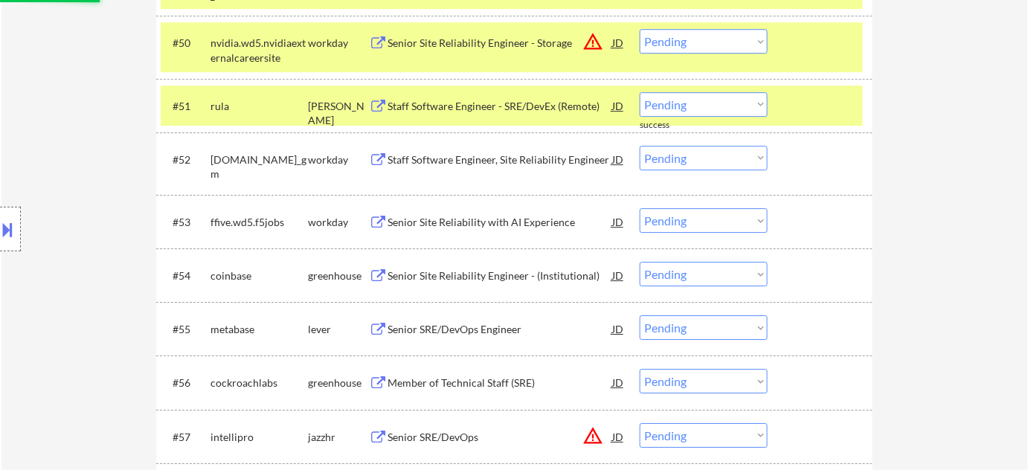
scroll to position [3529, 0]
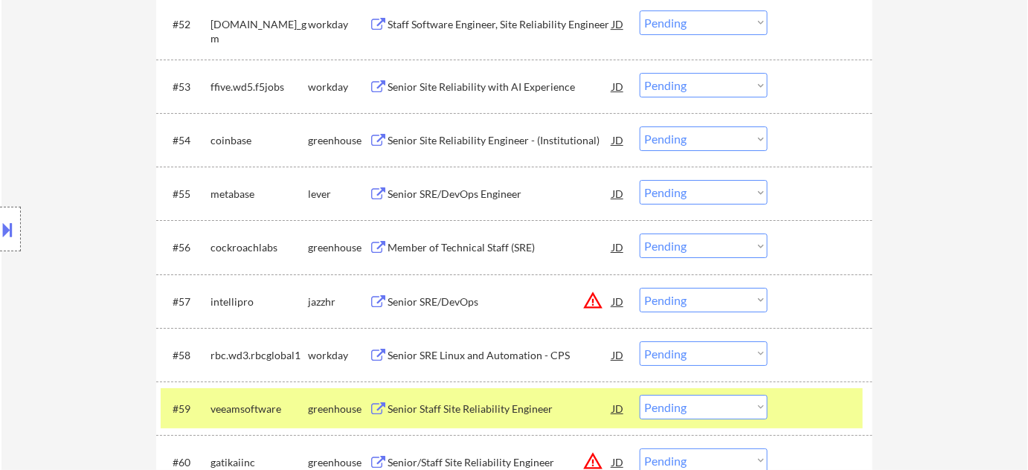
click at [487, 198] on div "Senior SRE/DevOps Engineer" at bounding box center [500, 194] width 225 height 15
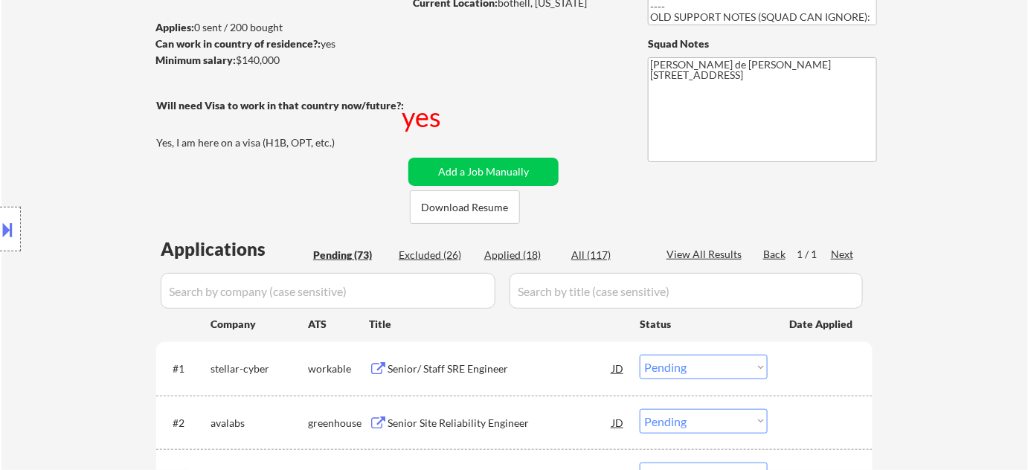
scroll to position [80, 0]
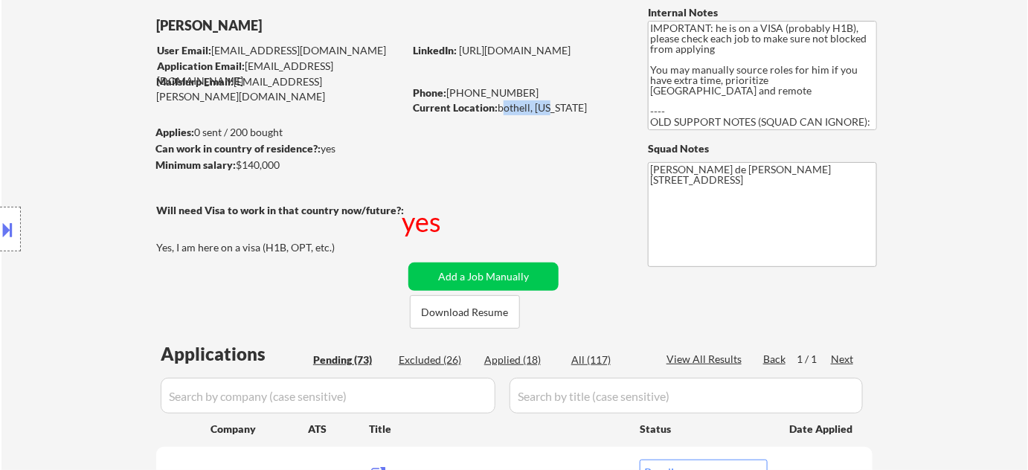
drag, startPoint x: 500, startPoint y: 108, endPoint x: 551, endPoint y: 109, distance: 51.3
click at [551, 109] on div "Current Location: [GEOGRAPHIC_DATA], [US_STATE]" at bounding box center [518, 107] width 211 height 15
copy div "bothell, Wa"
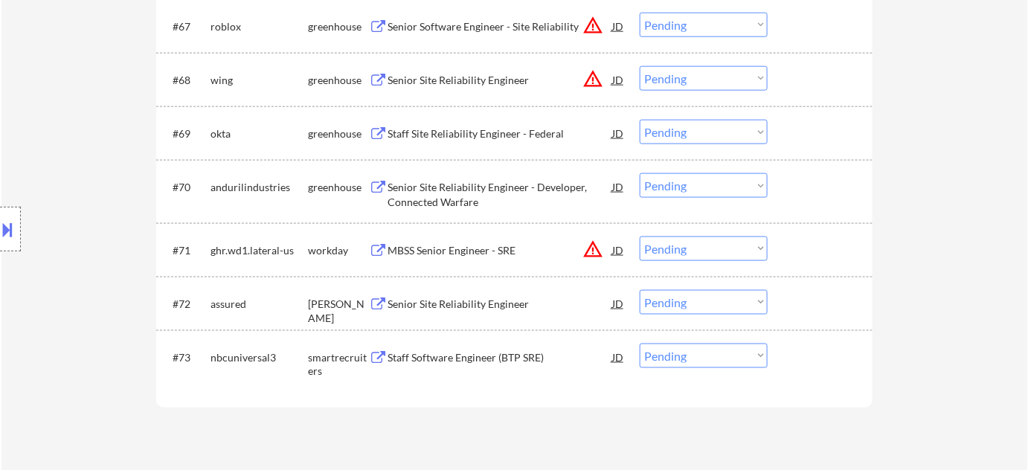
scroll to position [3487, 0]
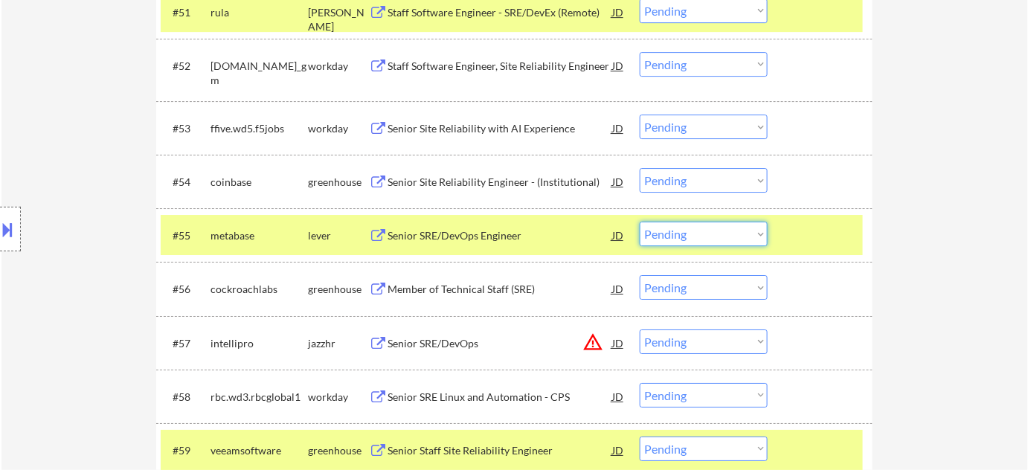
drag, startPoint x: 716, startPoint y: 228, endPoint x: 702, endPoint y: 244, distance: 21.6
click at [716, 228] on select "Choose an option... Pending Applied Excluded (Questions) Excluded (Expired) Exc…" at bounding box center [704, 234] width 128 height 25
click at [640, 222] on select "Choose an option... Pending Applied Excluded (Questions) Excluded (Expired) Exc…" at bounding box center [704, 234] width 128 height 25
select select ""pending""
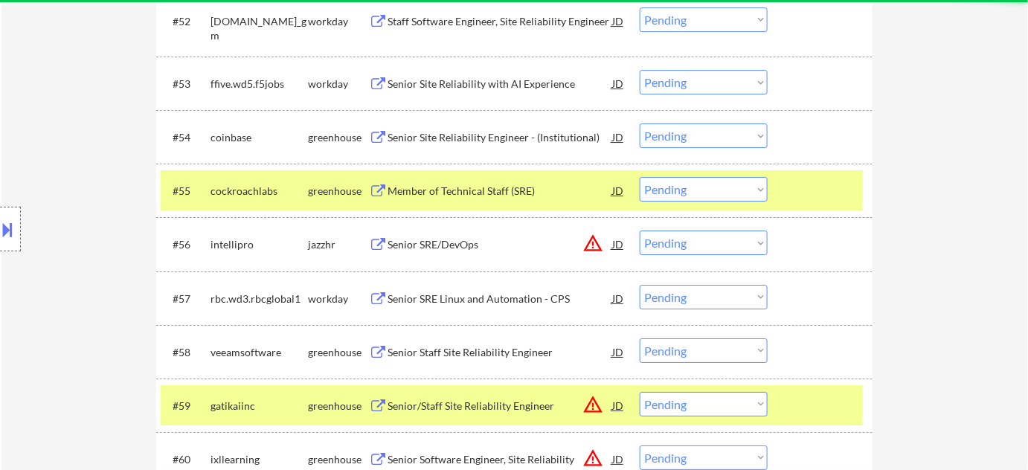
scroll to position [3555, 0]
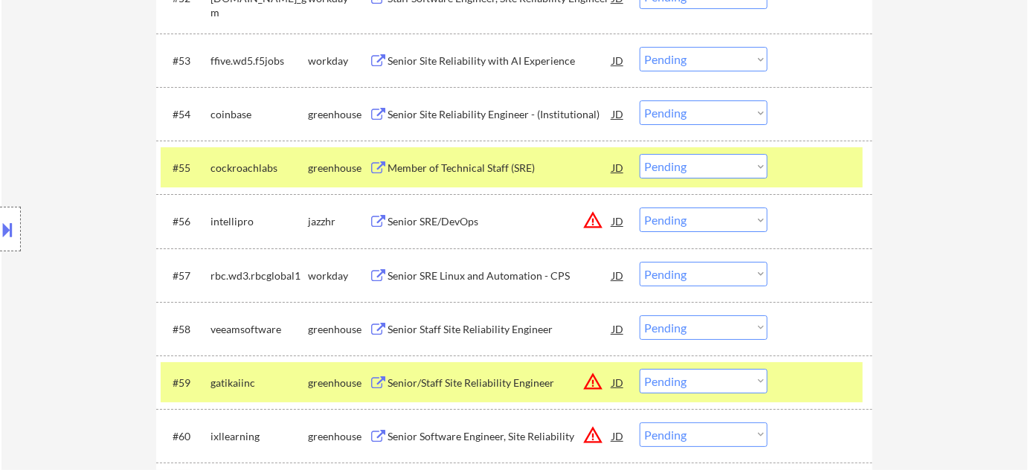
click at [594, 222] on button "warning_amber" at bounding box center [592, 220] width 21 height 21
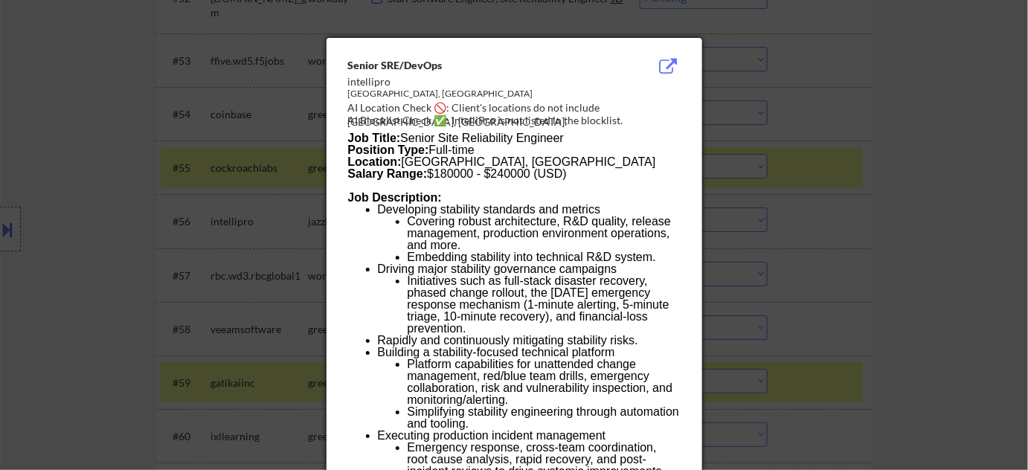
click at [899, 216] on div at bounding box center [514, 235] width 1028 height 470
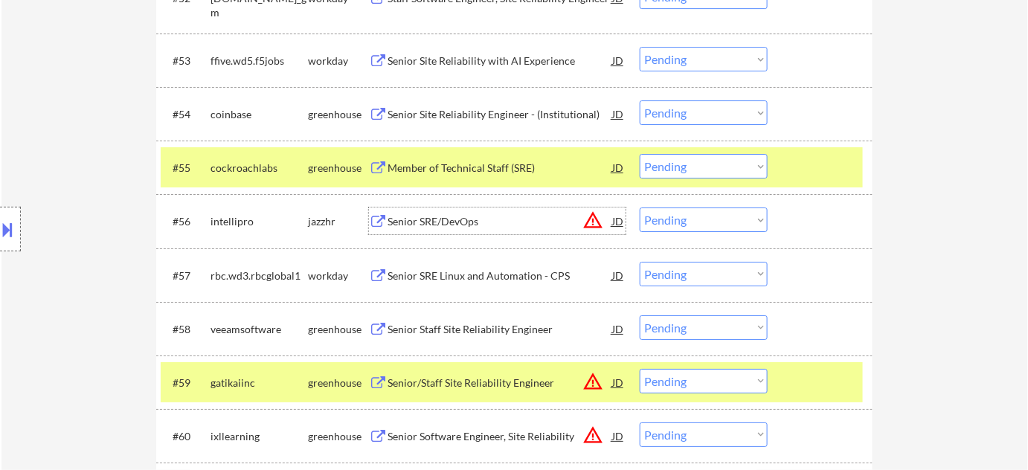
click at [425, 219] on div "Senior SRE/DevOps" at bounding box center [500, 221] width 225 height 15
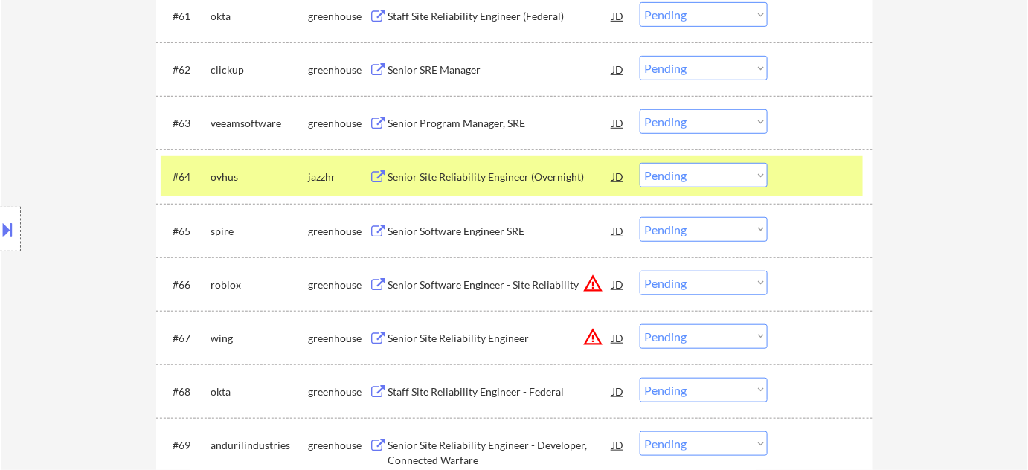
scroll to position [4096, 0]
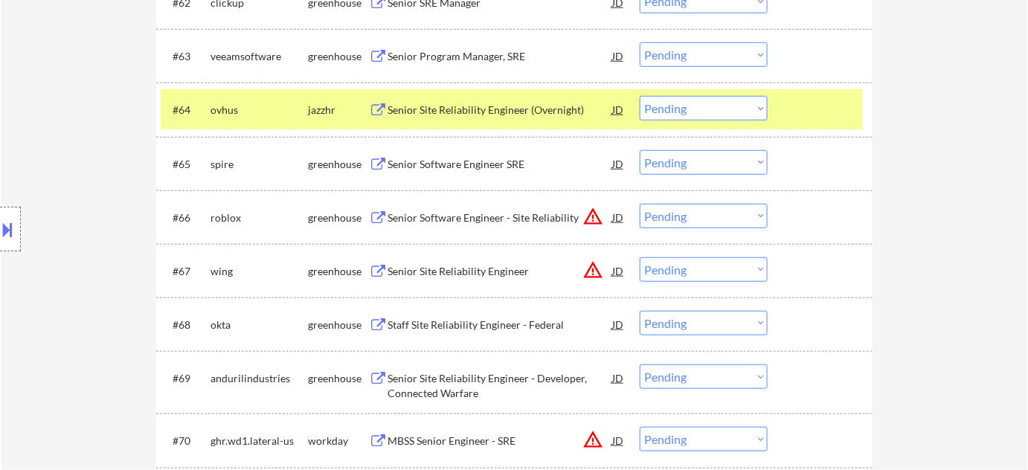
click at [595, 270] on button "warning_amber" at bounding box center [592, 270] width 21 height 21
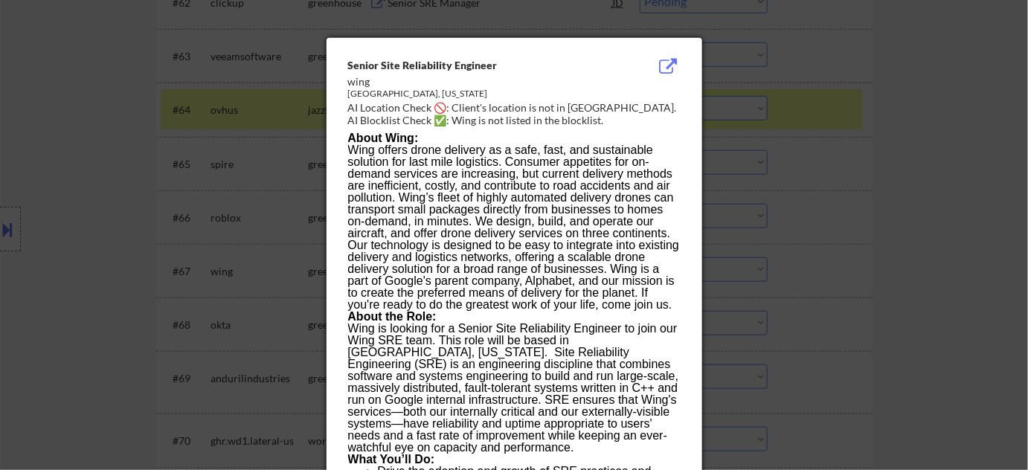
click at [870, 251] on div at bounding box center [514, 235] width 1028 height 470
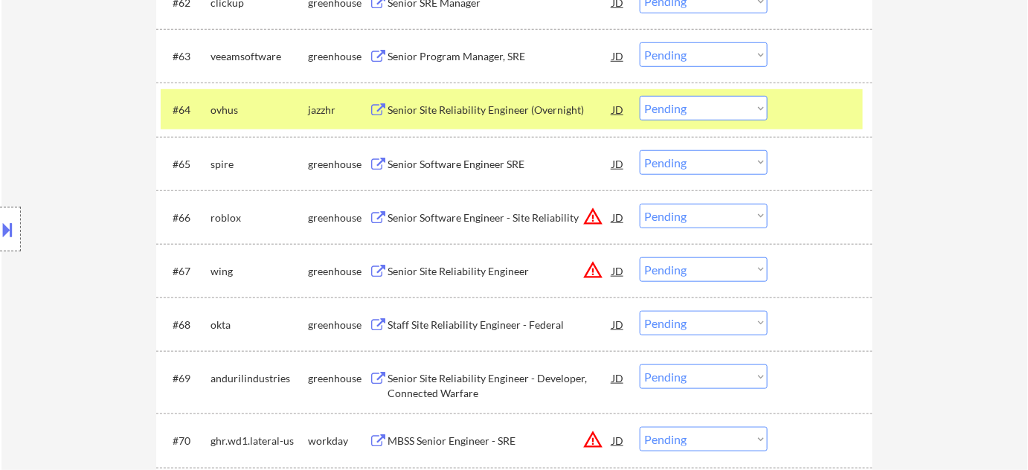
click at [479, 259] on div "Senior Site Reliability Engineer" at bounding box center [500, 270] width 225 height 27
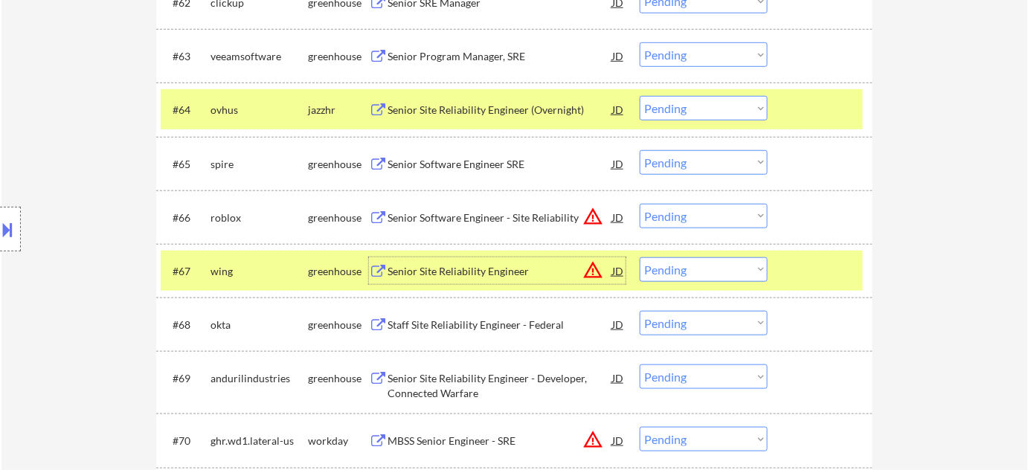
click at [737, 272] on select "Choose an option... Pending Applied Excluded (Questions) Excluded (Expired) Exc…" at bounding box center [704, 269] width 128 height 25
click at [640, 257] on select "Choose an option... Pending Applied Excluded (Questions) Excluded (Expired) Exc…" at bounding box center [704, 269] width 128 height 25
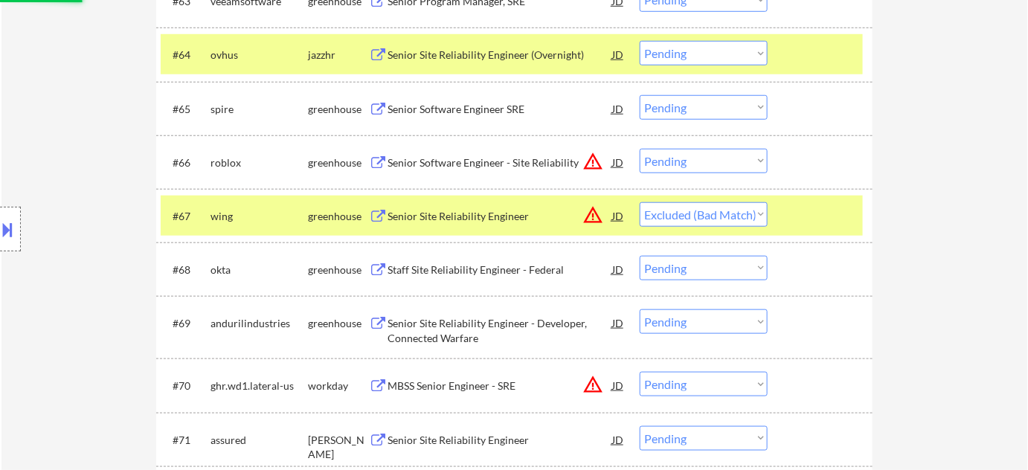
scroll to position [4231, 0]
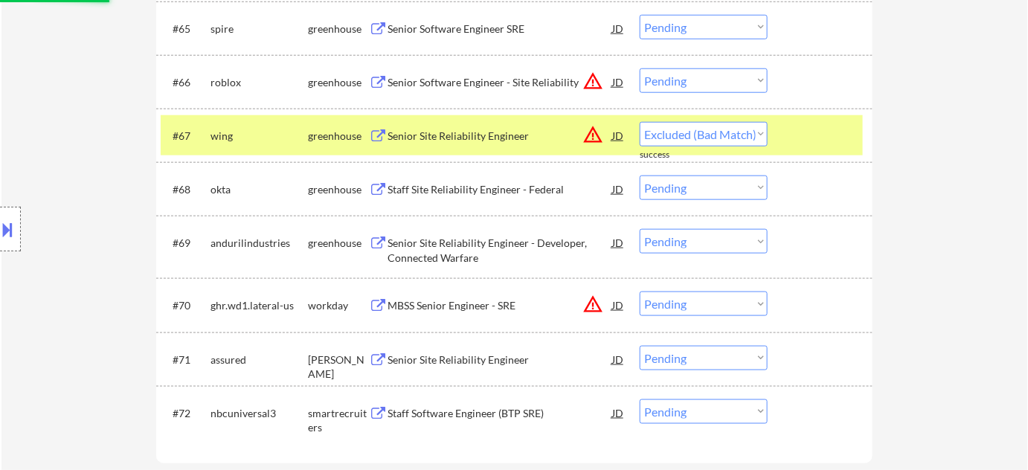
select select ""pending""
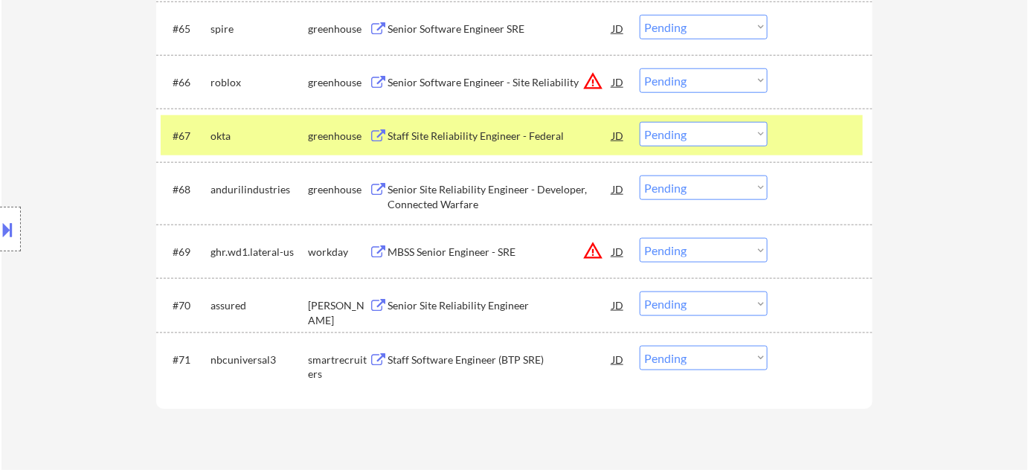
click at [455, 190] on div "Senior Site Reliability Engineer - Developer, Connected Warfare" at bounding box center [500, 196] width 225 height 29
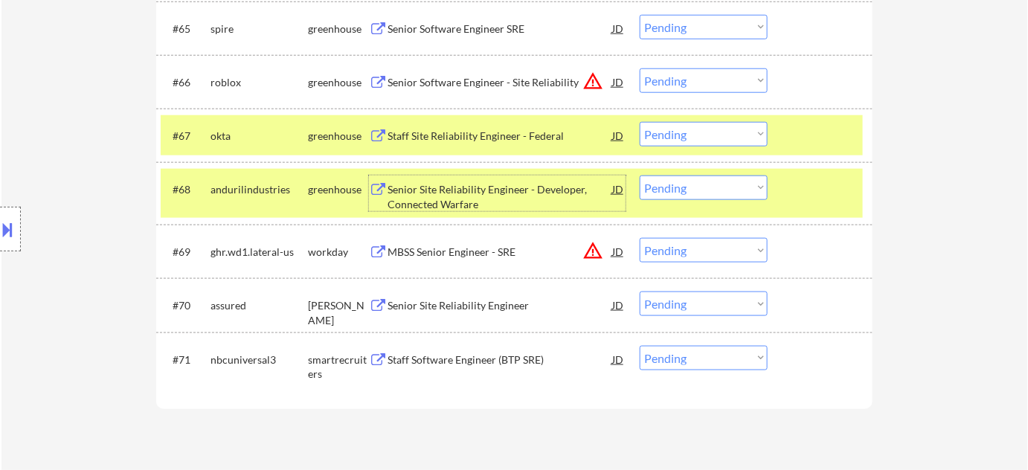
scroll to position [4096, 0]
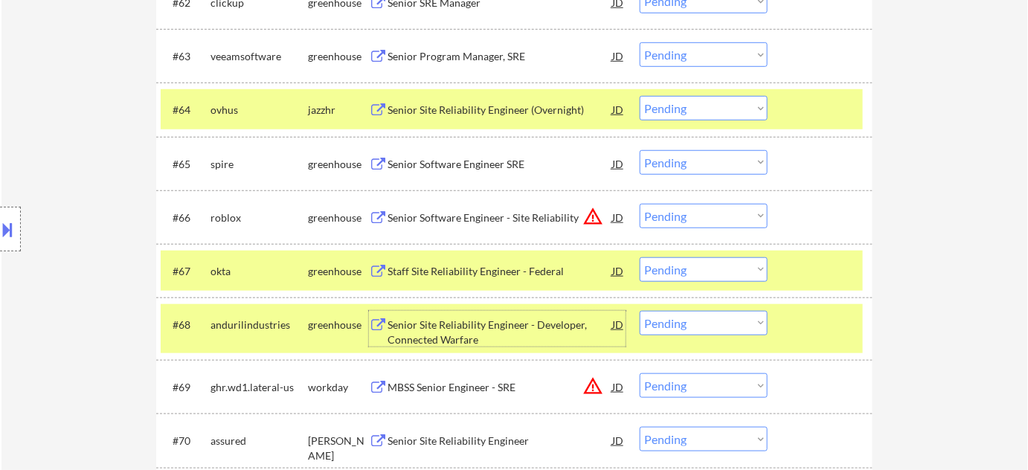
click at [484, 112] on div "Senior Site Reliability Engineer (Overnight)" at bounding box center [500, 110] width 225 height 15
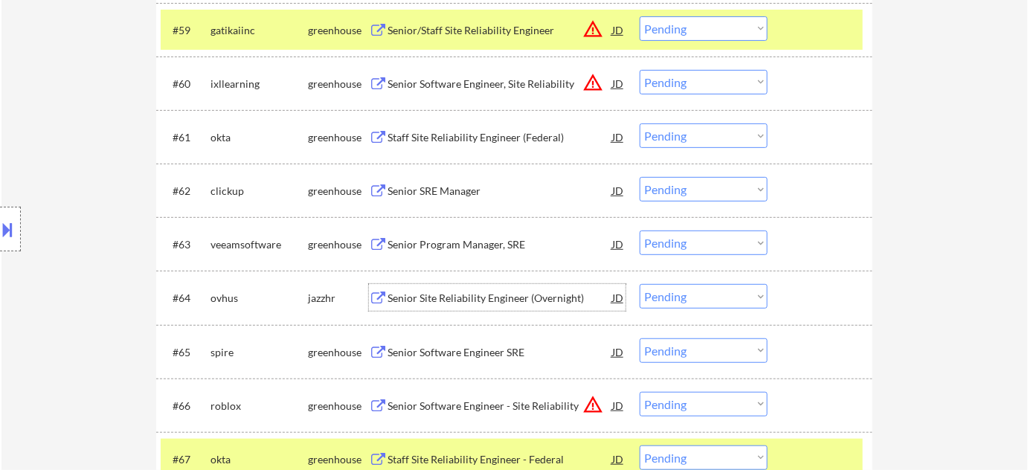
scroll to position [3894, 0]
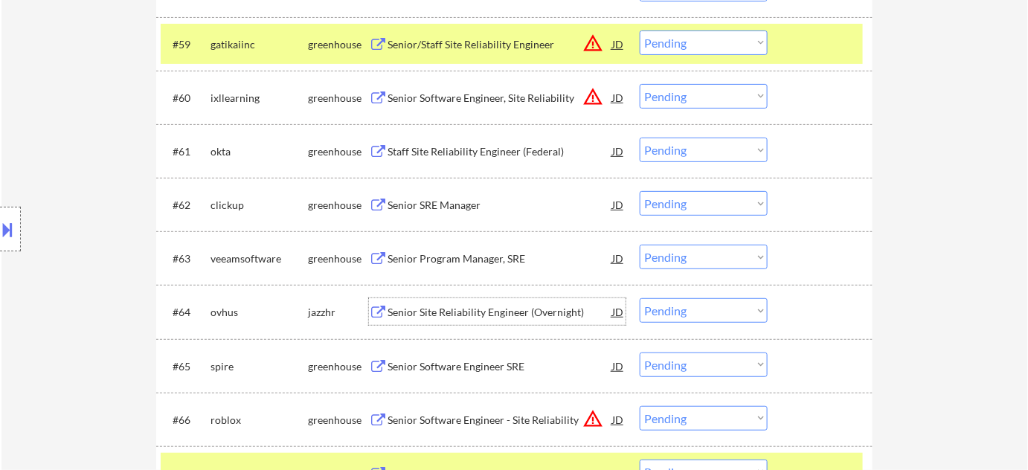
click at [430, 367] on div "Senior Software Engineer SRE" at bounding box center [500, 366] width 225 height 15
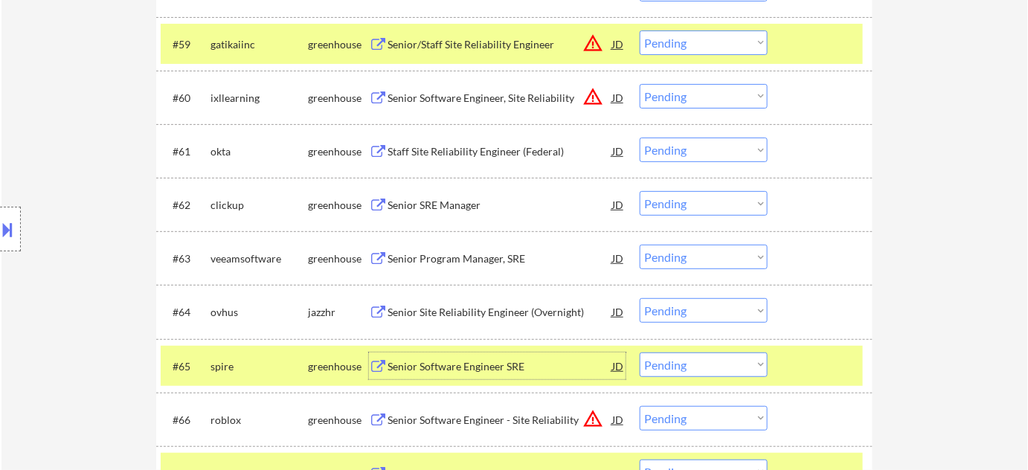
click at [0, 240] on button at bounding box center [8, 229] width 16 height 25
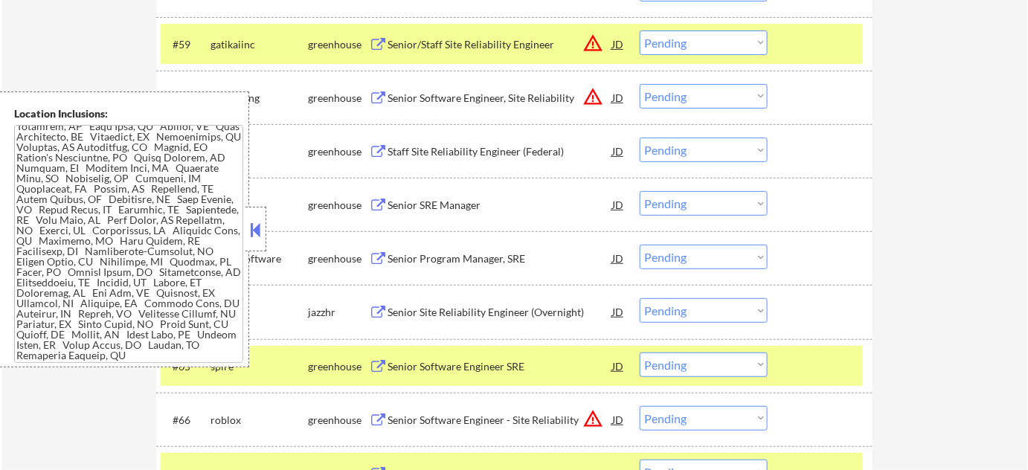
scroll to position [1759, 0]
click at [256, 221] on button at bounding box center [256, 230] width 16 height 22
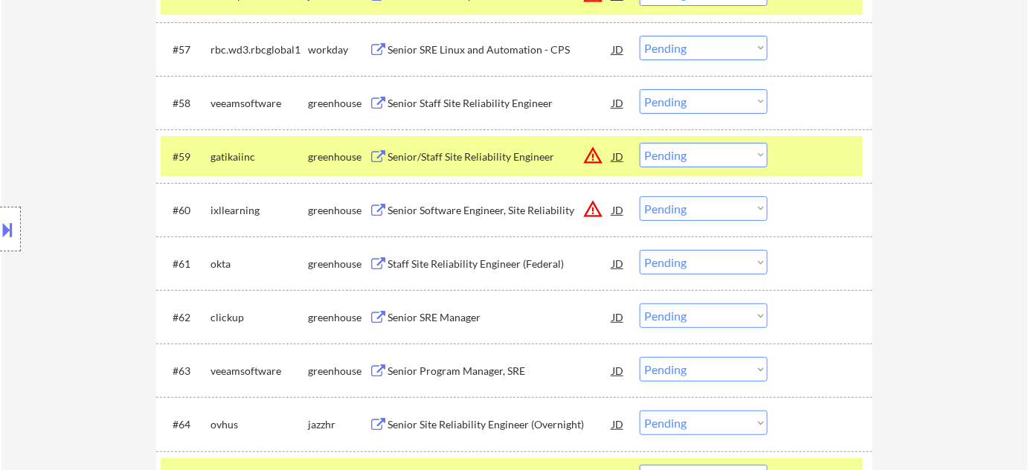
scroll to position [3758, 0]
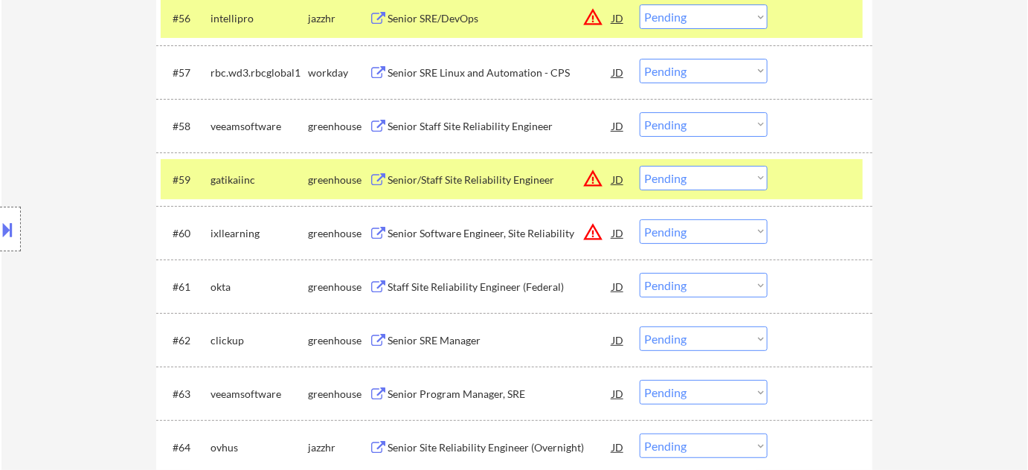
click at [593, 229] on button "warning_amber" at bounding box center [592, 232] width 21 height 21
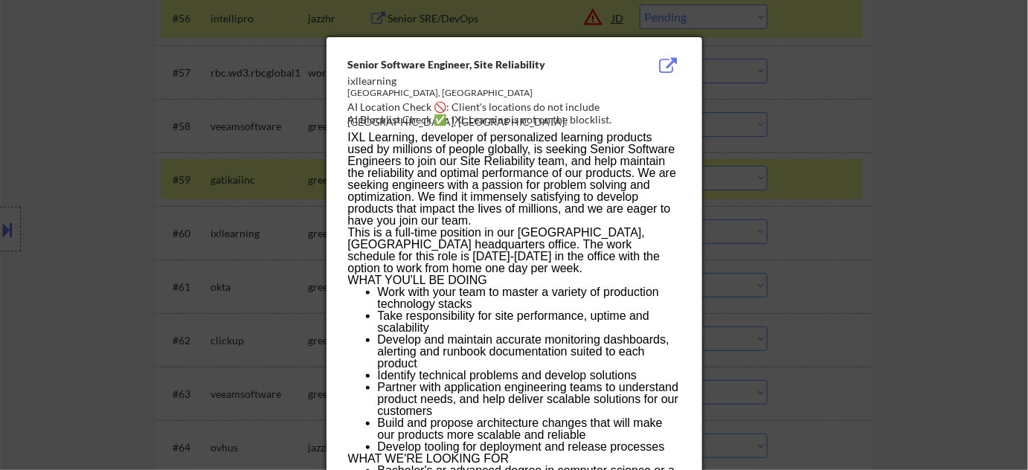
click at [952, 228] on div at bounding box center [514, 235] width 1028 height 470
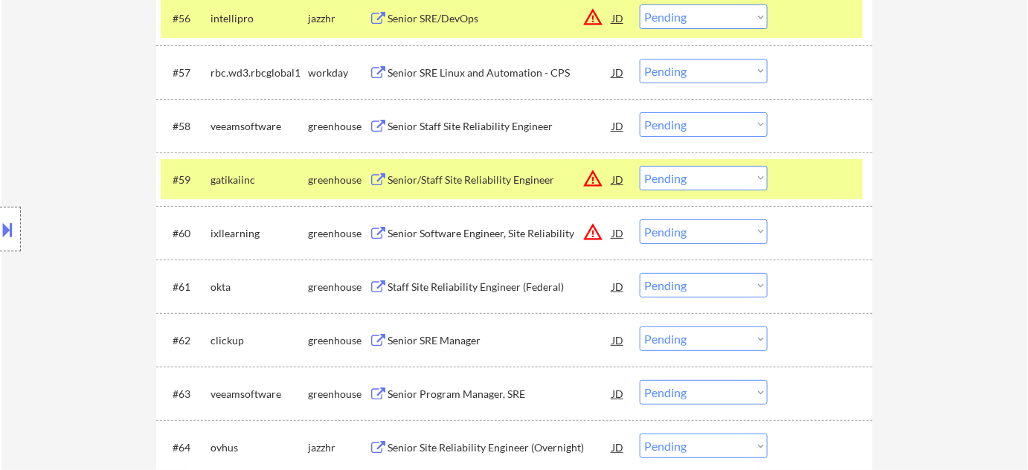
click at [489, 232] on div "Senior Software Engineer, Site Reliability" at bounding box center [500, 233] width 225 height 15
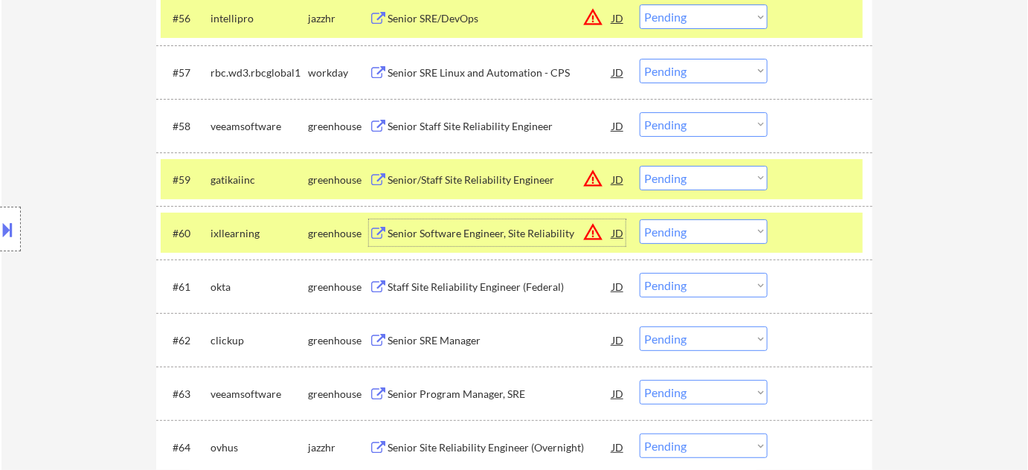
click at [1, 228] on button at bounding box center [8, 229] width 16 height 25
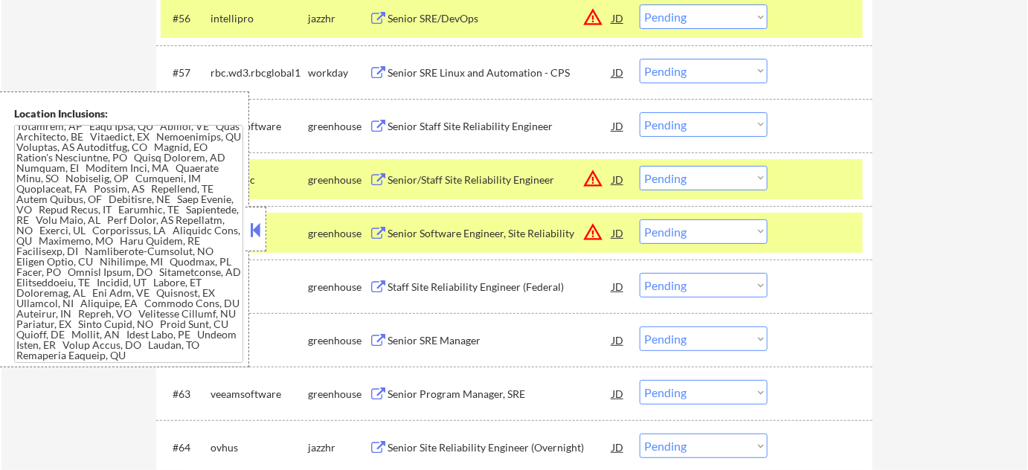
scroll to position [804, 0]
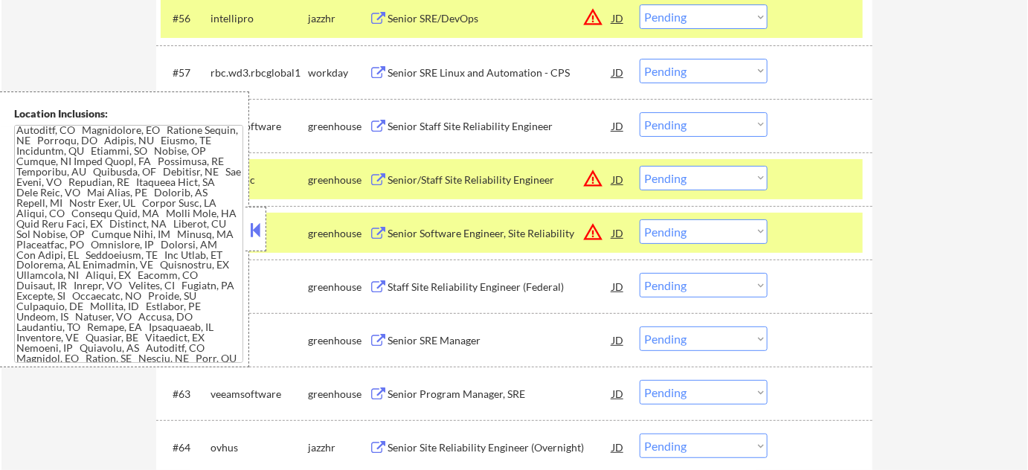
click at [257, 221] on button at bounding box center [256, 230] width 16 height 22
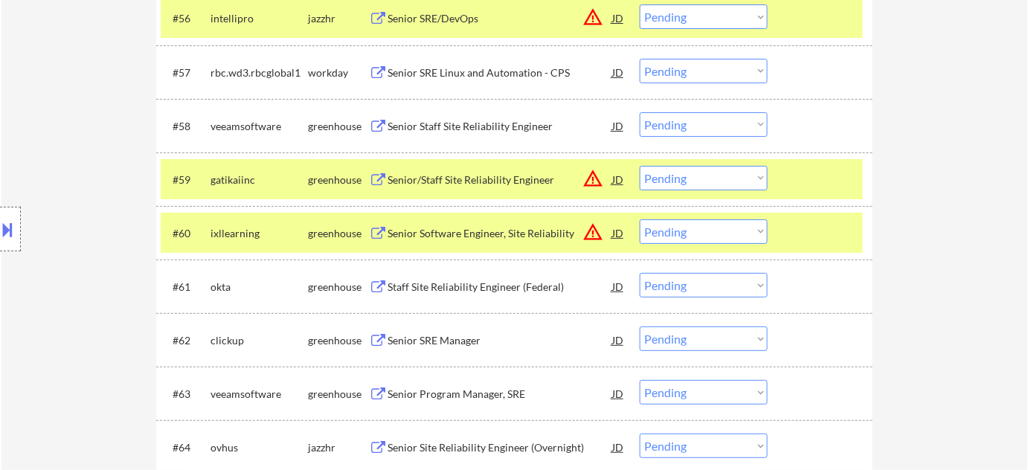
click at [681, 228] on select "Choose an option... Pending Applied Excluded (Questions) Excluded (Expired) Exc…" at bounding box center [704, 231] width 128 height 25
click at [640, 219] on select "Choose an option... Pending Applied Excluded (Questions) Excluded (Expired) Exc…" at bounding box center [704, 231] width 128 height 25
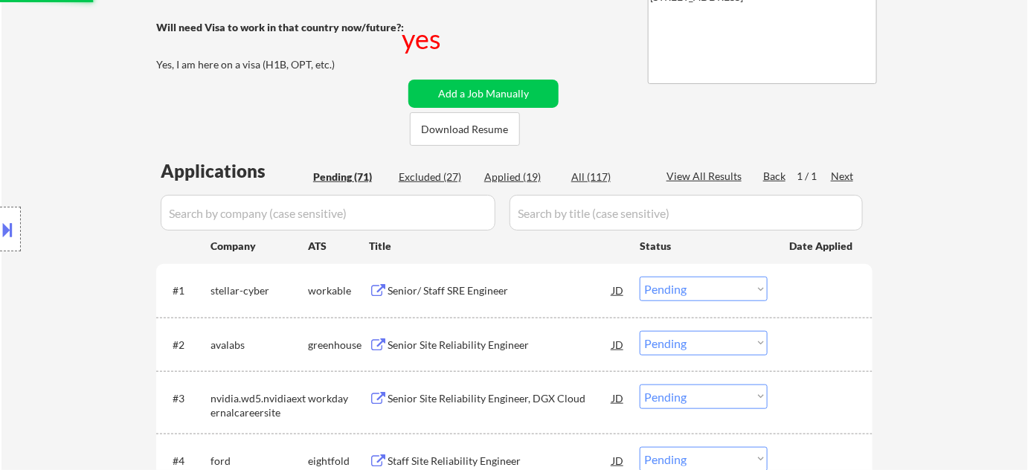
scroll to position [0, 0]
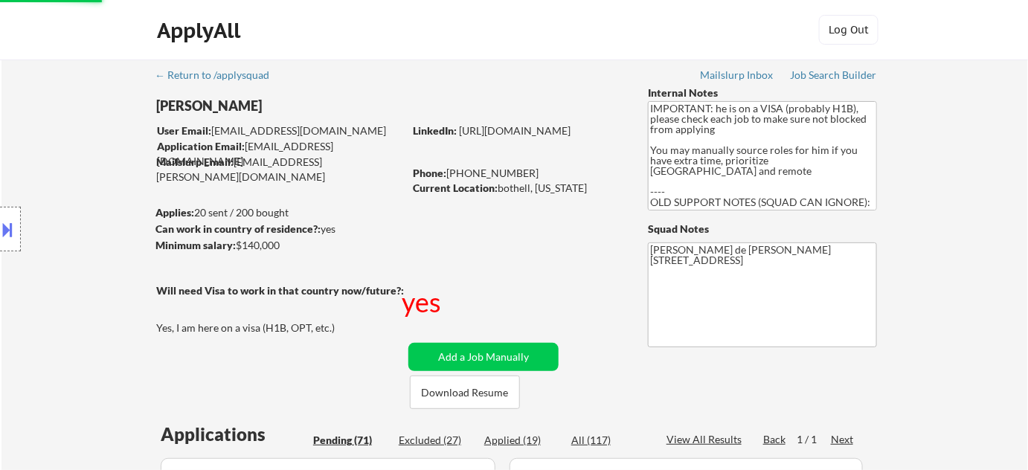
select select ""pending""
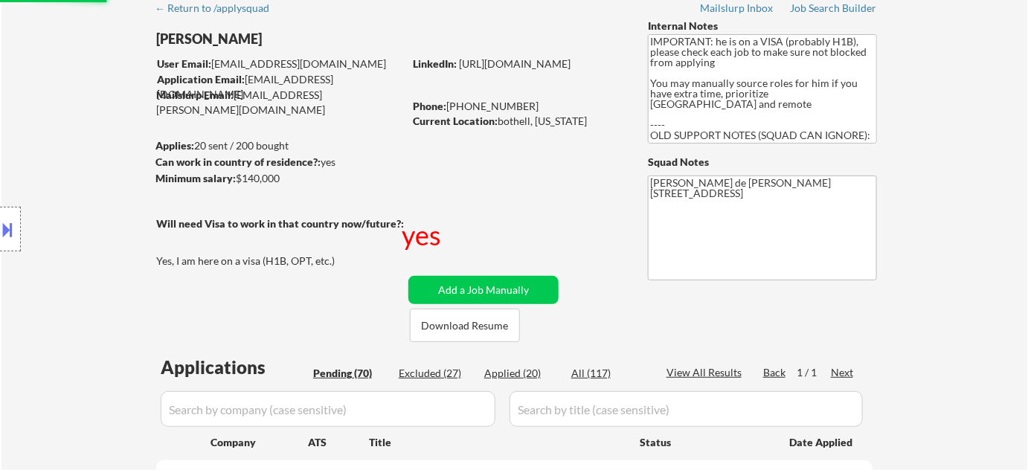
scroll to position [270, 0]
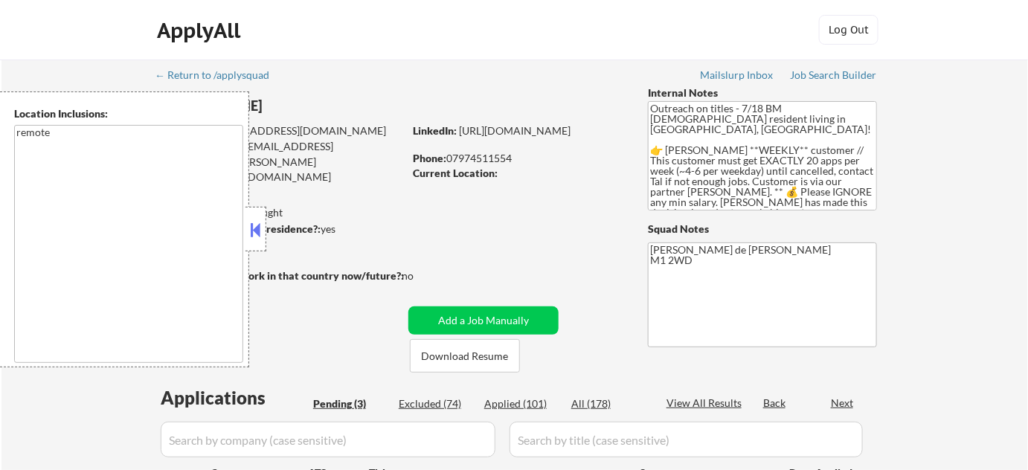
select select ""pending""
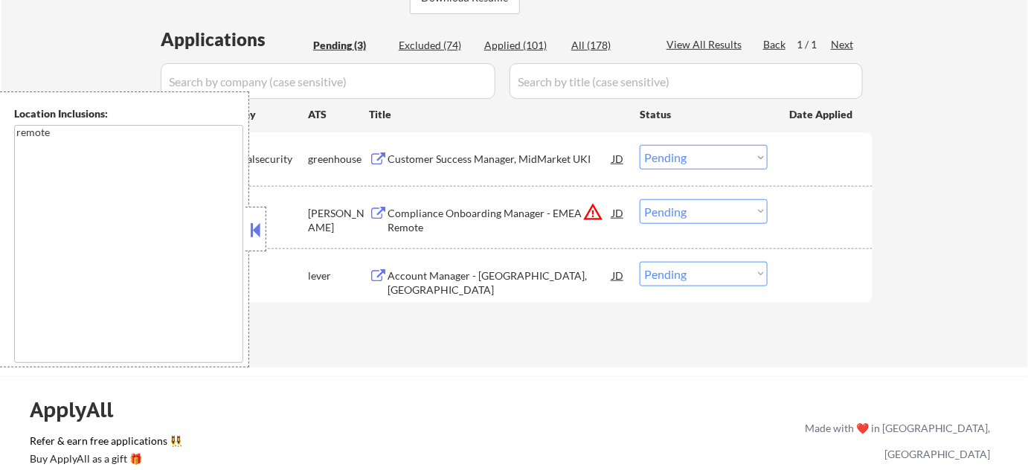
scroll to position [405, 0]
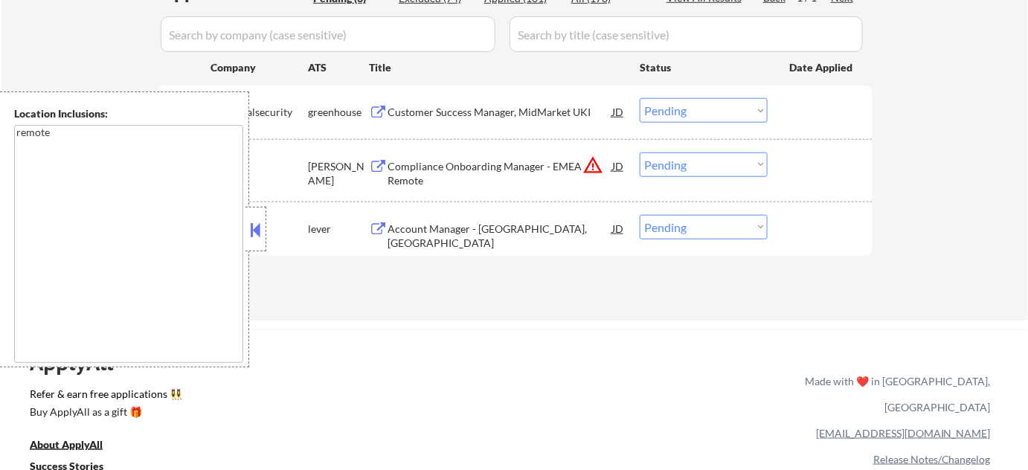
click at [250, 228] on button at bounding box center [256, 230] width 16 height 22
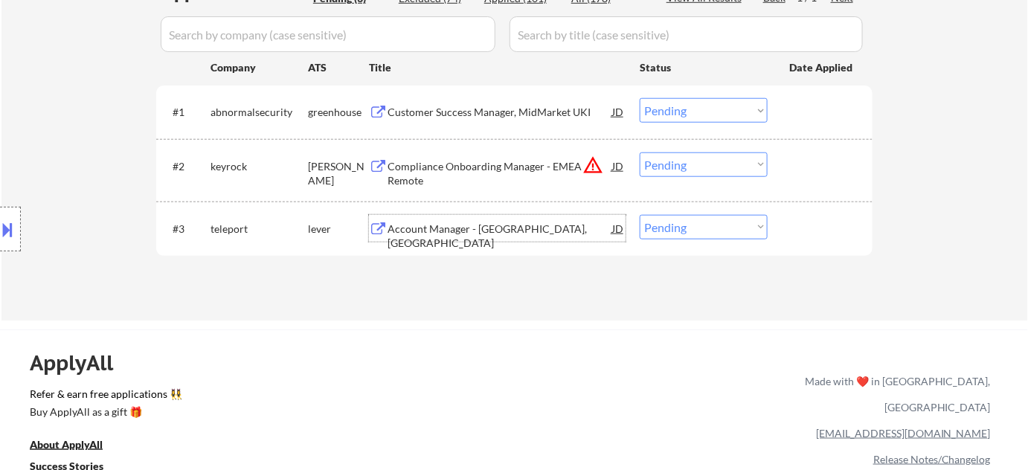
click at [450, 231] on div "Account Manager - London, UK" at bounding box center [500, 236] width 225 height 29
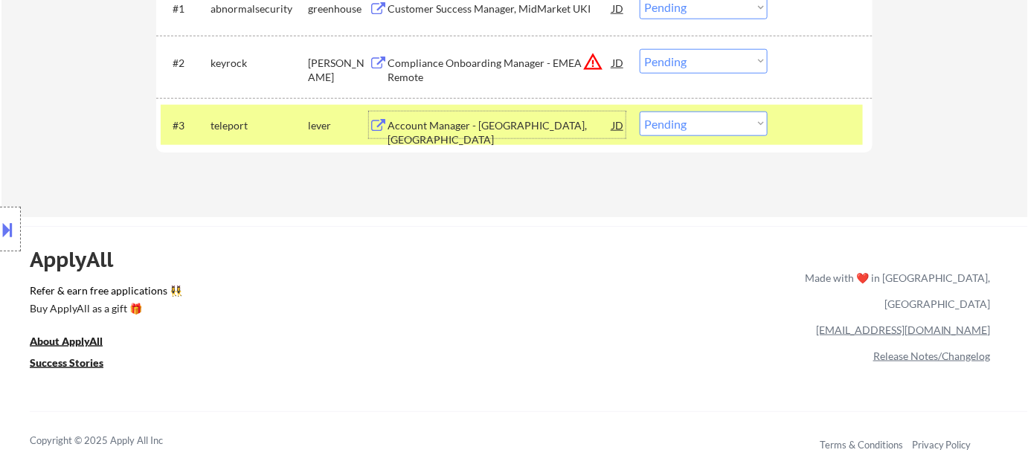
scroll to position [541, 0]
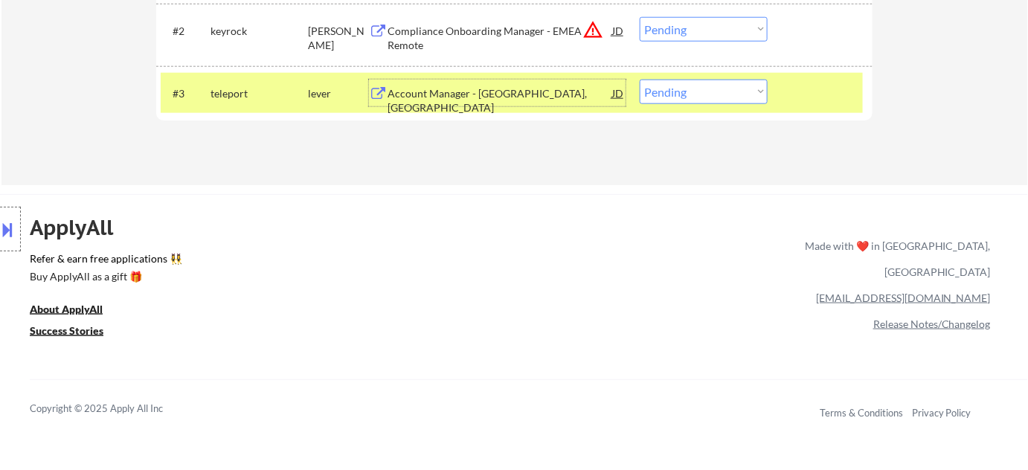
click at [734, 83] on select "Choose an option... Pending Applied Excluded (Questions) Excluded (Expired) Exc…" at bounding box center [704, 92] width 128 height 25
select select ""applied""
click at [640, 80] on select "Choose an option... Pending Applied Excluded (Questions) Excluded (Expired) Exc…" at bounding box center [704, 92] width 128 height 25
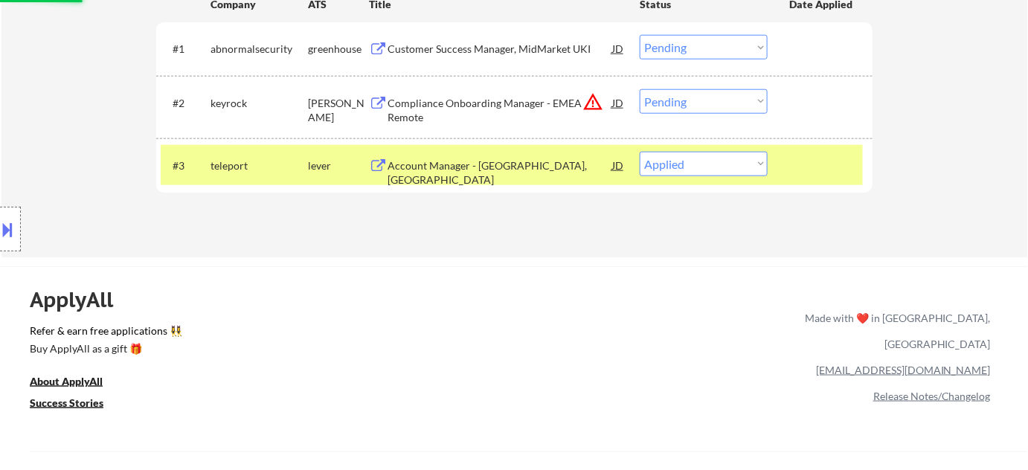
scroll to position [405, 0]
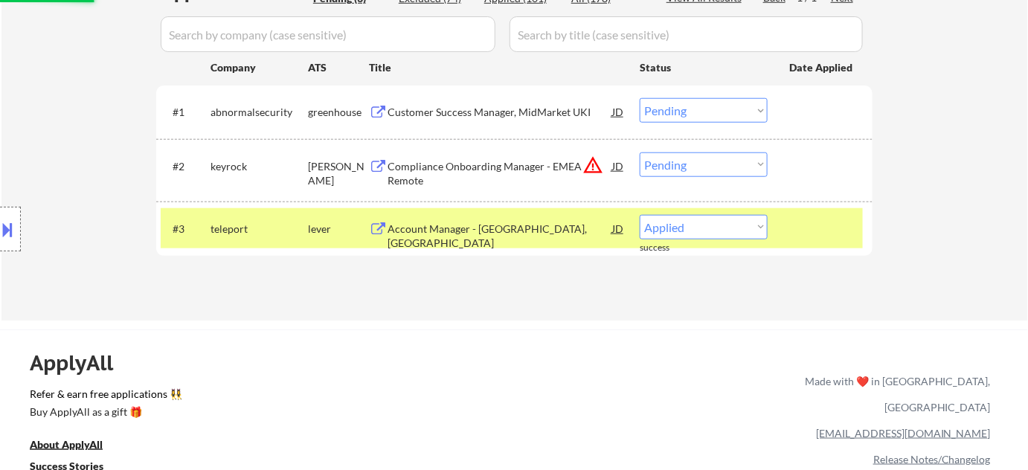
click at [517, 112] on div "Customer Success Manager, MidMarket UKI" at bounding box center [500, 112] width 225 height 15
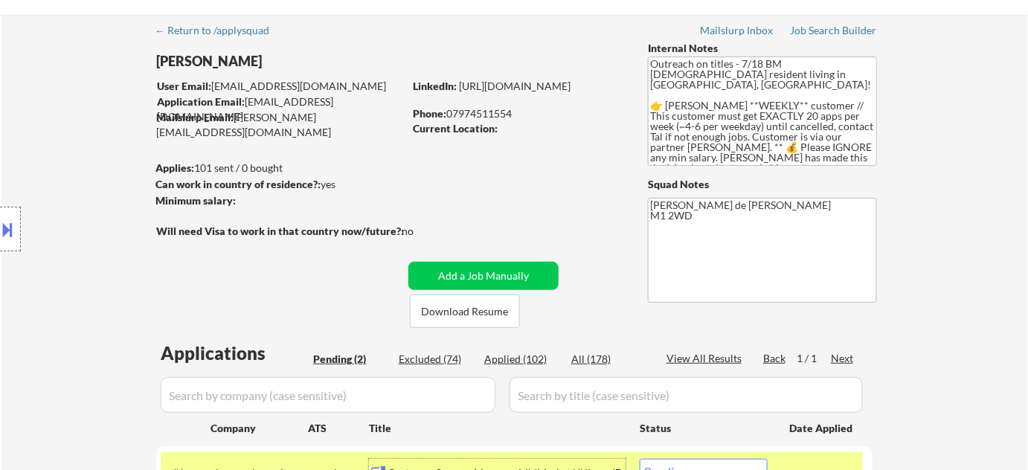
scroll to position [202, 0]
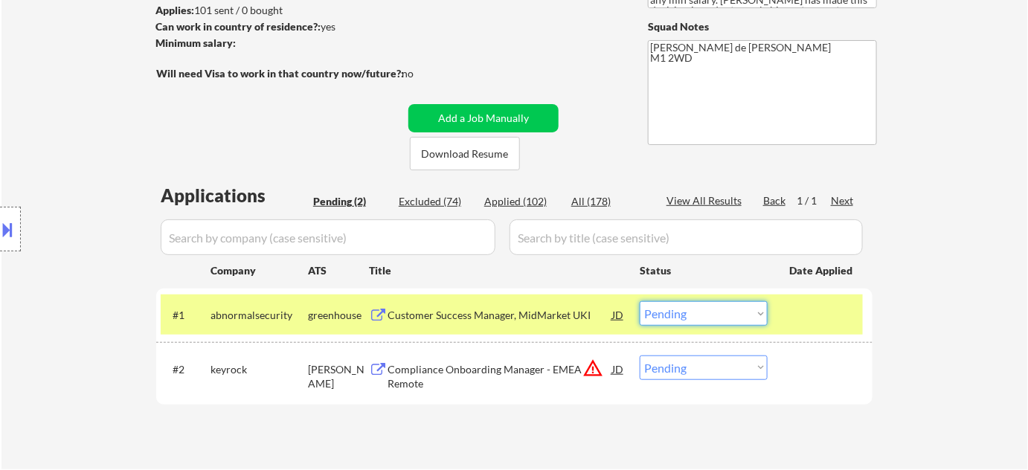
click at [696, 315] on select "Choose an option... Pending Applied Excluded (Questions) Excluded (Expired) Exc…" at bounding box center [704, 313] width 128 height 25
click at [640, 301] on select "Choose an option... Pending Applied Excluded (Questions) Excluded (Expired) Exc…" at bounding box center [704, 313] width 128 height 25
click at [594, 363] on button "warning_amber" at bounding box center [592, 368] width 21 height 21
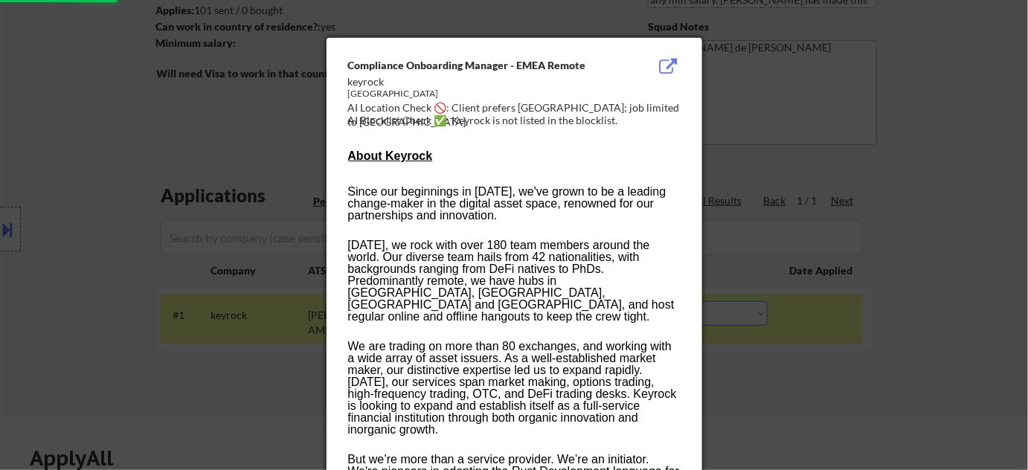
click at [776, 362] on div at bounding box center [514, 235] width 1028 height 470
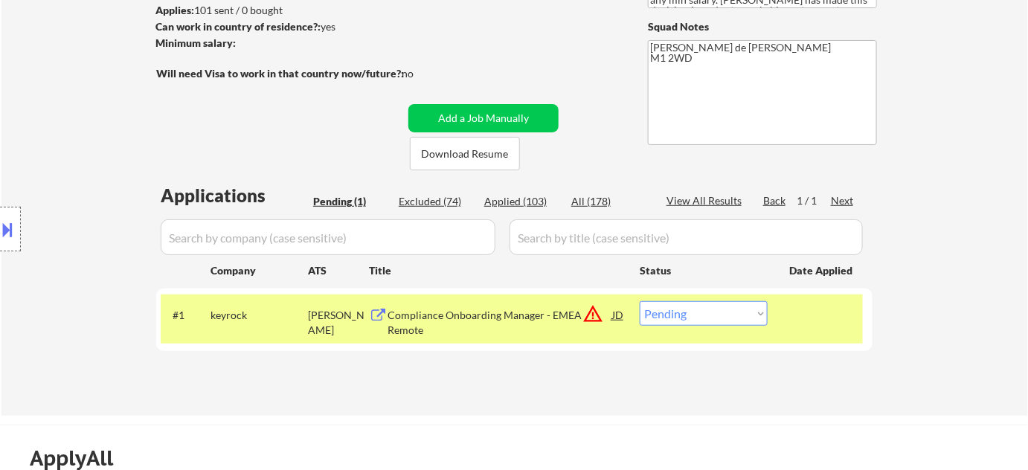
click at [512, 317] on div "Compliance Onboarding Manager - EMEA Remote" at bounding box center [500, 322] width 225 height 29
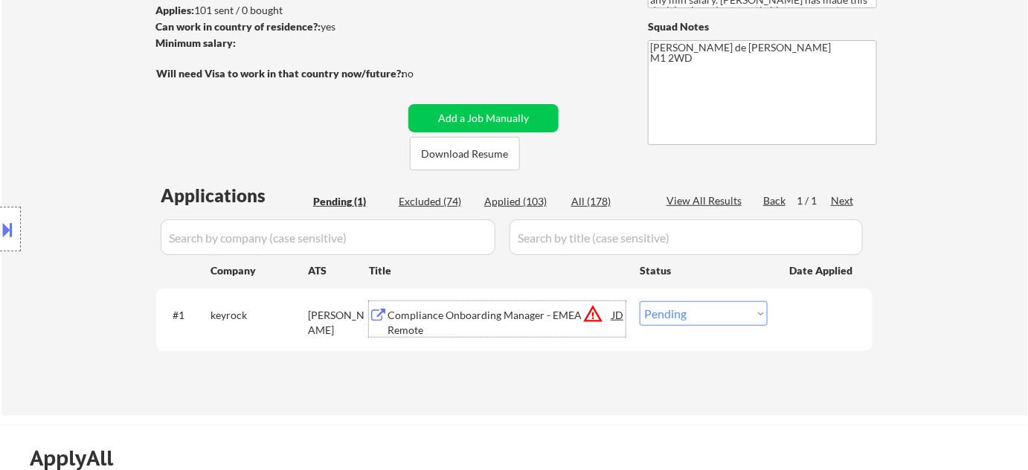
click at [694, 315] on select "Choose an option... Pending Applied Excluded (Questions) Excluded (Expired) Exc…" at bounding box center [704, 313] width 128 height 25
select select ""excluded__bad_match_""
click at [640, 301] on select "Choose an option... Pending Applied Excluded (Questions) Excluded (Expired) Exc…" at bounding box center [704, 313] width 128 height 25
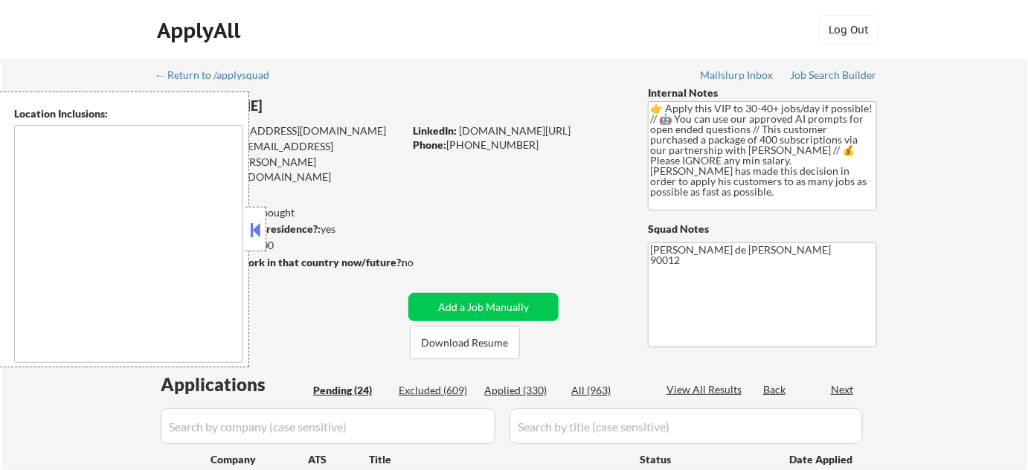
type textarea "remote"
select select ""pending""
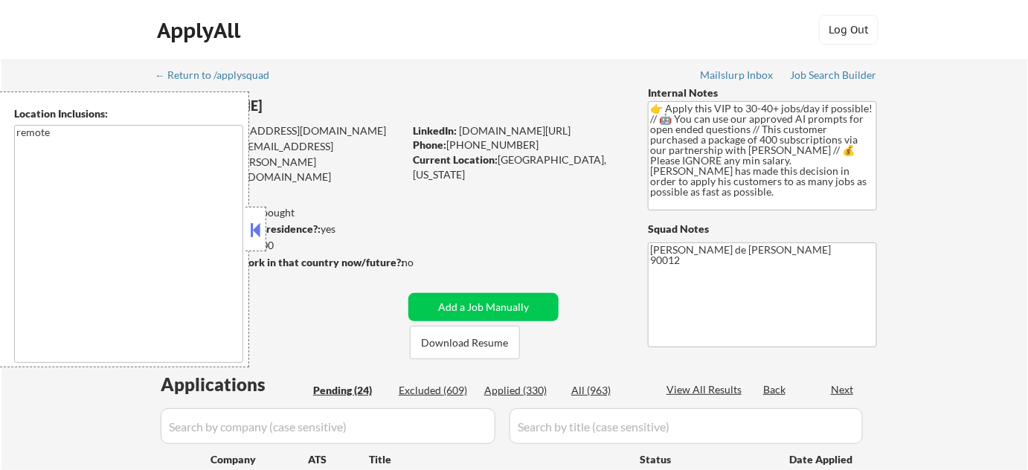
select select ""pending""
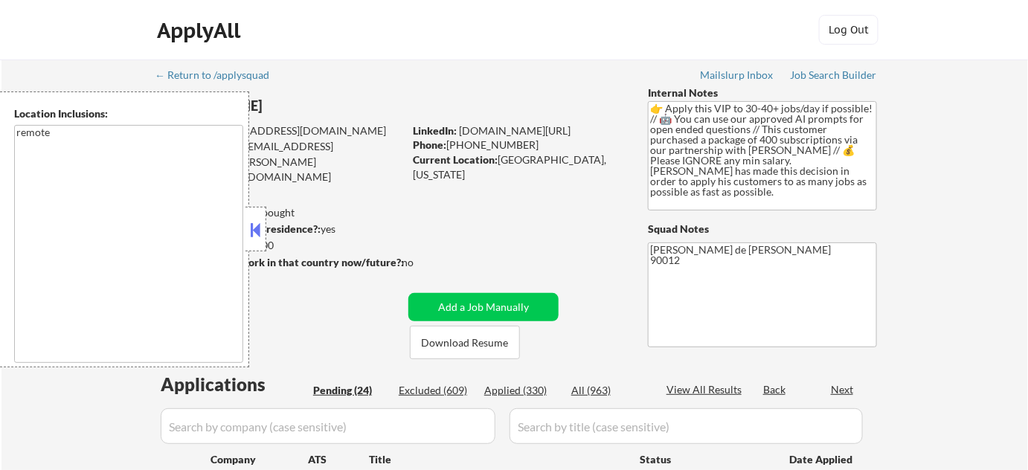
select select ""pending""
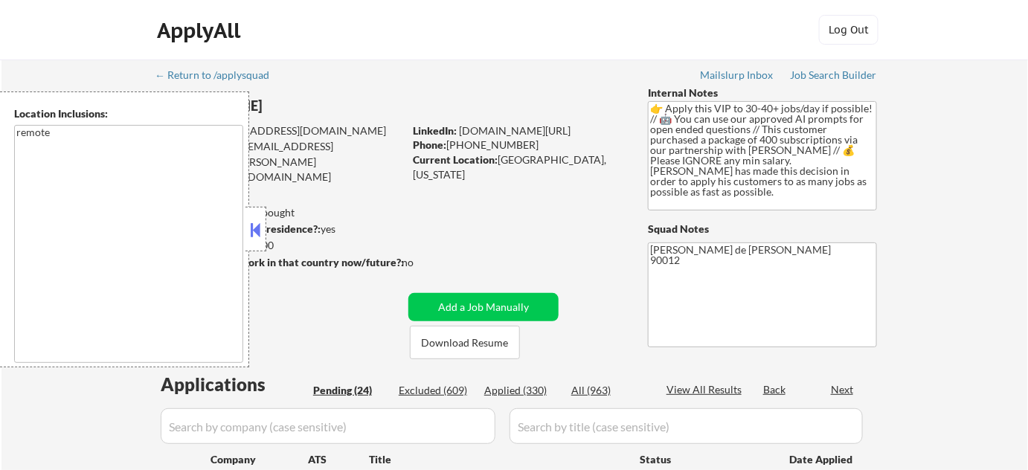
select select ""pending""
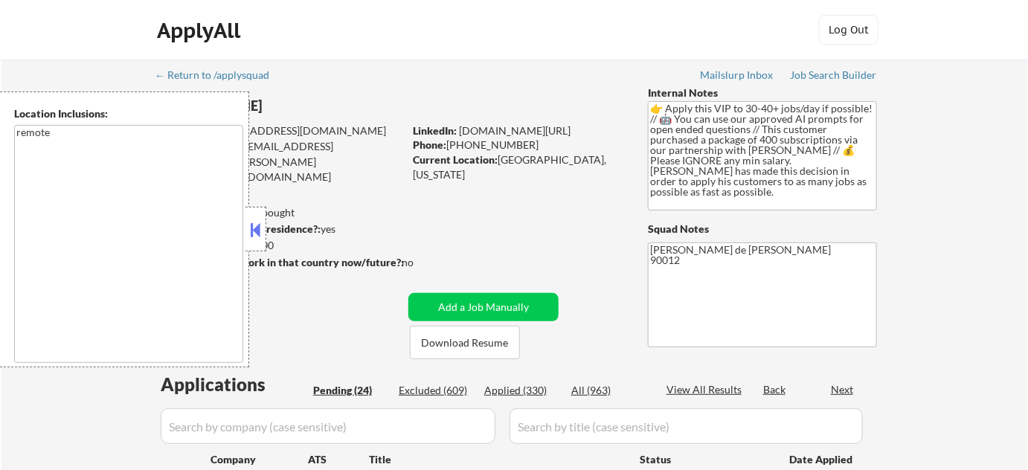
select select ""pending""
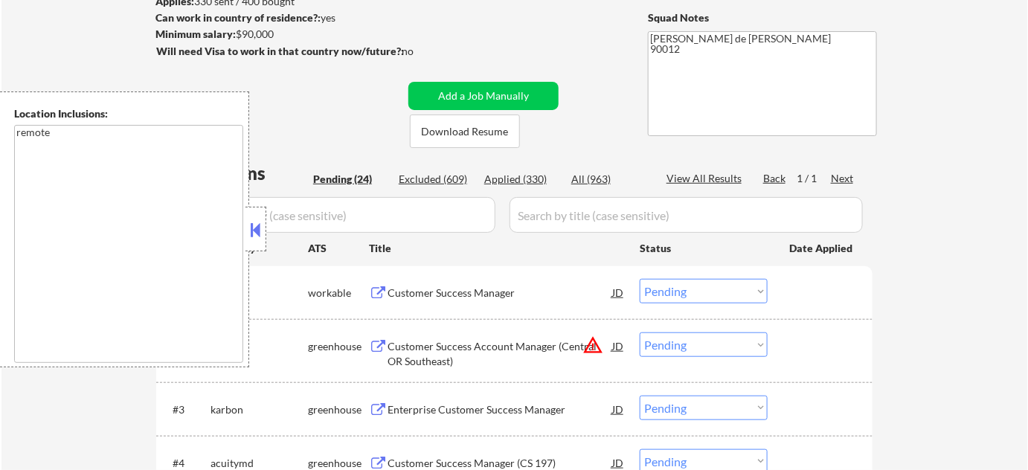
scroll to position [338, 0]
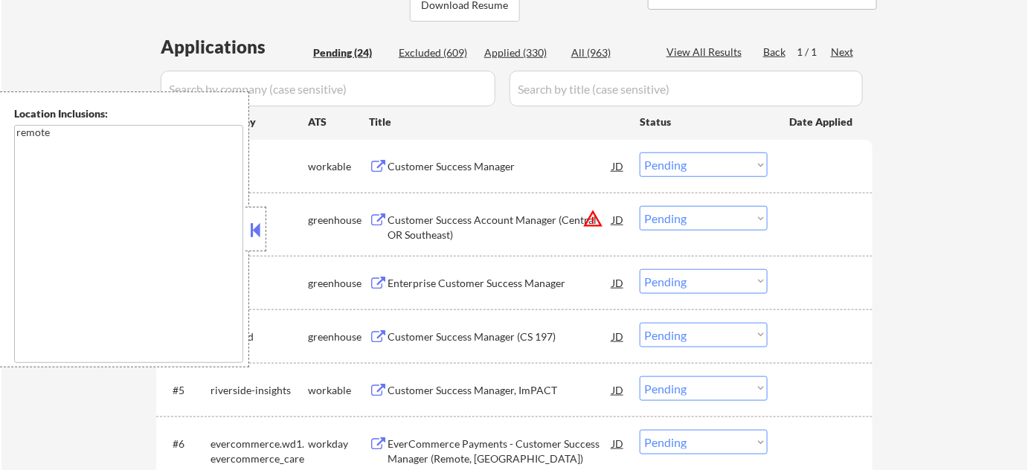
click at [256, 231] on button at bounding box center [256, 230] width 16 height 22
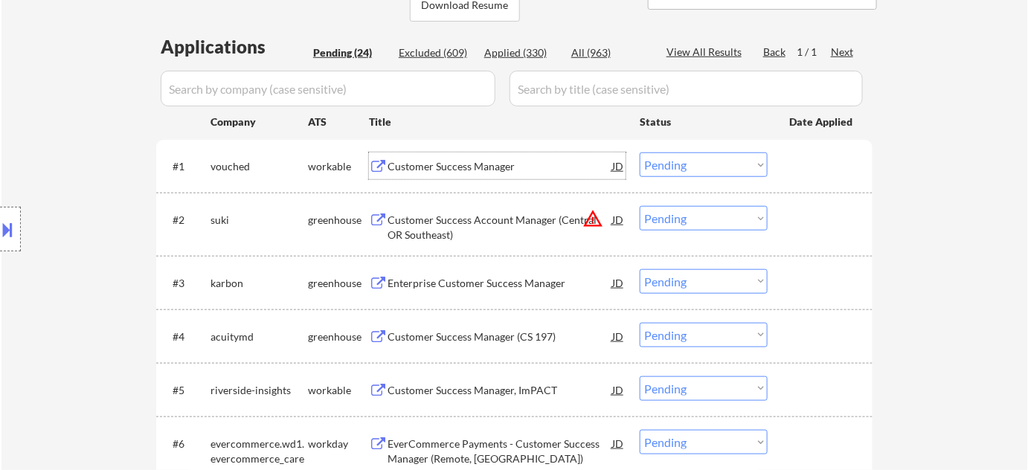
click at [476, 166] on div "Customer Success Manager" at bounding box center [500, 166] width 225 height 15
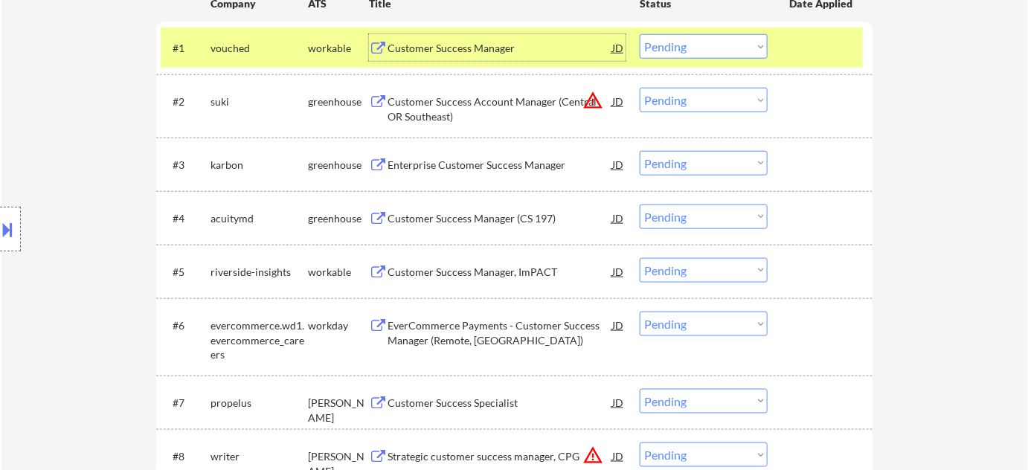
scroll to position [473, 0]
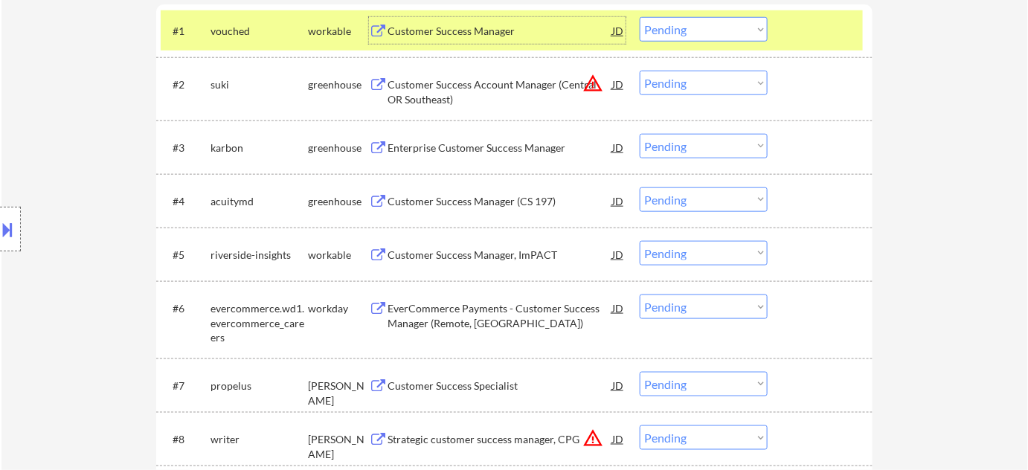
drag, startPoint x: 672, startPoint y: 78, endPoint x: 682, endPoint y: 93, distance: 18.2
click at [672, 78] on select "Choose an option... Pending Applied Excluded (Questions) Excluded (Expired) Exc…" at bounding box center [704, 83] width 128 height 25
click at [640, 71] on select "Choose an option... Pending Applied Excluded (Questions) Excluded (Expired) Exc…" at bounding box center [704, 83] width 128 height 25
click at [488, 142] on div "Enterprise Customer Success Manager" at bounding box center [500, 148] width 225 height 15
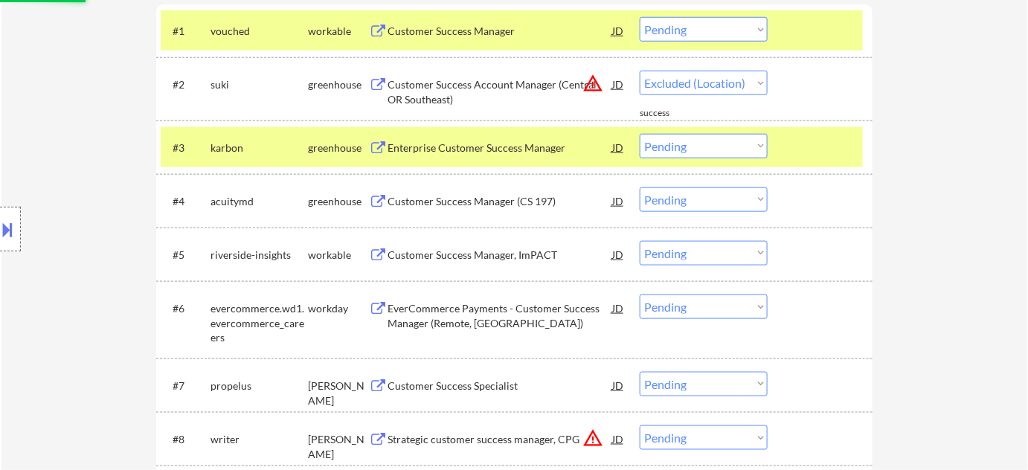
select select ""pending""
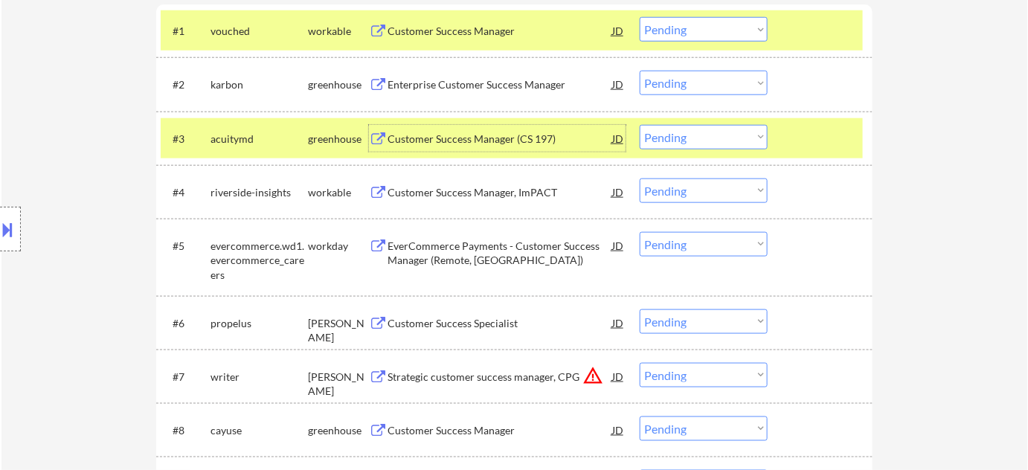
click at [493, 136] on div "Customer Success Manager (CS 197)" at bounding box center [500, 139] width 225 height 15
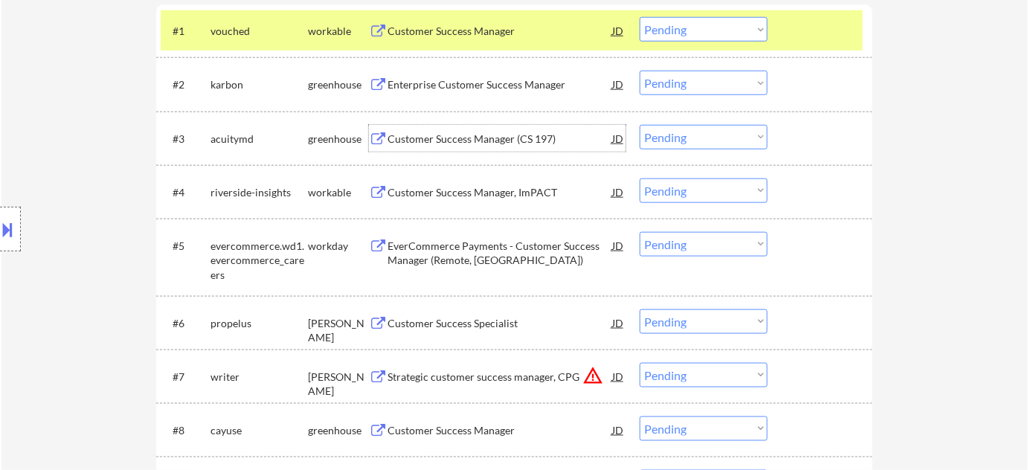
click at [657, 137] on select "Choose an option... Pending Applied Excluded (Questions) Excluded (Expired) Exc…" at bounding box center [704, 137] width 128 height 25
click at [640, 125] on select "Choose an option... Pending Applied Excluded (Questions) Excluded (Expired) Exc…" at bounding box center [704, 137] width 128 height 25
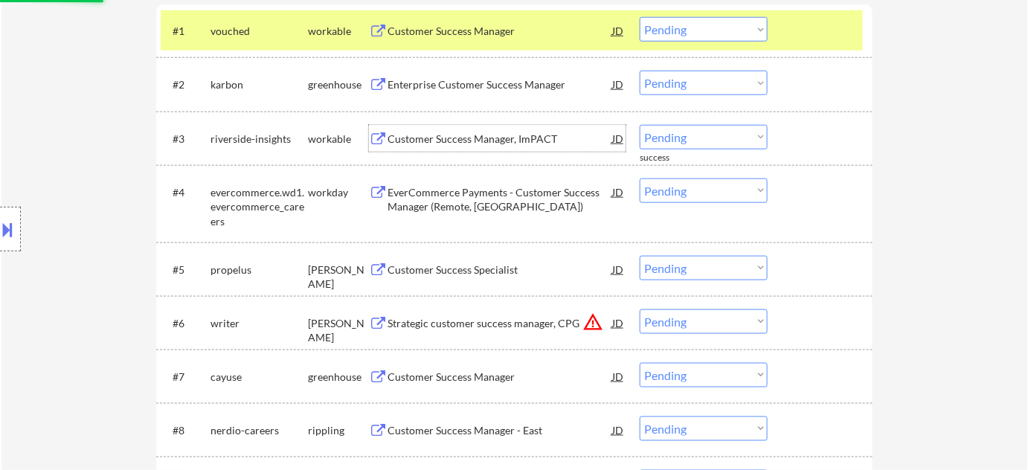
click at [486, 136] on div "Customer Success Manager, ImPACT" at bounding box center [500, 139] width 225 height 15
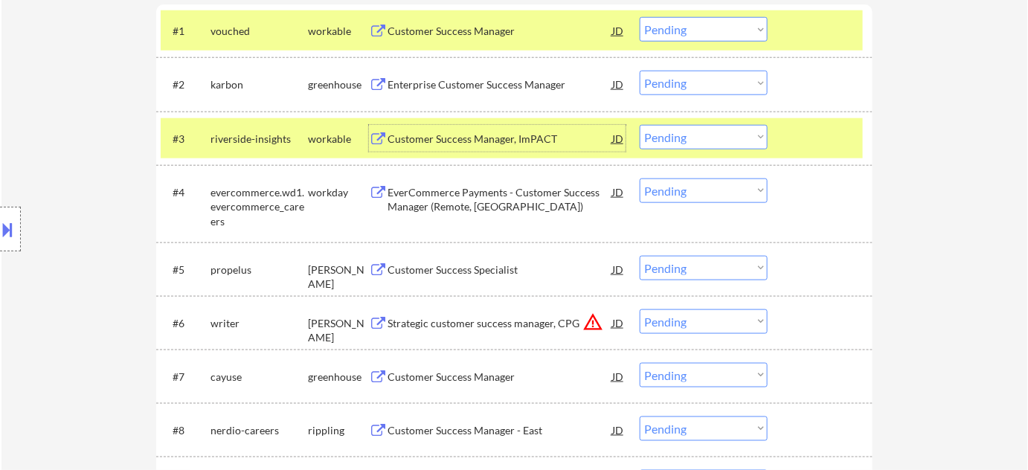
click at [686, 143] on select "Choose an option... Pending Applied Excluded (Questions) Excluded (Expired) Exc…" at bounding box center [704, 137] width 128 height 25
click at [640, 125] on select "Choose an option... Pending Applied Excluded (Questions) Excluded (Expired) Exc…" at bounding box center [704, 137] width 128 height 25
select select ""pending""
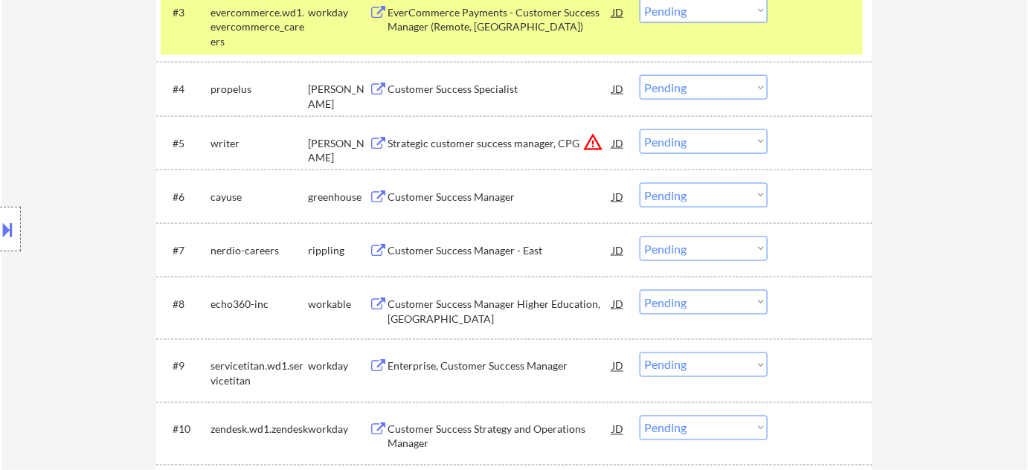
scroll to position [609, 0]
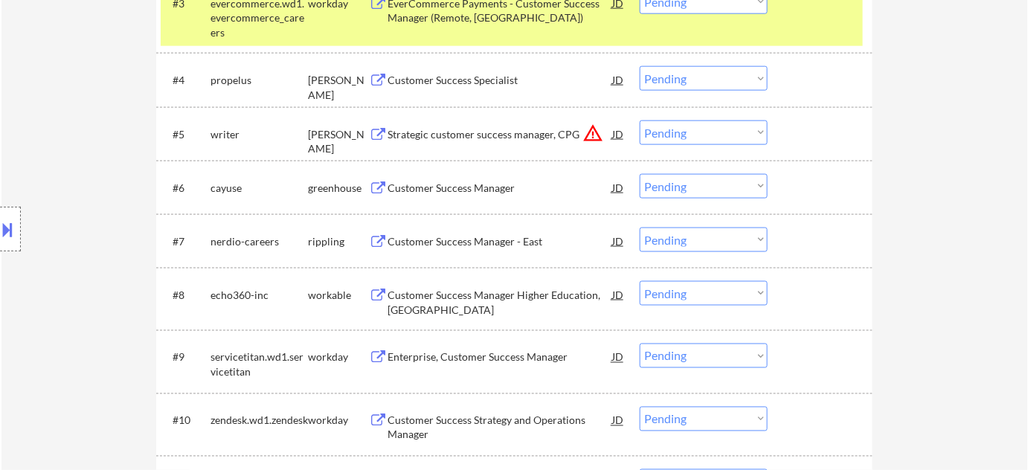
click at [600, 135] on button "warning_amber" at bounding box center [592, 133] width 21 height 21
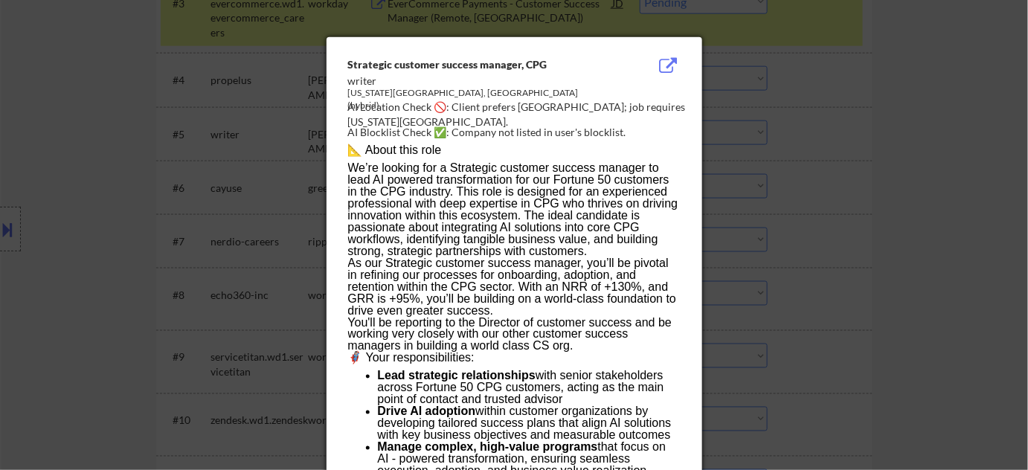
click at [882, 204] on div at bounding box center [514, 235] width 1028 height 470
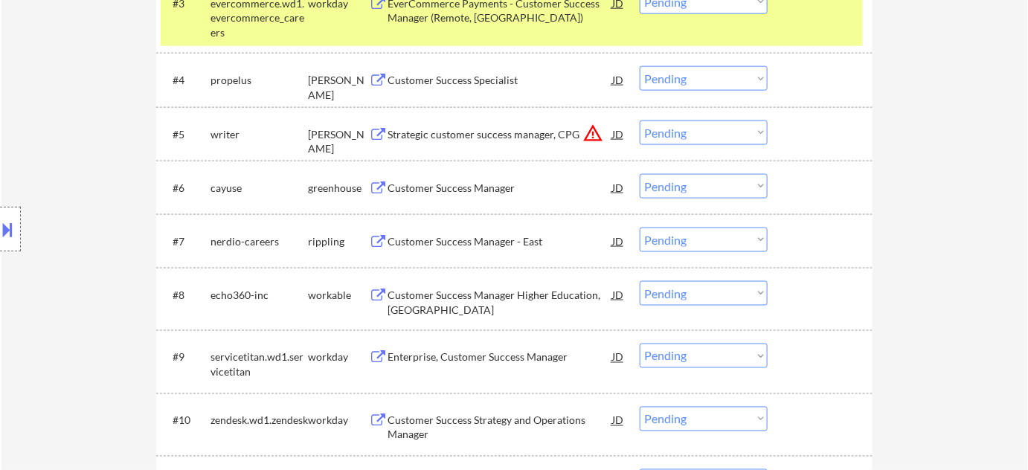
click at [689, 128] on select "Choose an option... Pending Applied Excluded (Questions) Excluded (Expired) Exc…" at bounding box center [704, 133] width 128 height 25
click at [640, 121] on select "Choose an option... Pending Applied Excluded (Questions) Excluded (Expired) Exc…" at bounding box center [704, 133] width 128 height 25
click at [497, 186] on div "Customer Success Manager" at bounding box center [500, 188] width 225 height 15
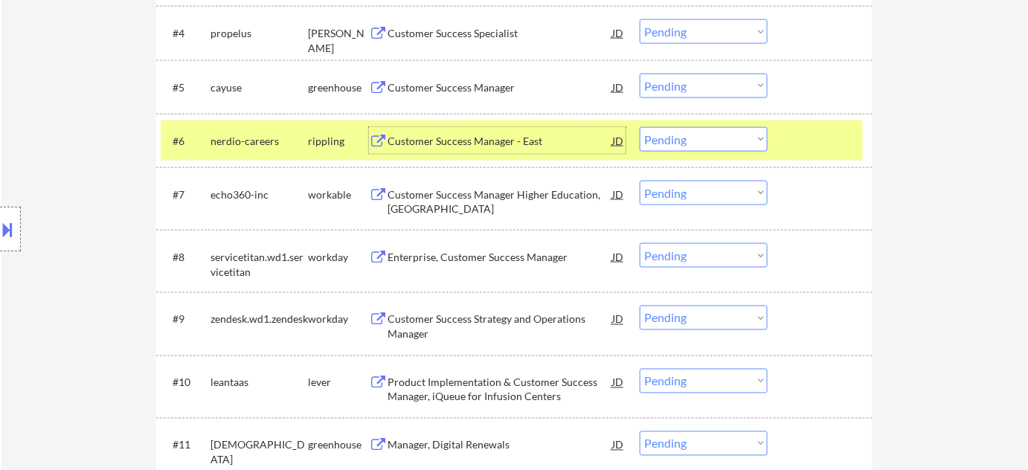
scroll to position [676, 0]
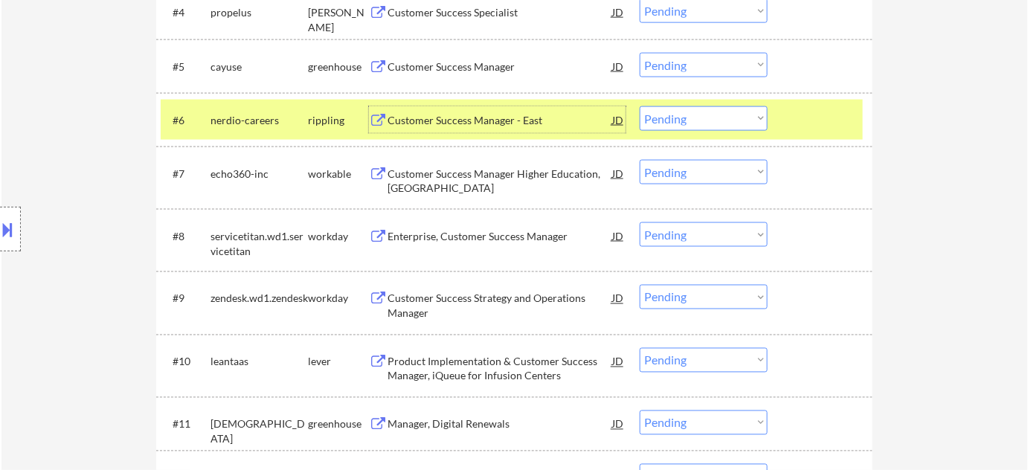
drag, startPoint x: 682, startPoint y: 67, endPoint x: 684, endPoint y: 74, distance: 7.8
click at [682, 67] on select "Choose an option... Pending Applied Excluded (Questions) Excluded (Expired) Exc…" at bounding box center [704, 65] width 128 height 25
click at [640, 53] on select "Choose an option... Pending Applied Excluded (Questions) Excluded (Expired) Exc…" at bounding box center [704, 65] width 128 height 25
select select ""pending""
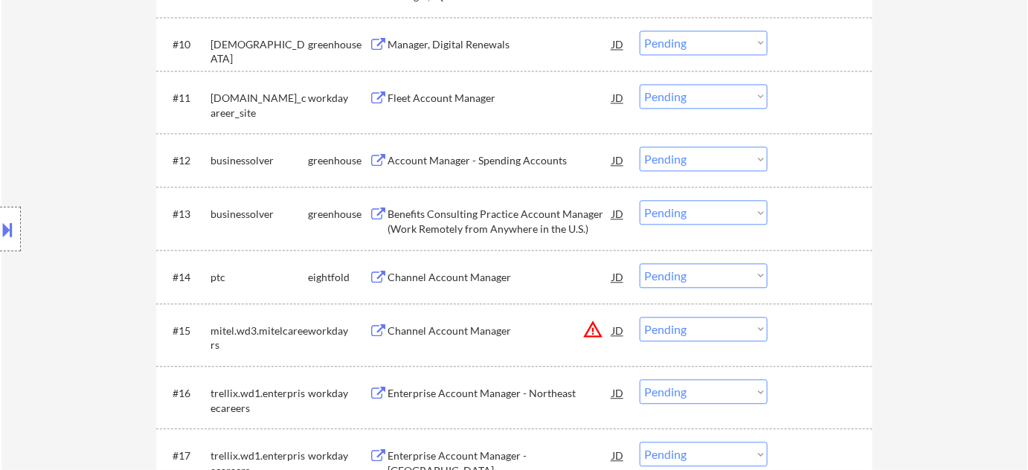
scroll to position [1014, 0]
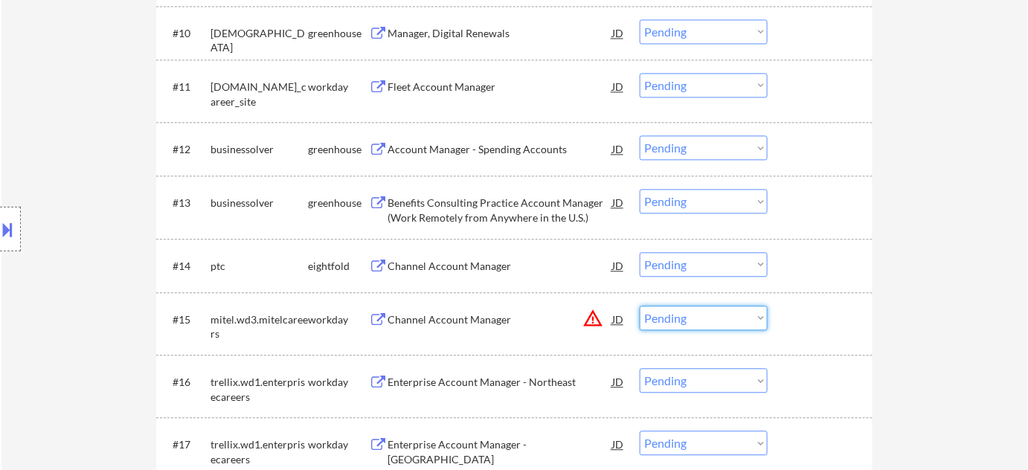
drag, startPoint x: 678, startPoint y: 317, endPoint x: 683, endPoint y: 307, distance: 11.0
click at [678, 317] on select "Choose an option... Pending Applied Excluded (Questions) Excluded (Expired) Exc…" at bounding box center [704, 318] width 128 height 25
click at [640, 306] on select "Choose an option... Pending Applied Excluded (Questions) Excluded (Expired) Exc…" at bounding box center [704, 318] width 128 height 25
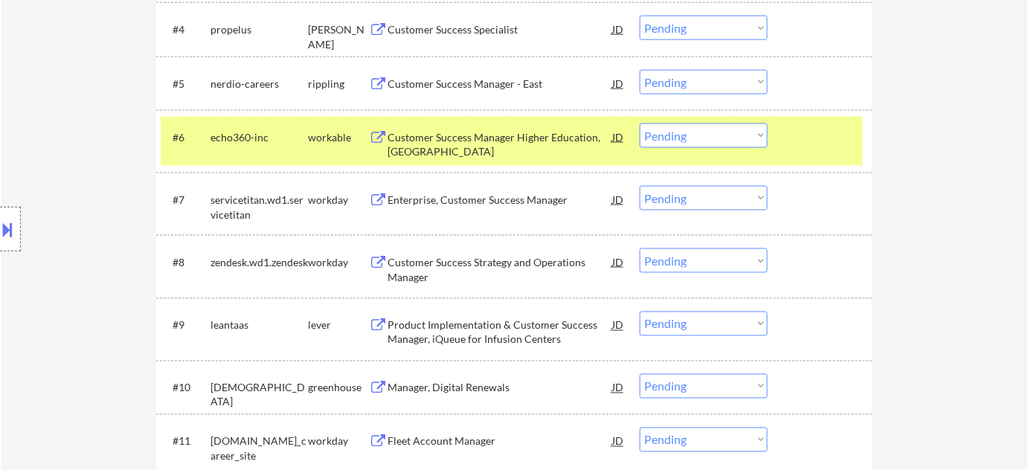
scroll to position [676, 0]
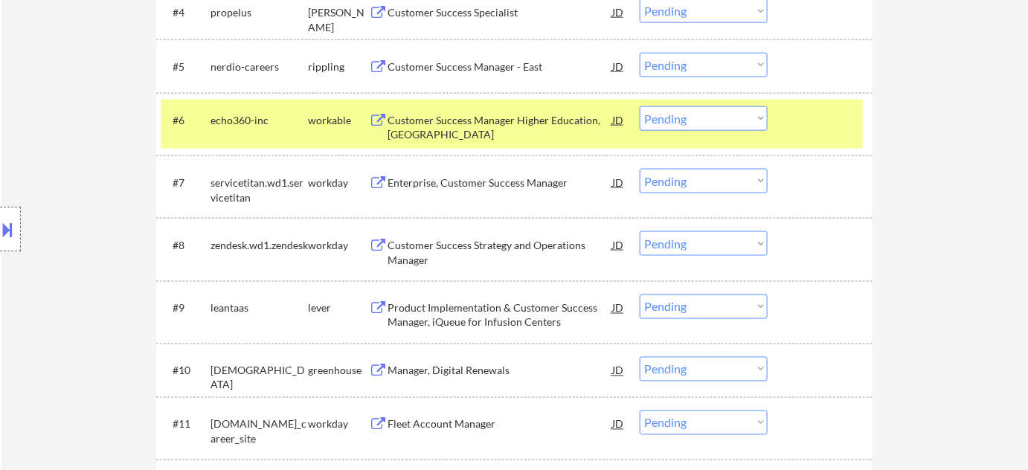
click at [516, 315] on div "Product Implementation & Customer Success Manager, iQueue for Infusion Centers" at bounding box center [500, 315] width 225 height 29
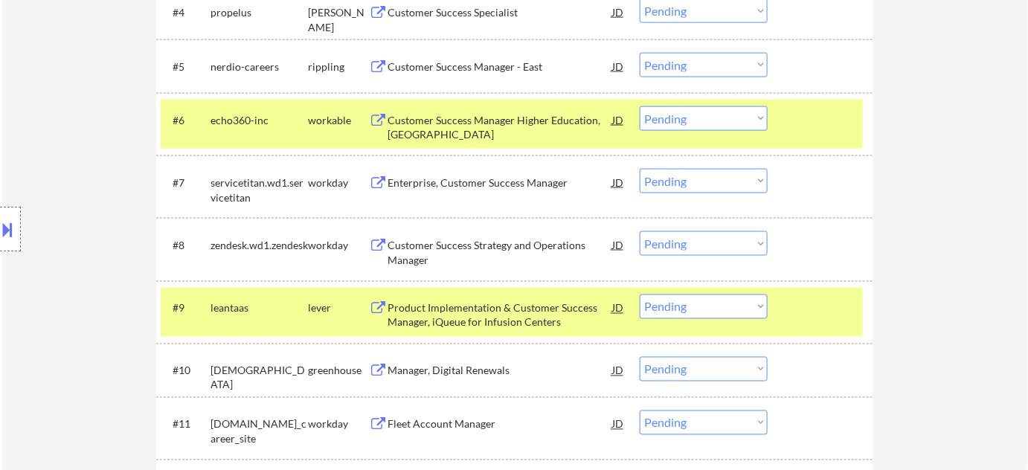
select select ""pending""
